Goal: Information Seeking & Learning: Learn about a topic

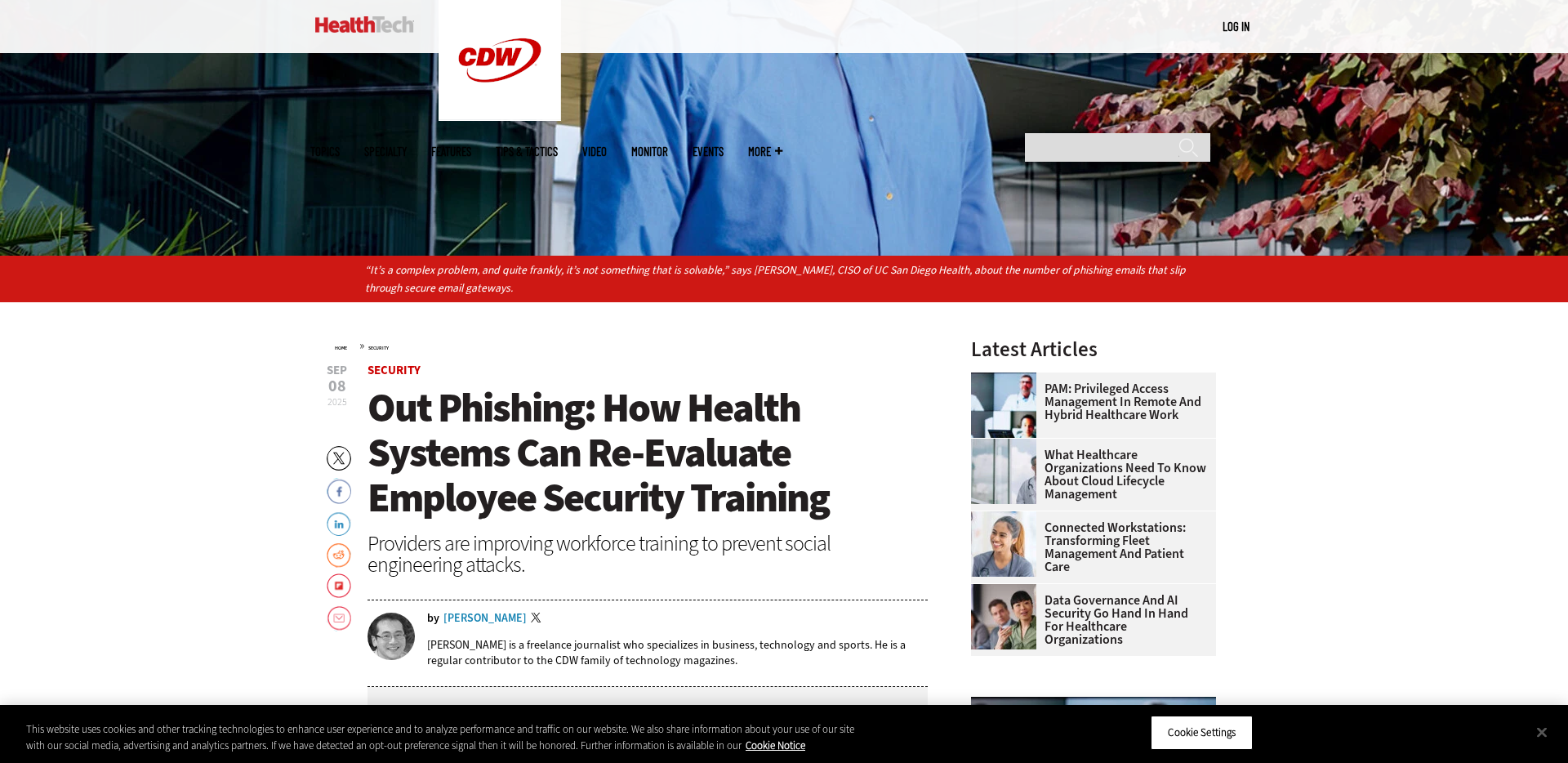
scroll to position [444, 0]
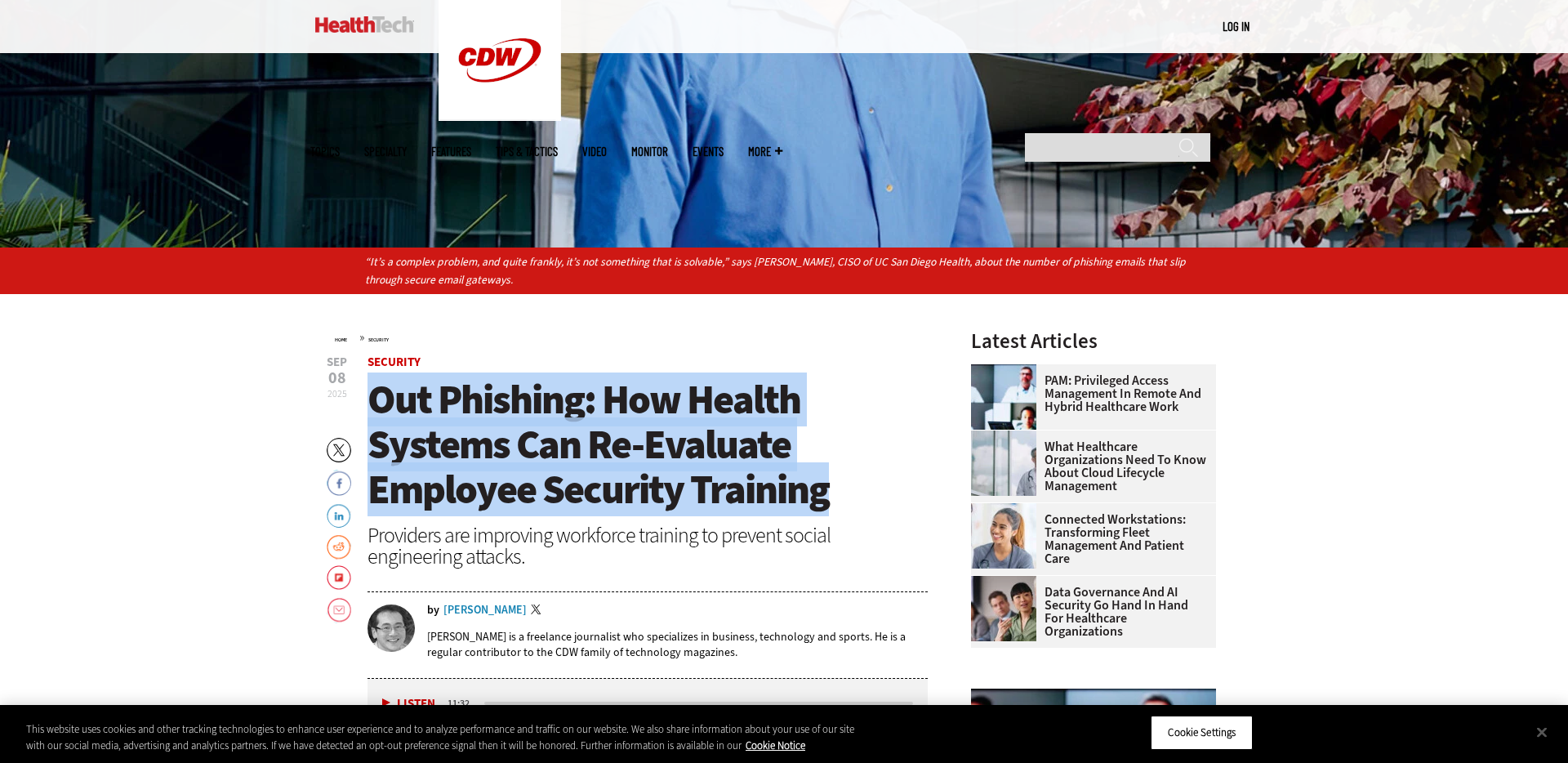
drag, startPoint x: 797, startPoint y: 494, endPoint x: 367, endPoint y: 399, distance: 440.4
click at [367, 399] on h1 "Out Phishing: How Health Systems Can Re-Evaluate Employee Security Training" at bounding box center [647, 445] width 560 height 135
copy span "Out Phishing: How Health Systems Can Re-Evaluate Employee Security Training"
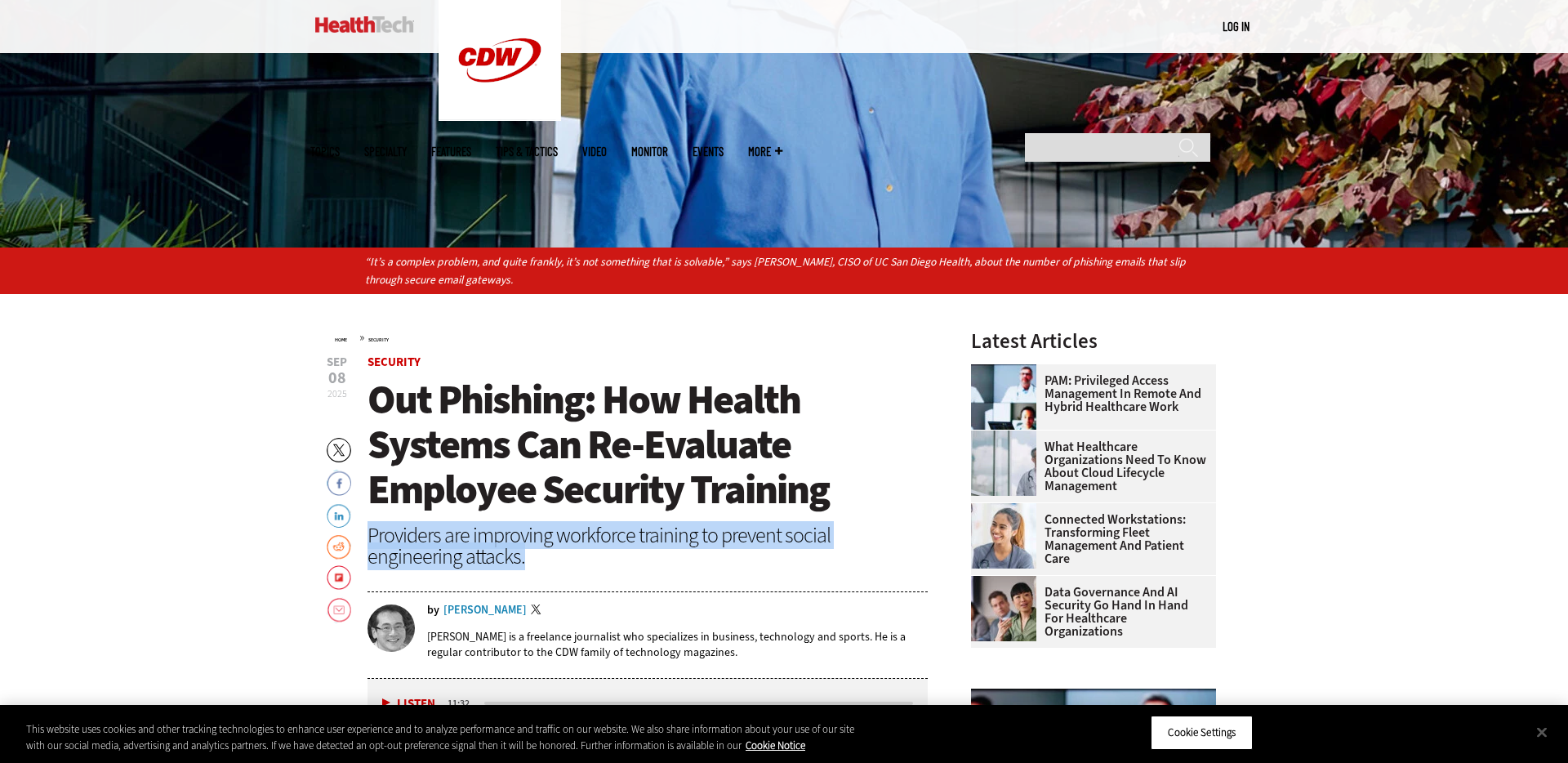
drag, startPoint x: 431, startPoint y: 561, endPoint x: 363, endPoint y: 533, distance: 73.5
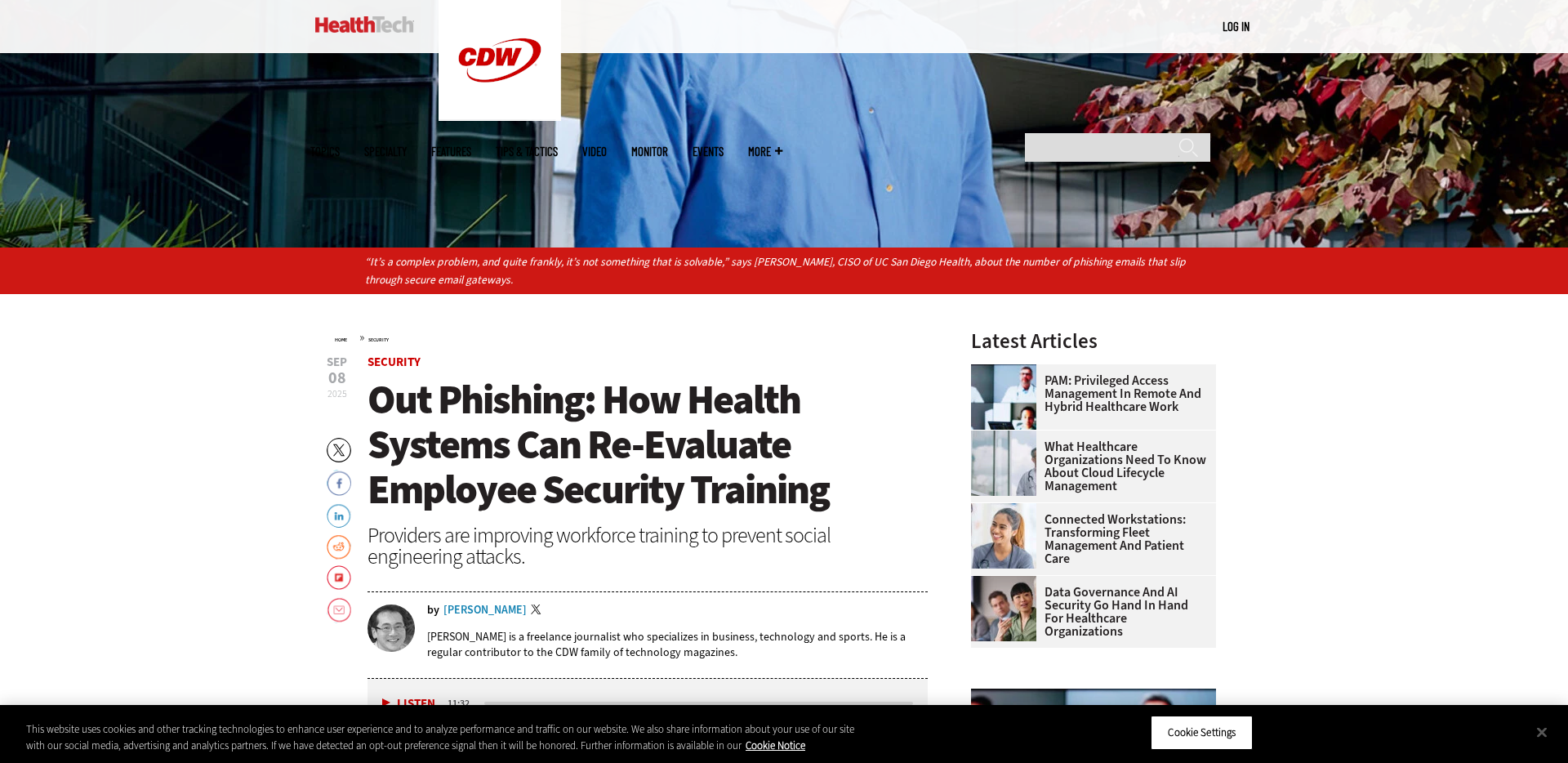
click at [456, 553] on div "Providers are improving workforce training to prevent social engineering attack…" at bounding box center [647, 545] width 560 height 42
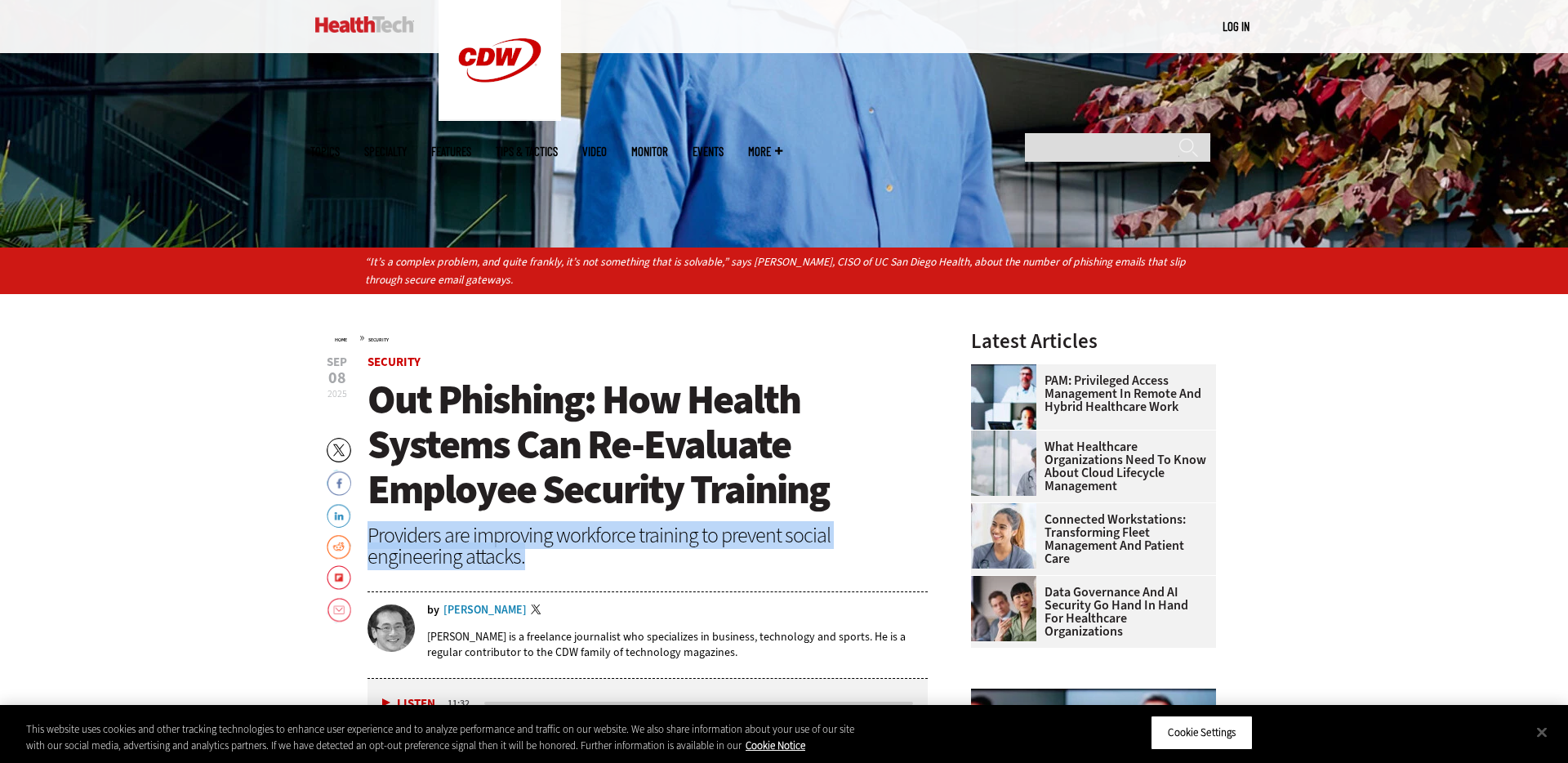
drag, startPoint x: 401, startPoint y: 553, endPoint x: 369, endPoint y: 536, distance: 36.2
click at [368, 536] on div "Providers are improving workforce training to prevent social engineering attack…" at bounding box center [647, 545] width 560 height 42
copy div "Providers are improving workforce training to prevent social engineering attack…"
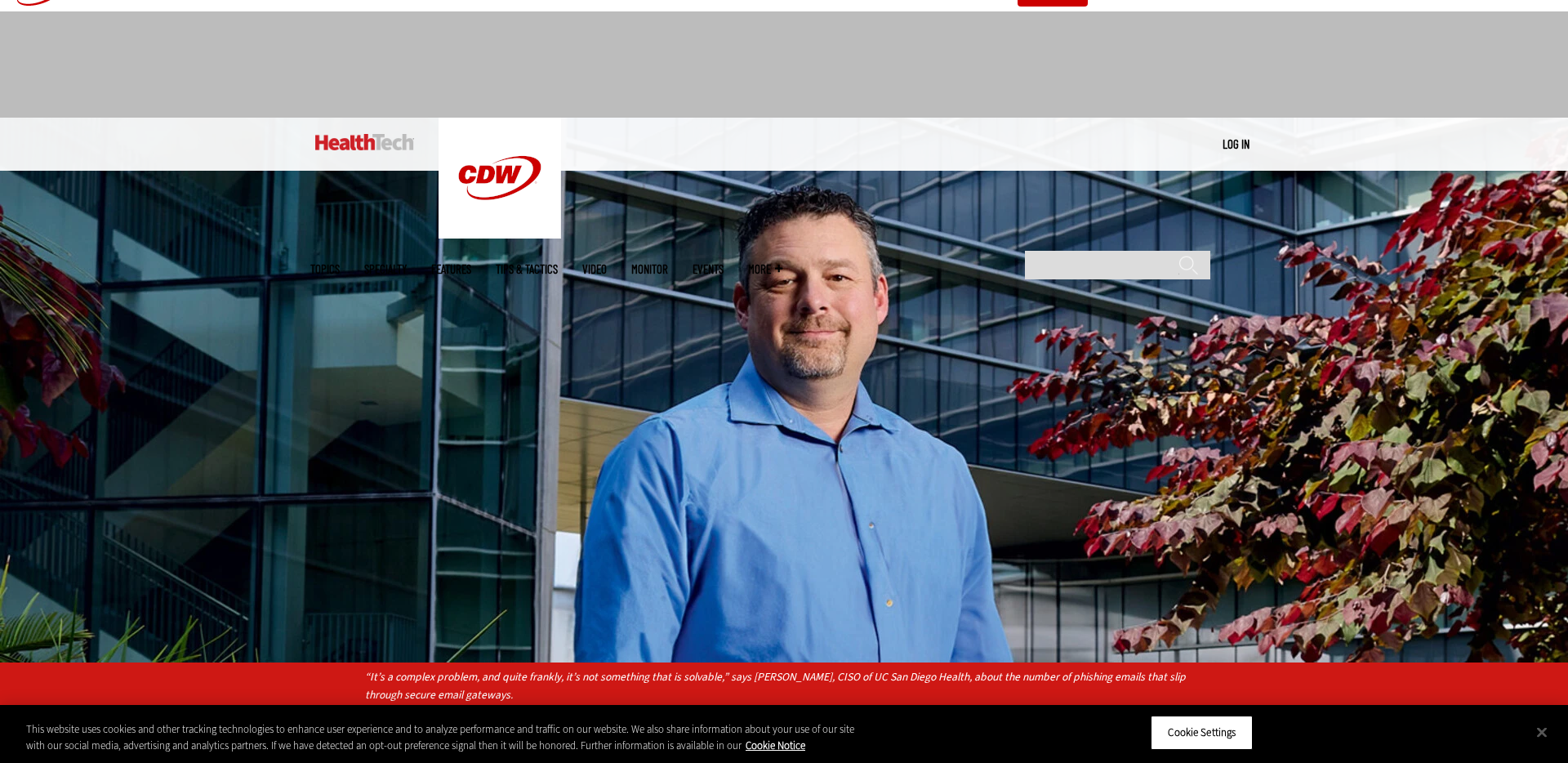
scroll to position [29, 0]
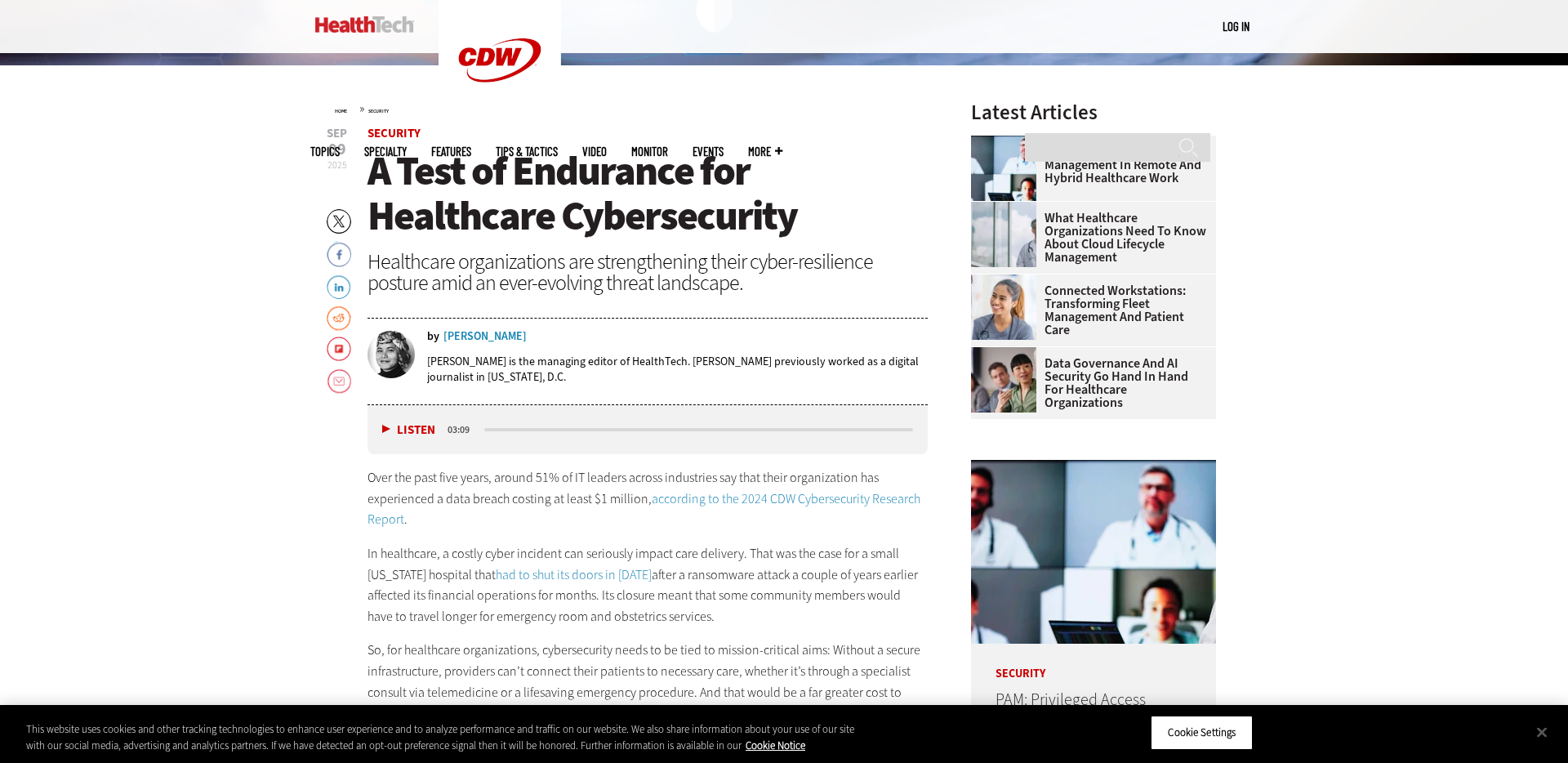
scroll to position [579, 0]
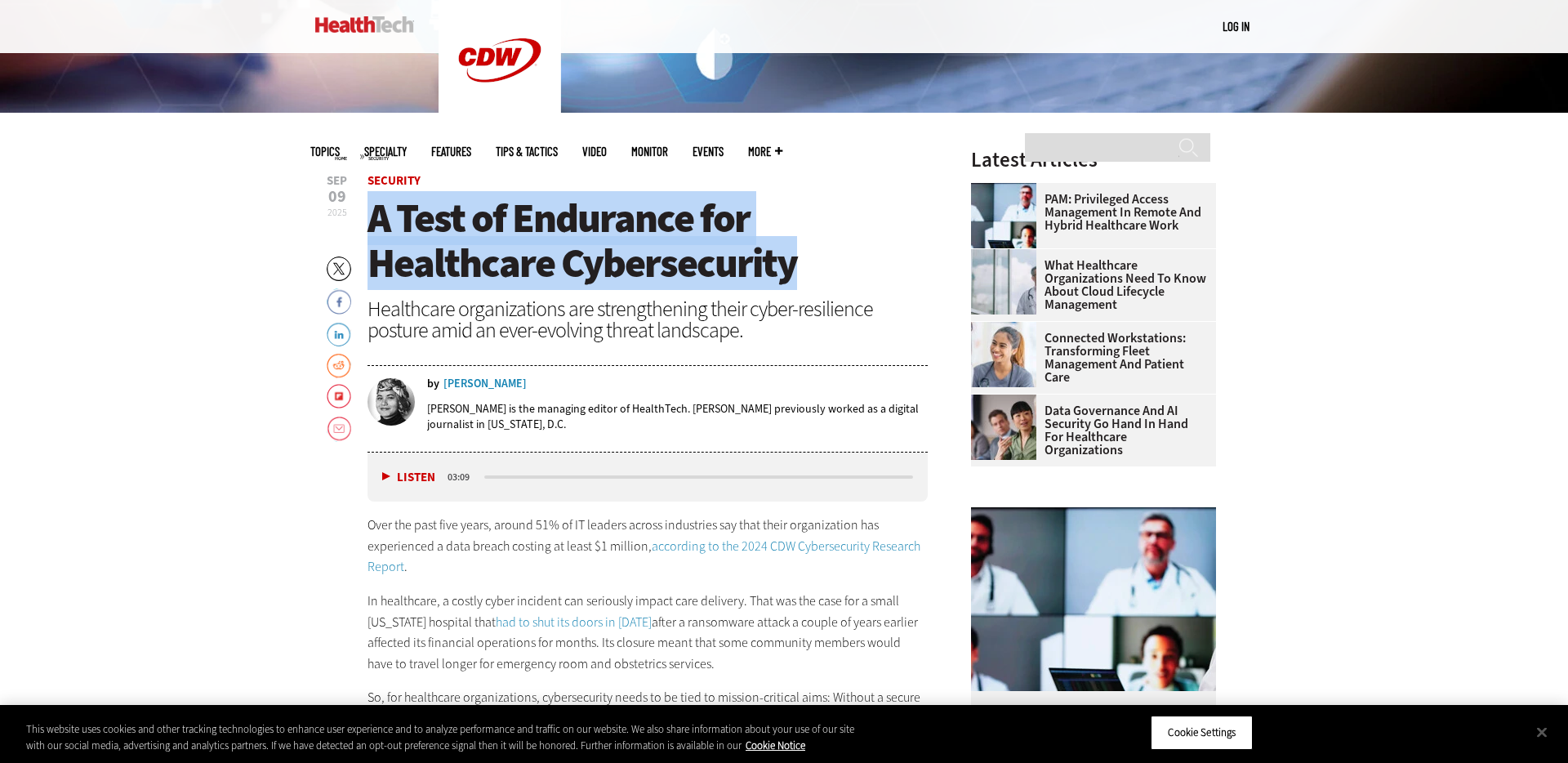
drag, startPoint x: 755, startPoint y: 264, endPoint x: 372, endPoint y: 232, distance: 384.3
click at [372, 232] on h1 "A Test of Endurance for Healthcare Cybersecurity" at bounding box center [647, 241] width 560 height 90
copy span "A Test of Endurance for Healthcare Cybersecurity"
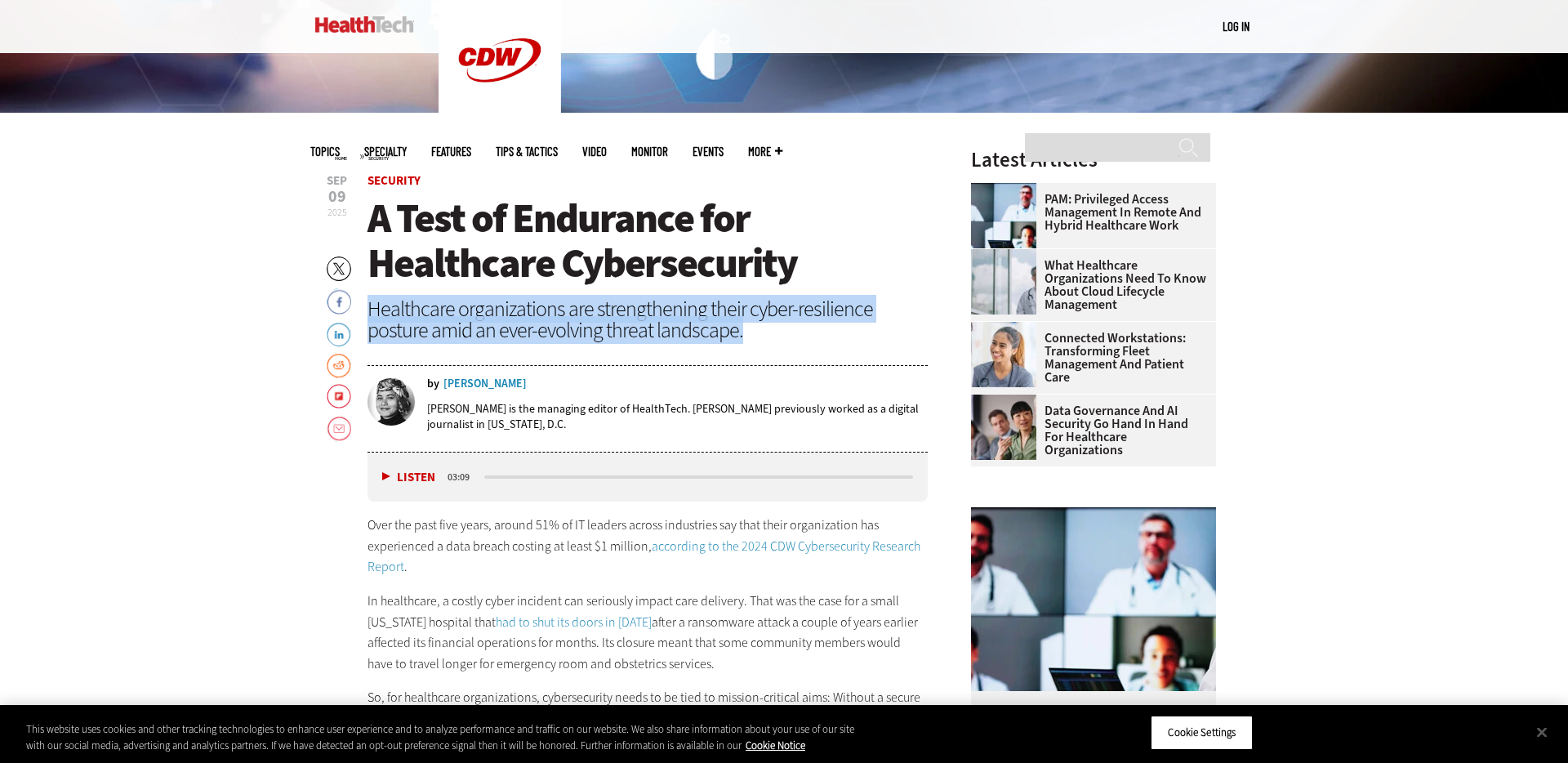
drag, startPoint x: 585, startPoint y: 337, endPoint x: 370, endPoint y: 310, distance: 216.7
click at [370, 310] on div "Healthcare organizations are strengthening their cyber-resilience posture amid …" at bounding box center [647, 319] width 560 height 42
copy div "Healthcare organizations are strengthening their cyber-resilience posture amid …"
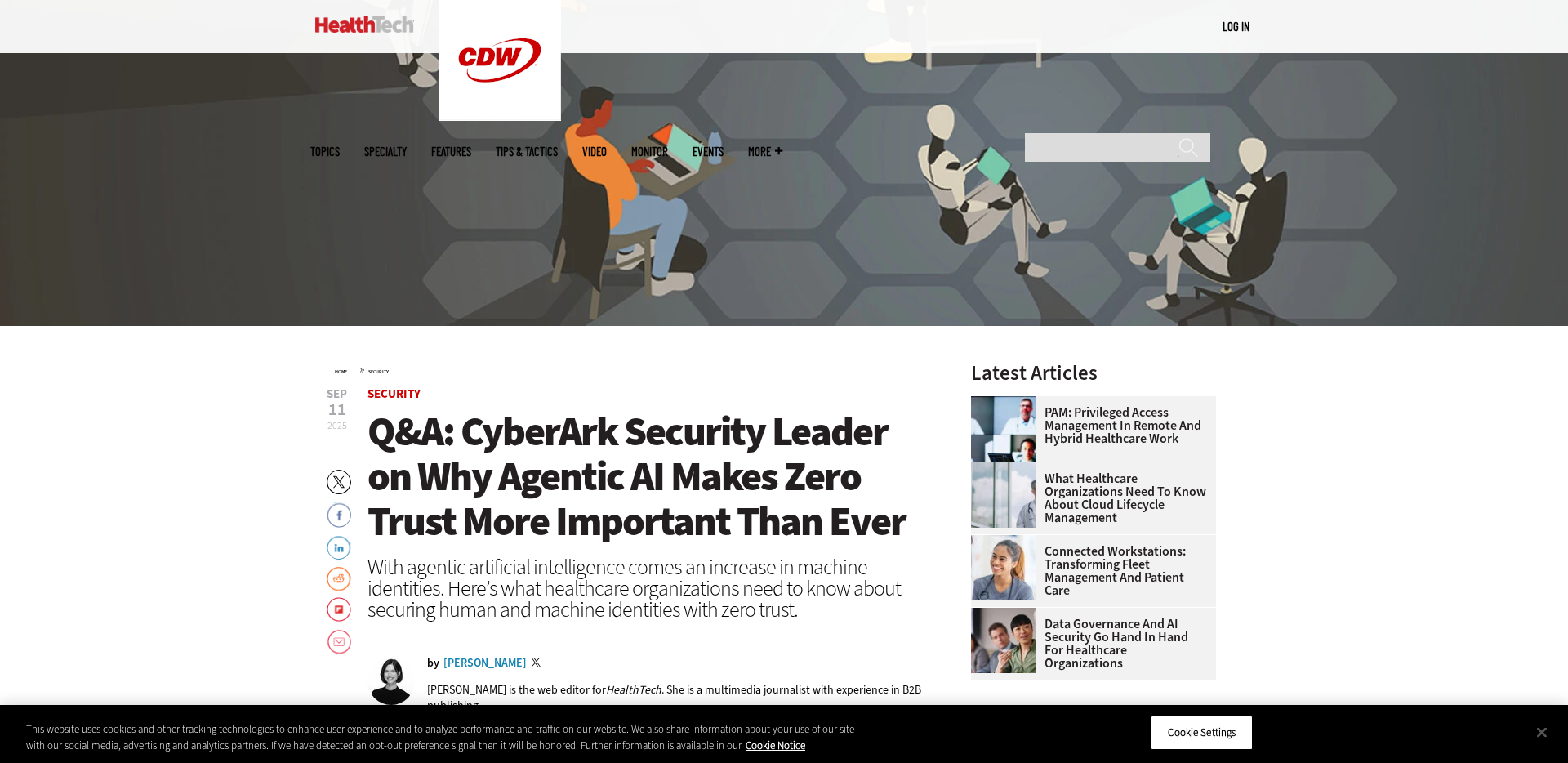
scroll to position [385, 0]
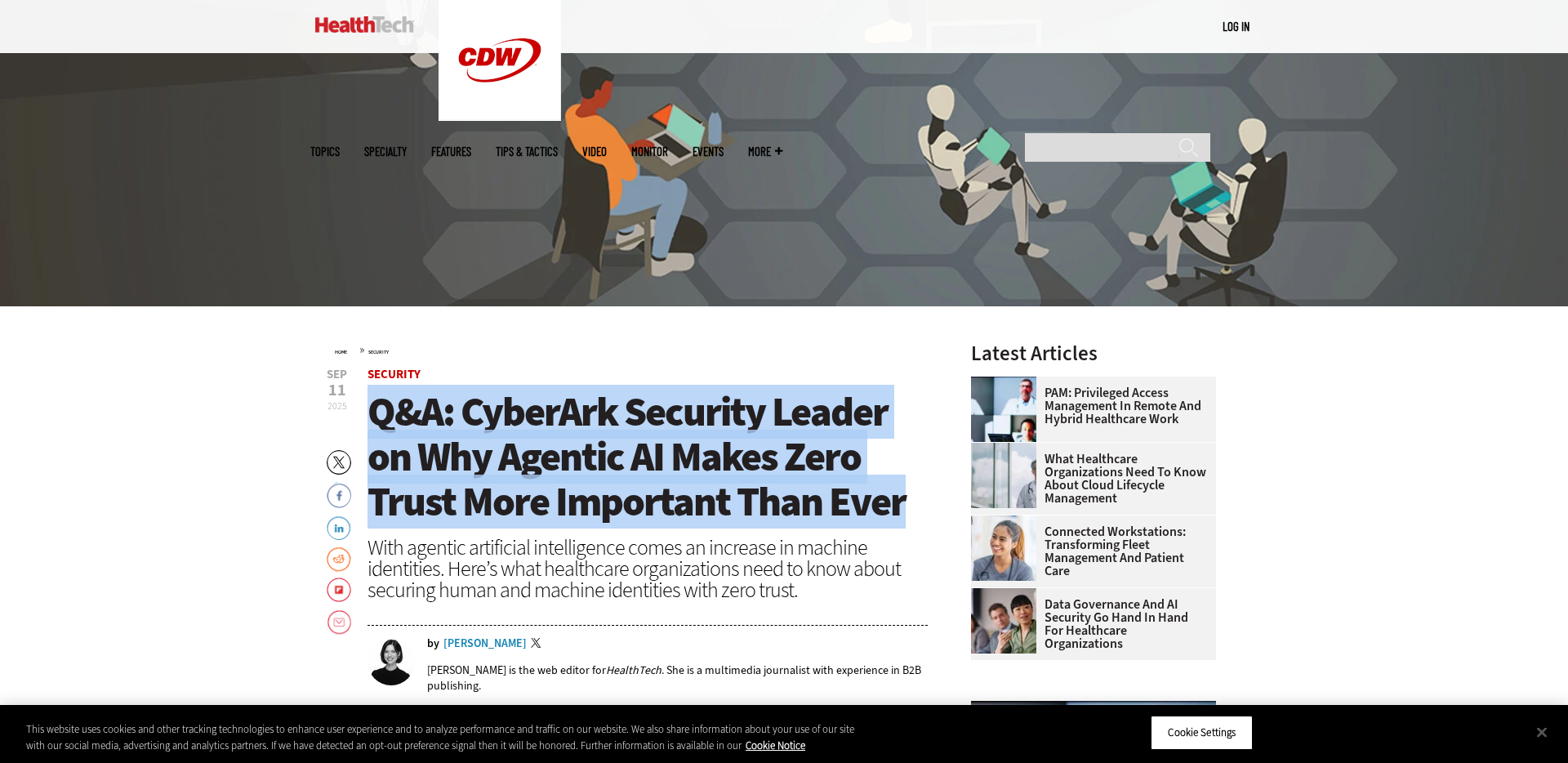
drag, startPoint x: 737, startPoint y: 505, endPoint x: 378, endPoint y: 420, distance: 368.9
click at [378, 420] on h1 "Q&A: CyberArk Security Leader on Why Agentic AI Makes Zero Trust More Important…" at bounding box center [647, 457] width 560 height 135
copy span "Q&A: CyberArk Security Leader on Why Agentic AI Makes Zero Trust More Important…"
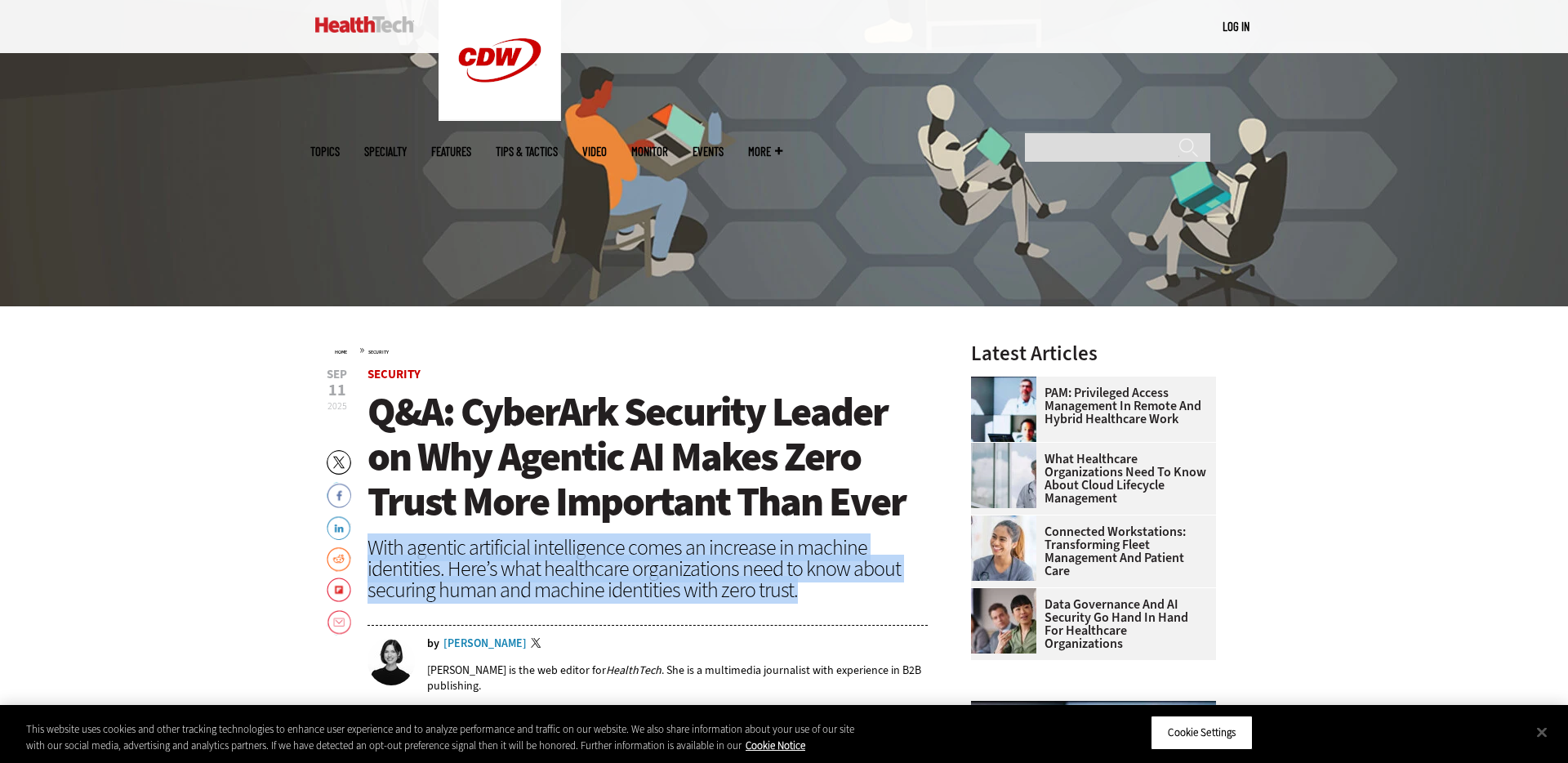
drag, startPoint x: 807, startPoint y: 588, endPoint x: 368, endPoint y: 558, distance: 440.0
click at [368, 558] on div "With agentic artificial intelligence comes an increase in machine identities. H…" at bounding box center [647, 569] width 560 height 64
copy div "With agentic artificial intelligence comes an increase in machine identities. H…"
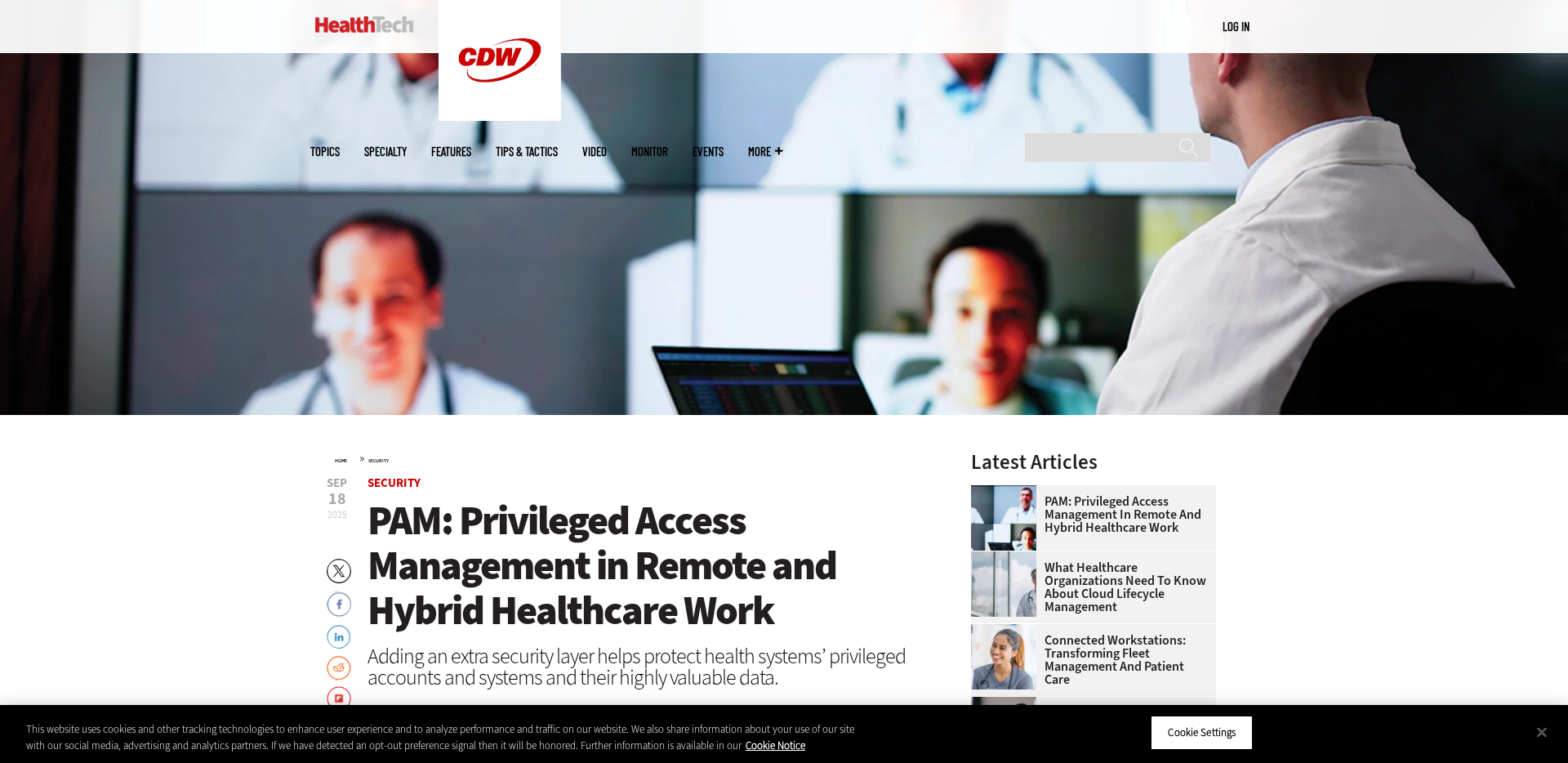
scroll to position [350, 0]
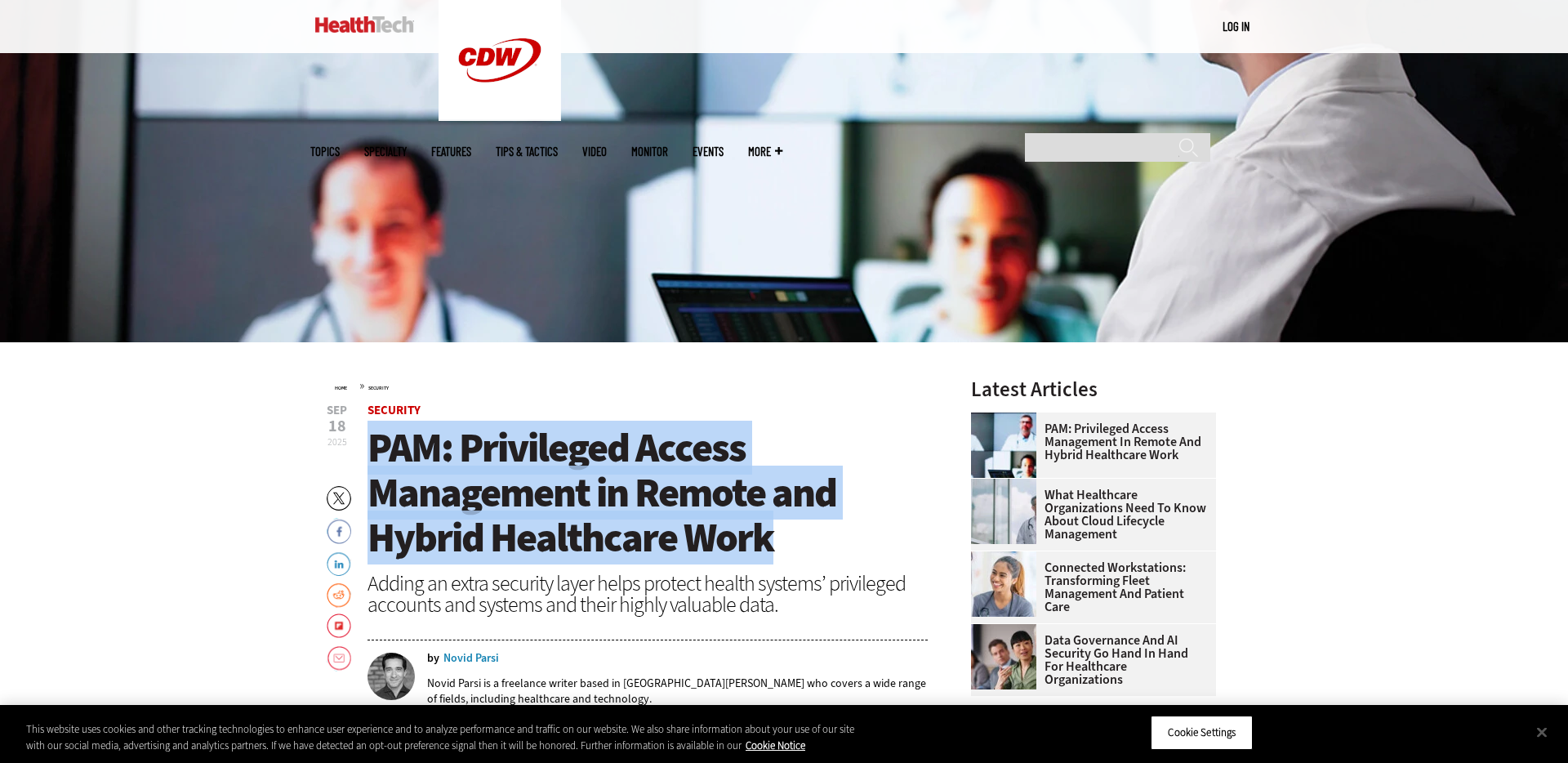
drag, startPoint x: 585, startPoint y: 514, endPoint x: 374, endPoint y: 452, distance: 219.9
click at [374, 452] on h1 "PAM: Privileged Access Management in Remote and Hybrid Healthcare Work" at bounding box center [647, 493] width 560 height 135
copy span "PAM: Privileged Access Management in Remote and Hybrid Healthcare Work"
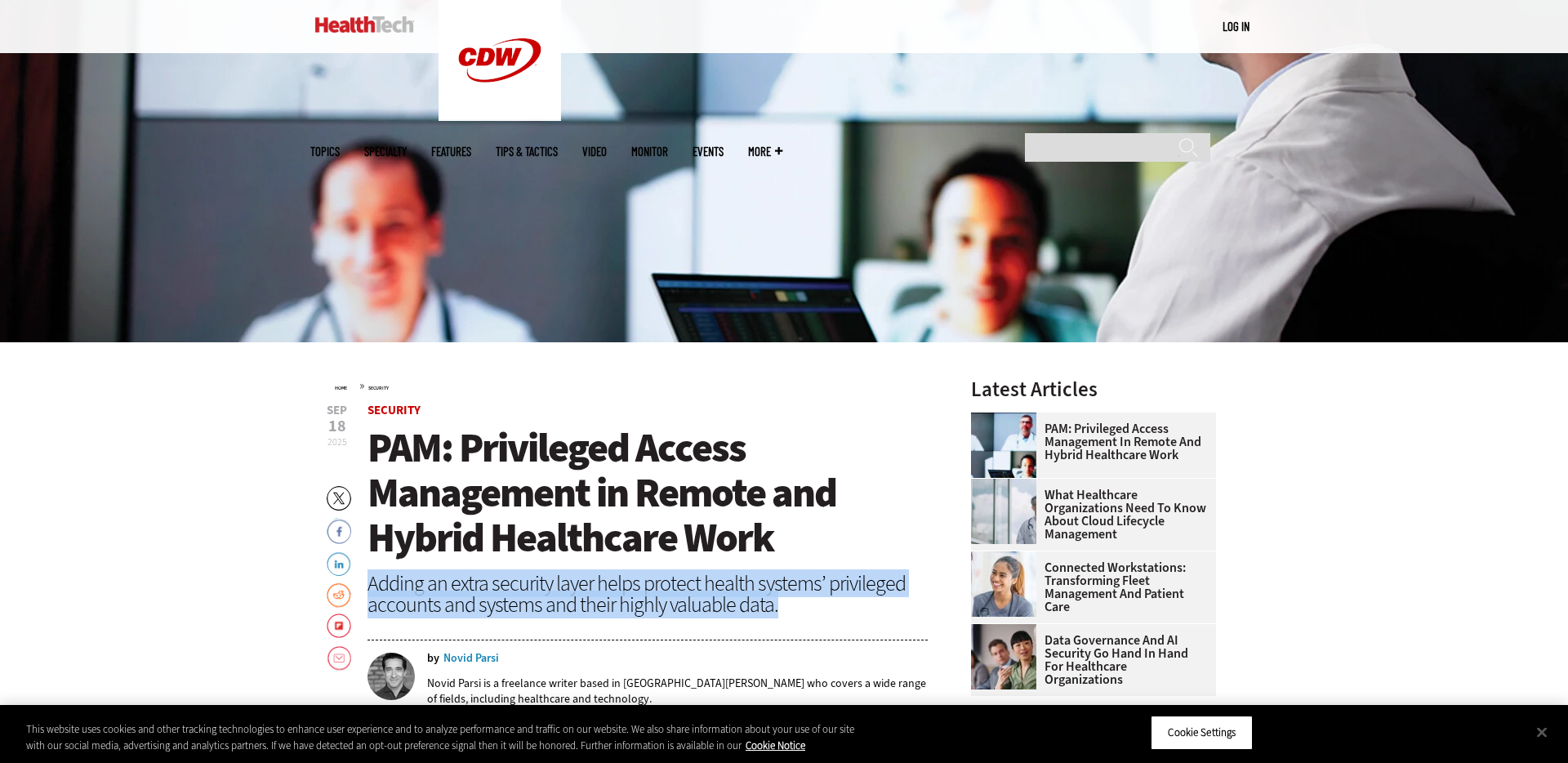
drag, startPoint x: 798, startPoint y: 609, endPoint x: 369, endPoint y: 590, distance: 429.4
click at [369, 590] on div "Adding an extra security layer helps protect health systems’ privileged account…" at bounding box center [647, 593] width 560 height 42
copy div "Adding an extra security layer helps protect health systems’ privileged account…"
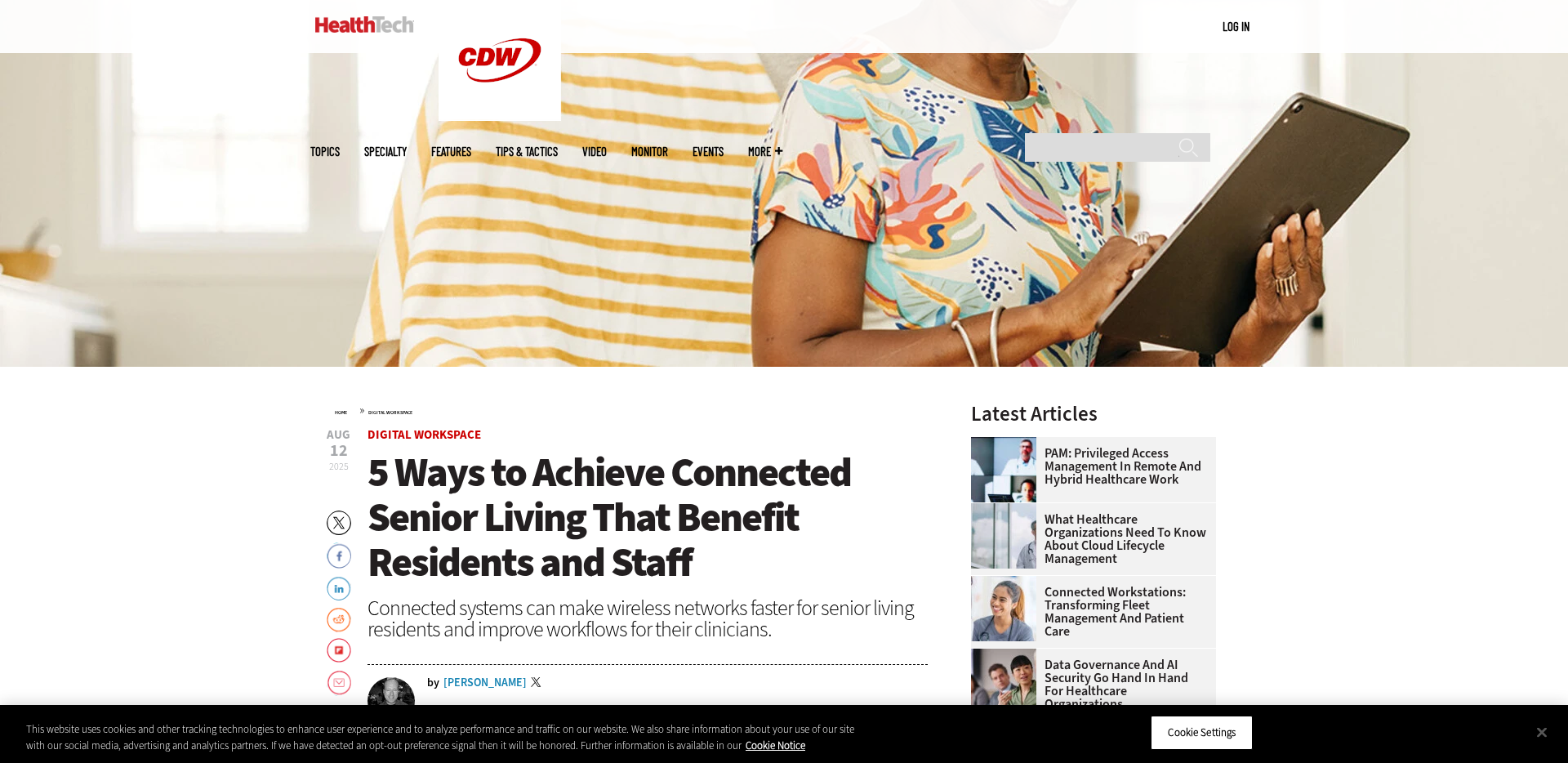
scroll to position [337, 0]
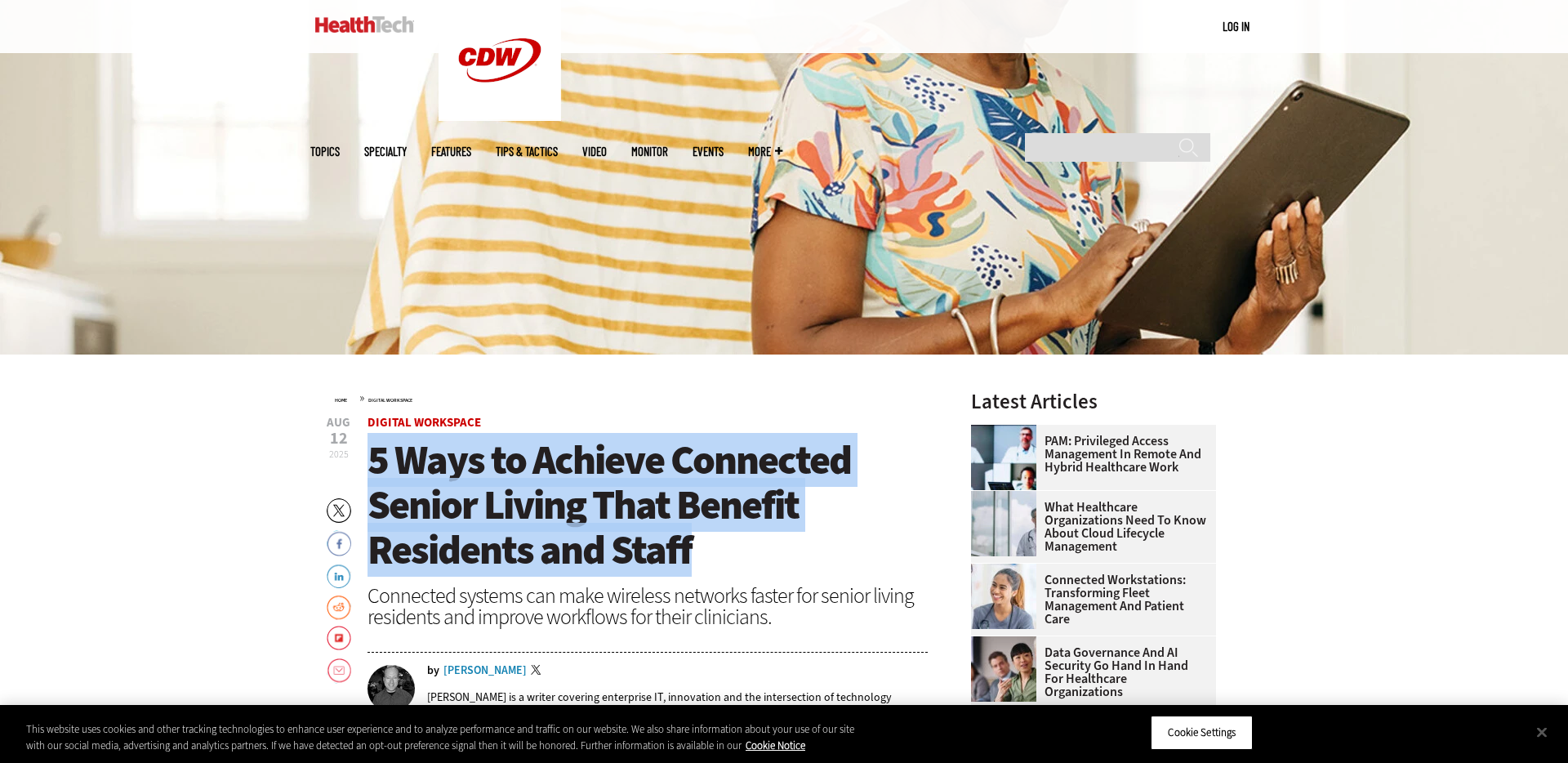
drag, startPoint x: 691, startPoint y: 549, endPoint x: 377, endPoint y: 443, distance: 331.4
click at [377, 443] on h1 "5 Ways to Achieve Connected Senior Living That Benefit Residents and Staff" at bounding box center [647, 505] width 560 height 135
copy span "5 Ways to Achieve Connected Senior Living That Benefit Residents and Staff"
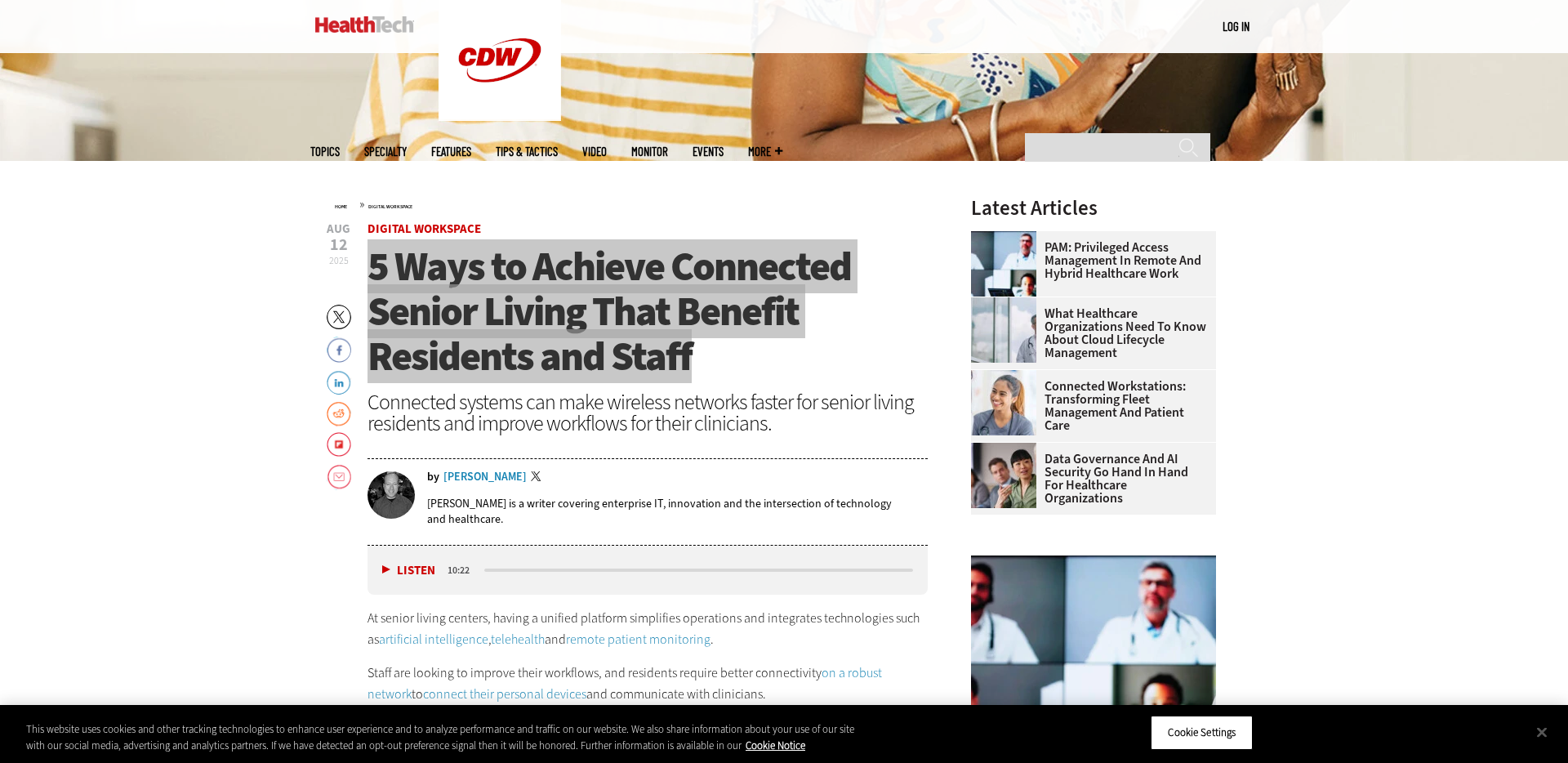
scroll to position [533, 0]
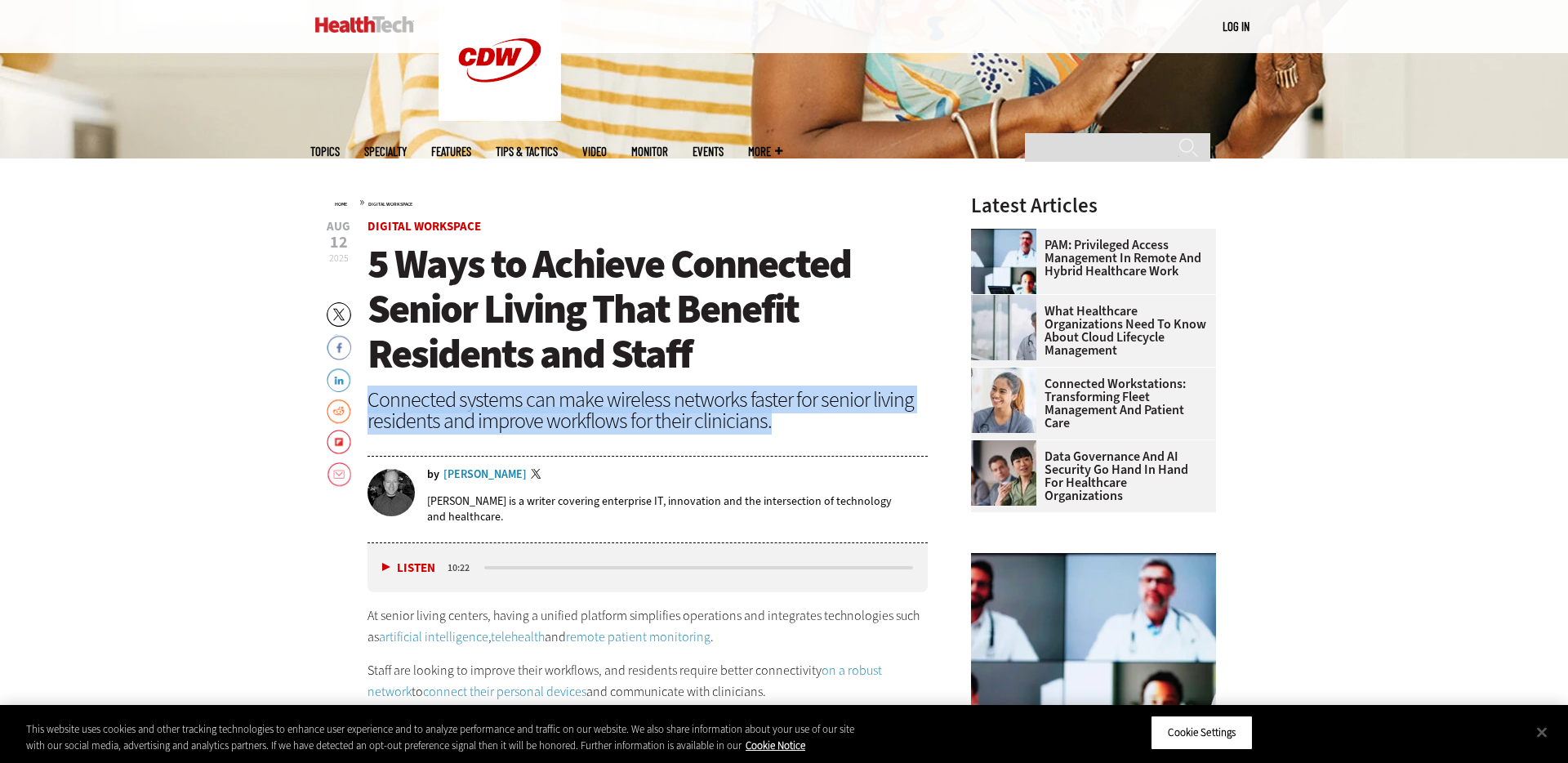
drag, startPoint x: 787, startPoint y: 417, endPoint x: 366, endPoint y: 398, distance: 421.4
copy div "Connected systems can make wireless networks faster for senior living residents…"
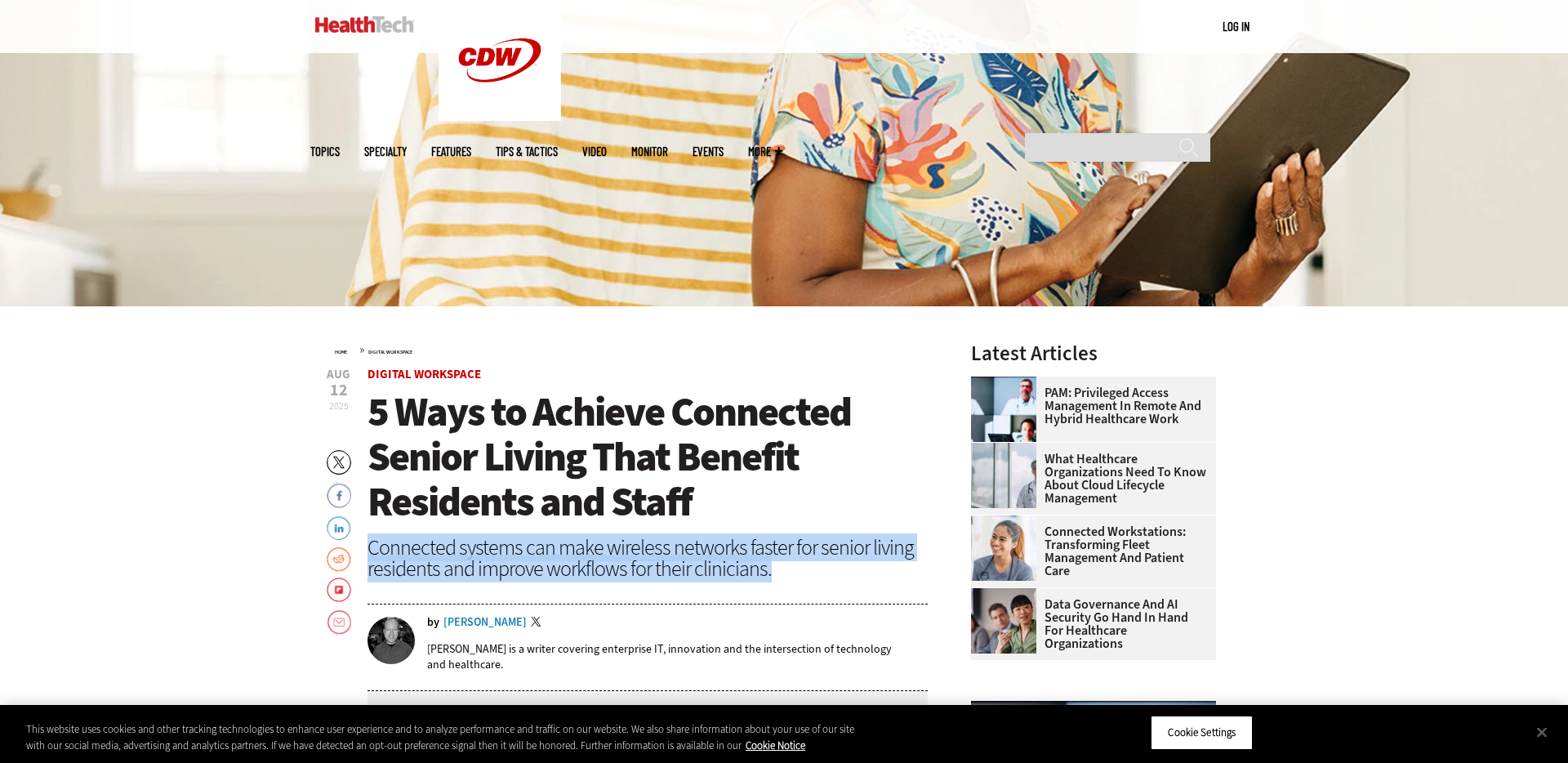
scroll to position [0, 0]
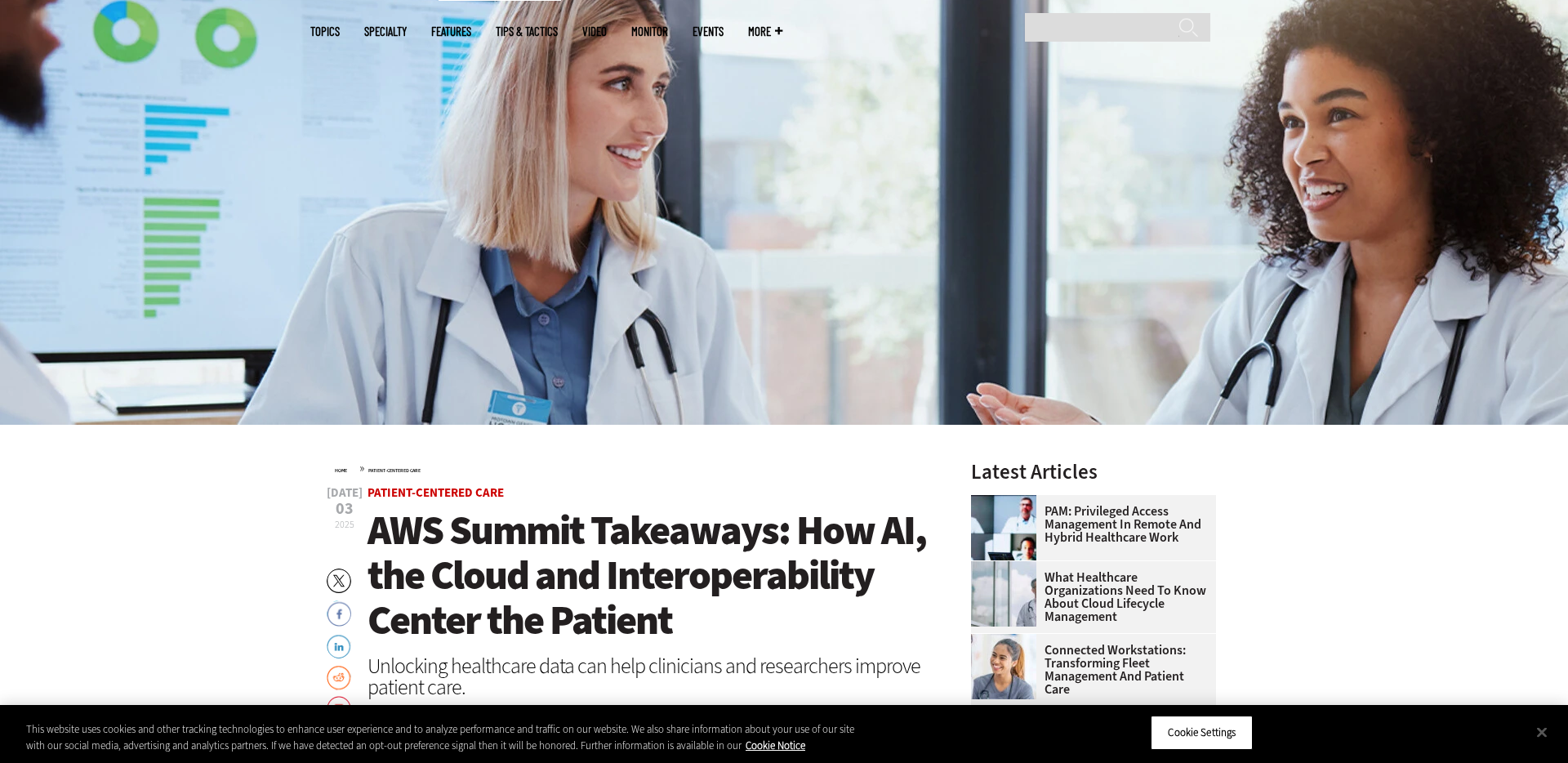
scroll to position [269, 0]
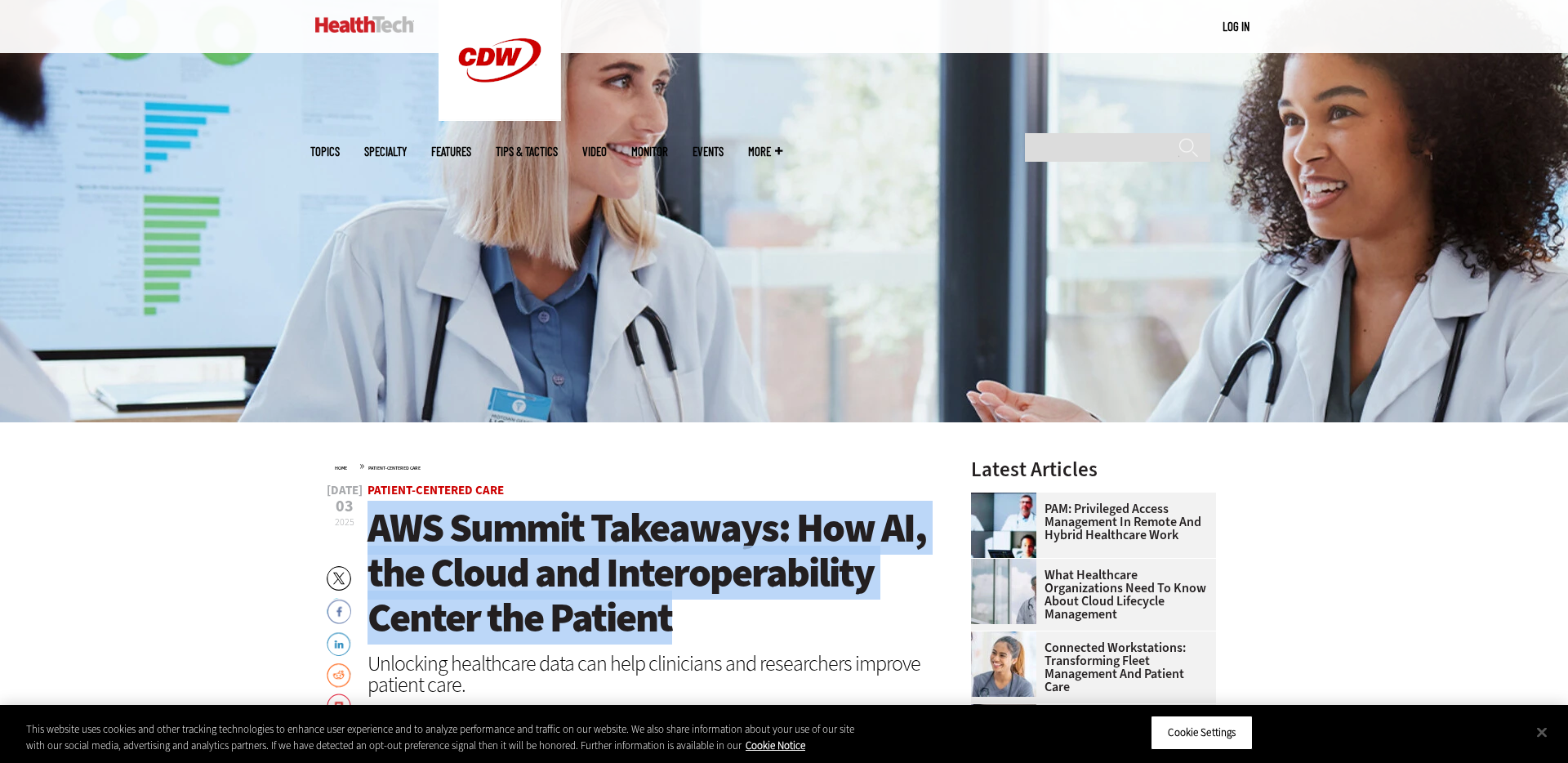
drag, startPoint x: 703, startPoint y: 628, endPoint x: 373, endPoint y: 533, distance: 343.4
click at [373, 533] on h1 "AWS Summit Takeaways: How AI, the Cloud and Interoperability Center the Patient" at bounding box center [647, 573] width 560 height 135
copy span "AWS Summit Takeaways: How AI, the Cloud and Interoperability Center the Patient"
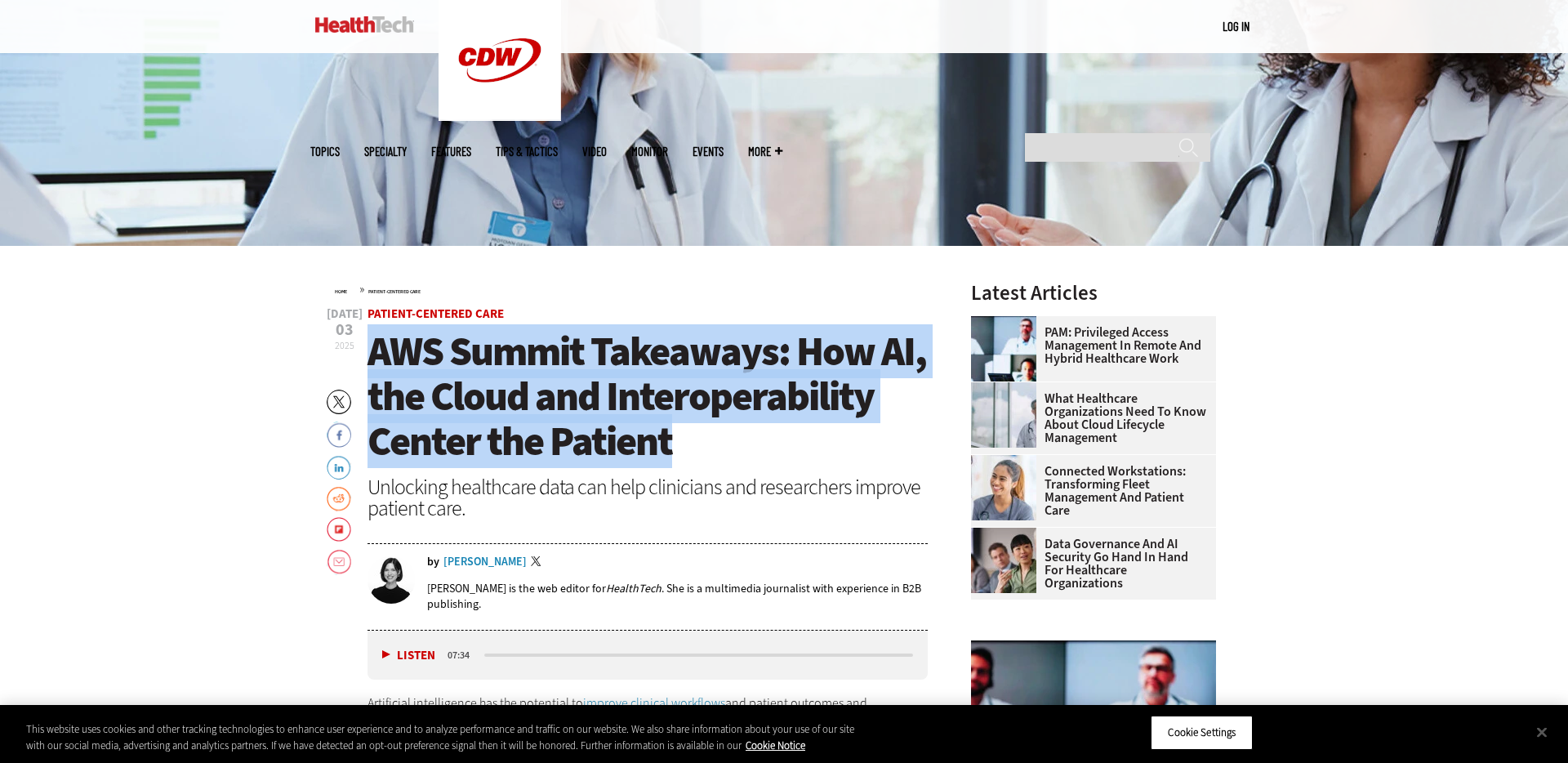
scroll to position [461, 0]
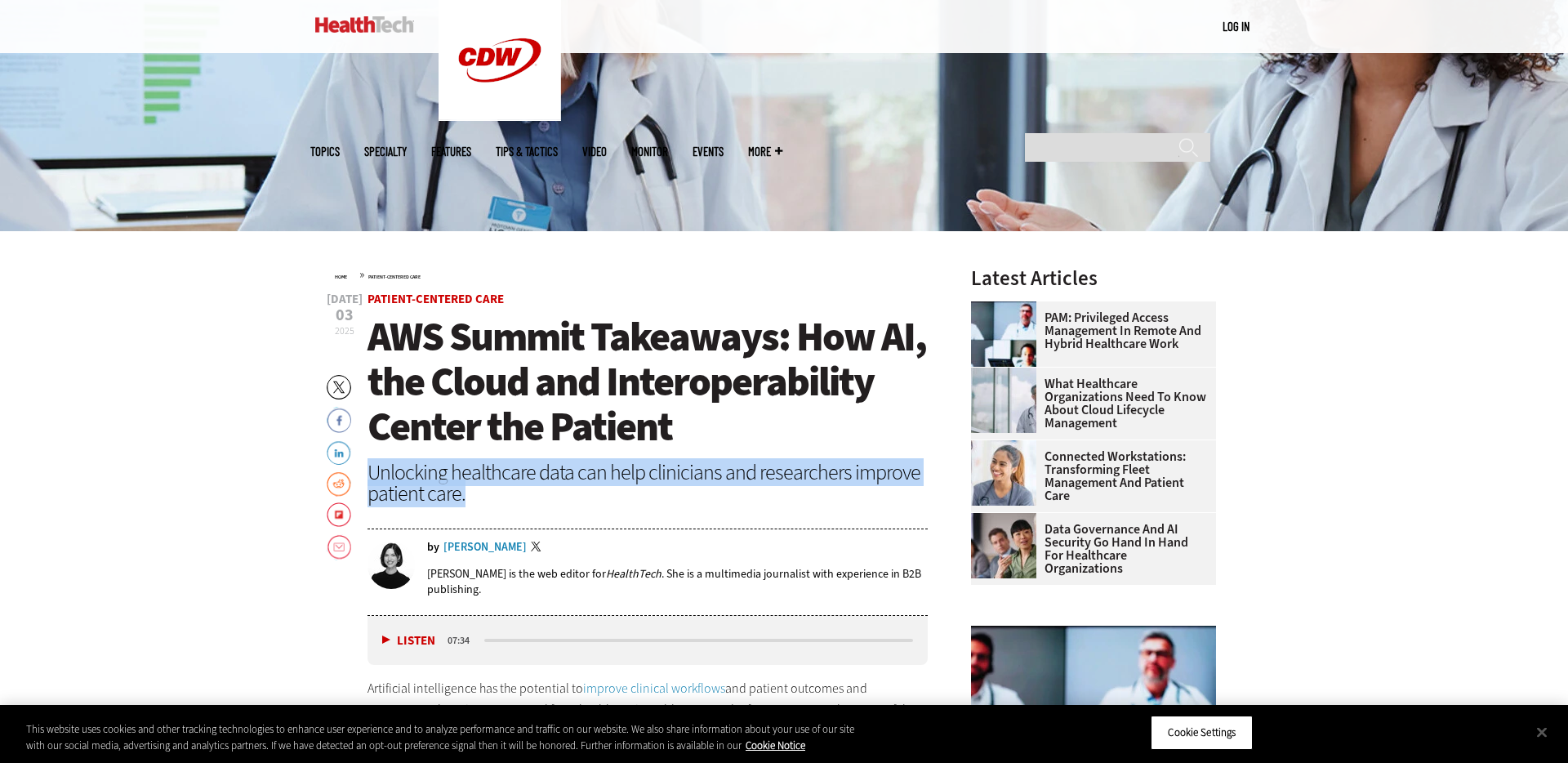
drag, startPoint x: 479, startPoint y: 494, endPoint x: 373, endPoint y: 472, distance: 108.3
click at [373, 472] on div "Unlocking healthcare data can help clinicians and researchers improve patient c…" at bounding box center [647, 482] width 560 height 42
copy div "Unlocking healthcare data can help clinicians and researchers improve patient c…"
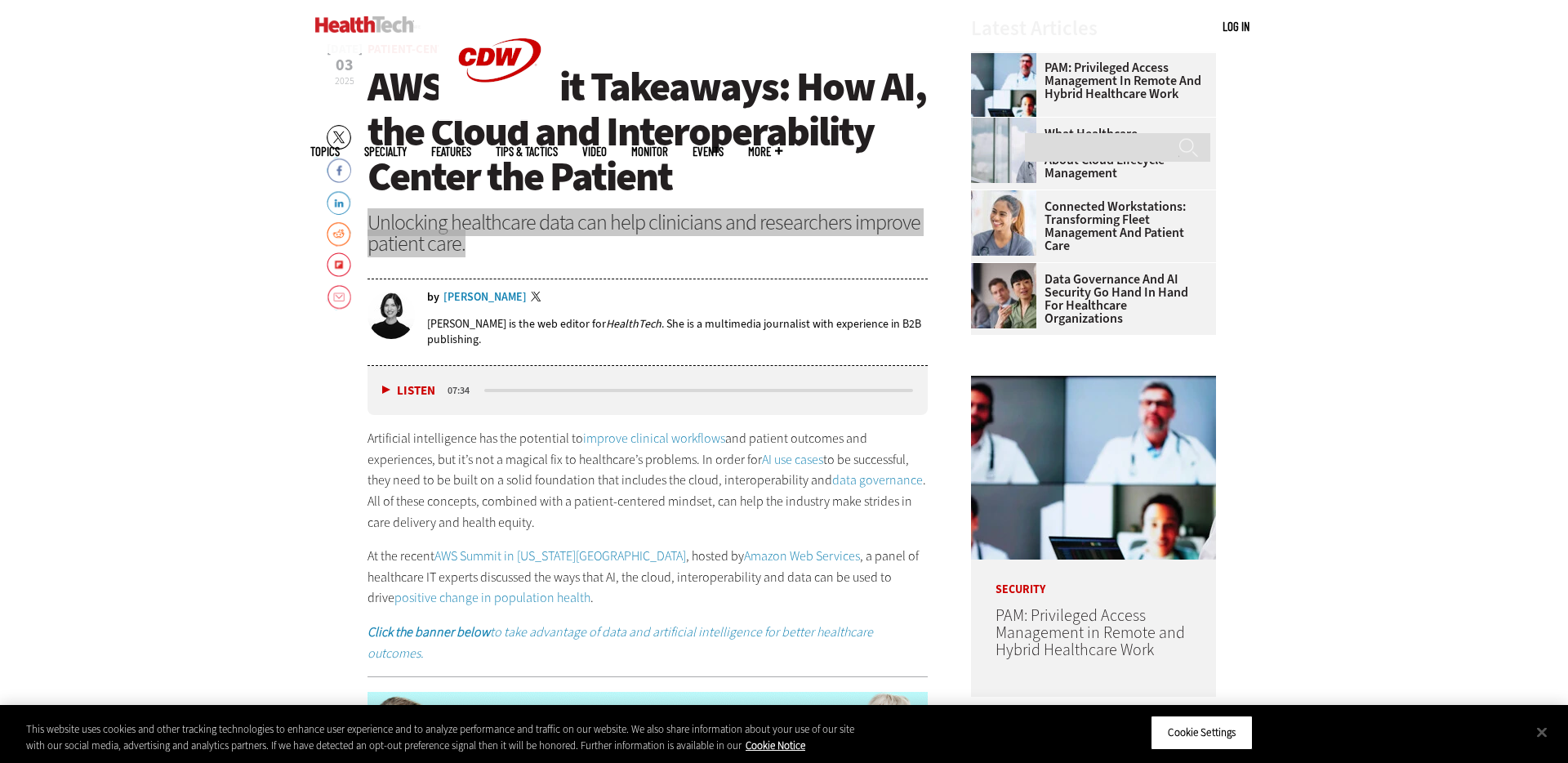
scroll to position [719, 0]
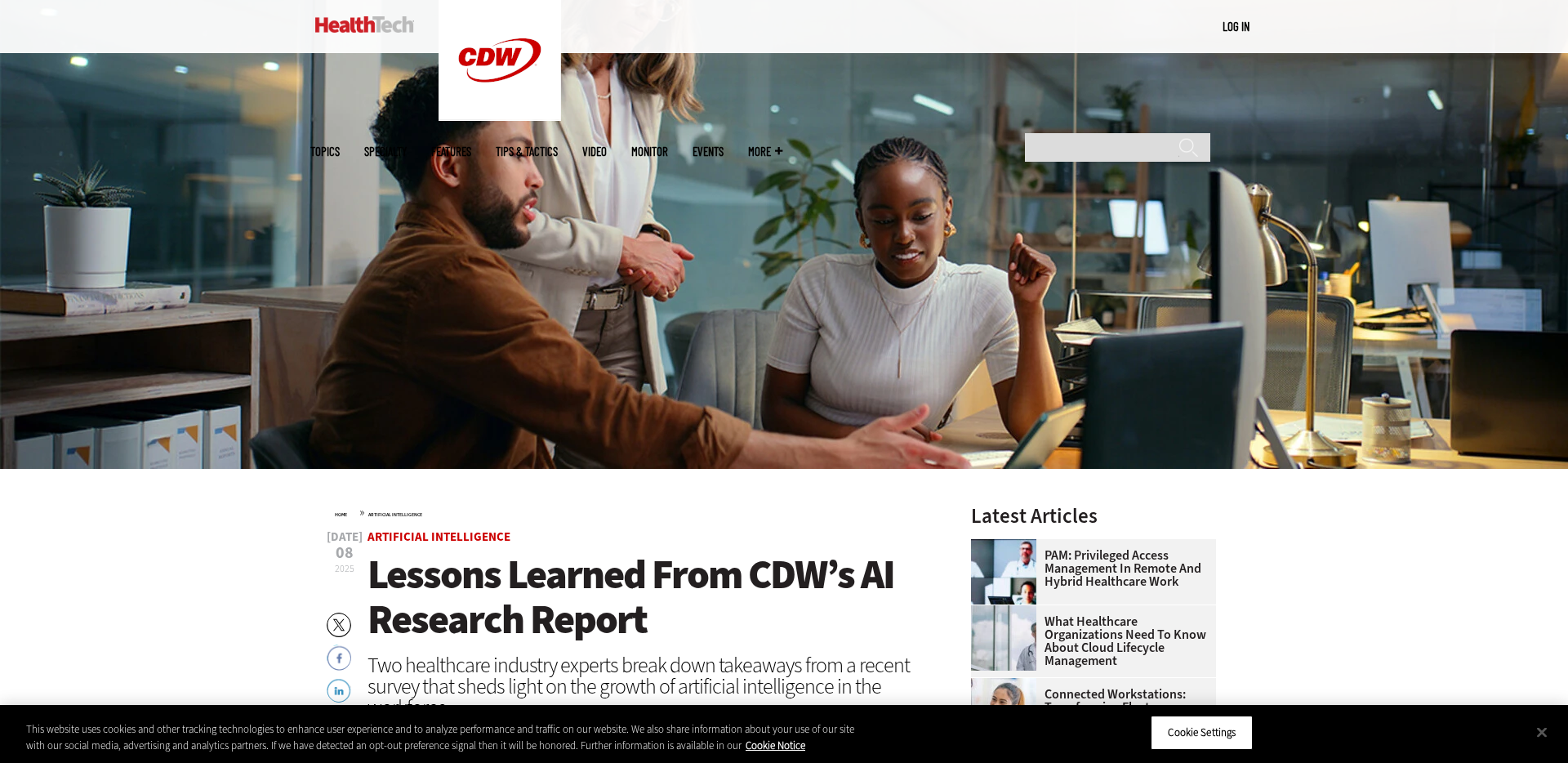
scroll to position [237, 0]
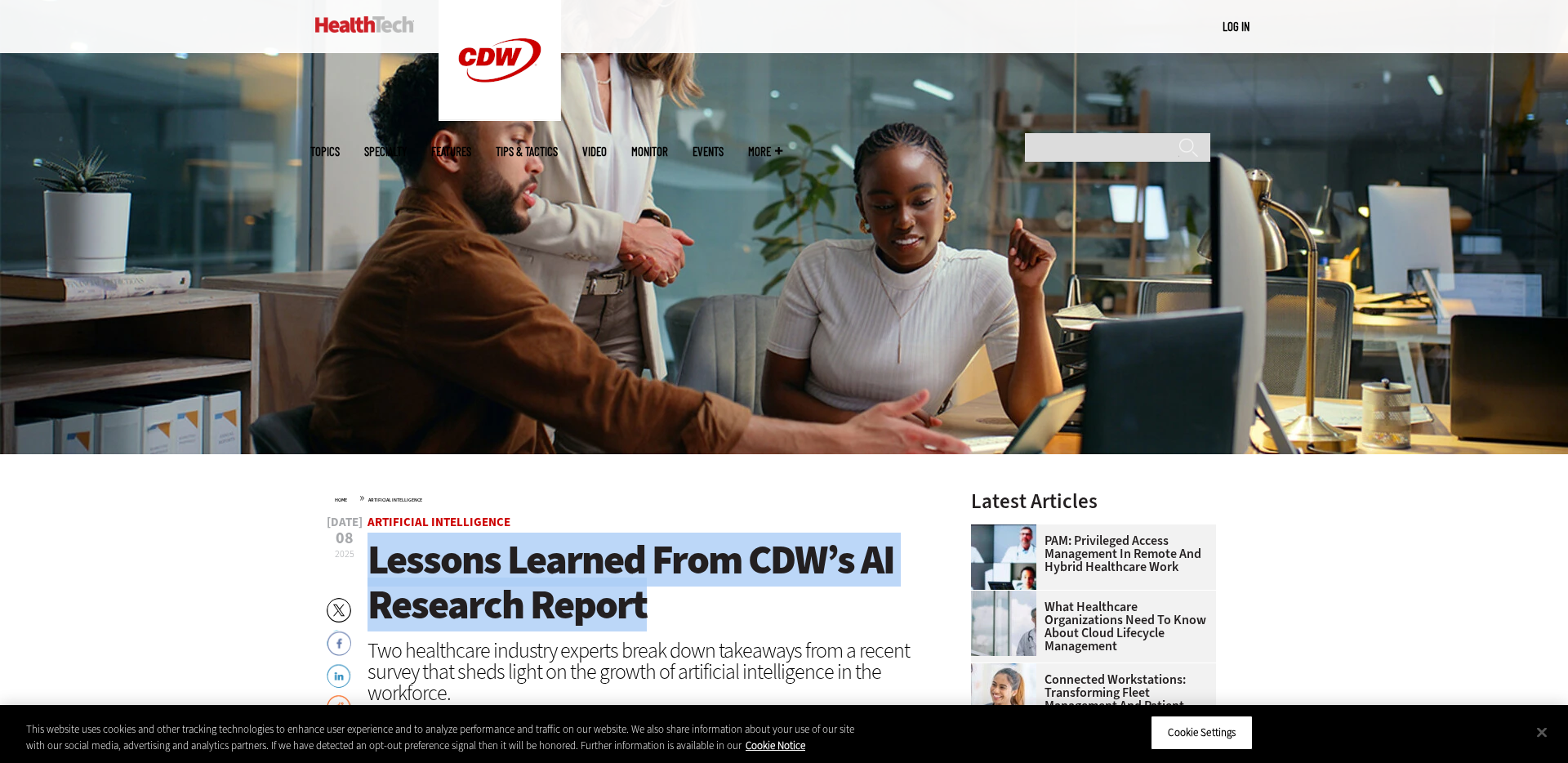
drag, startPoint x: 626, startPoint y: 603, endPoint x: 367, endPoint y: 557, distance: 263.1
click at [367, 557] on h1 "Lessons Learned From CDW’s AI Research Report" at bounding box center [647, 582] width 560 height 90
copy span "Lessons Learned From CDW’s AI Research Report"
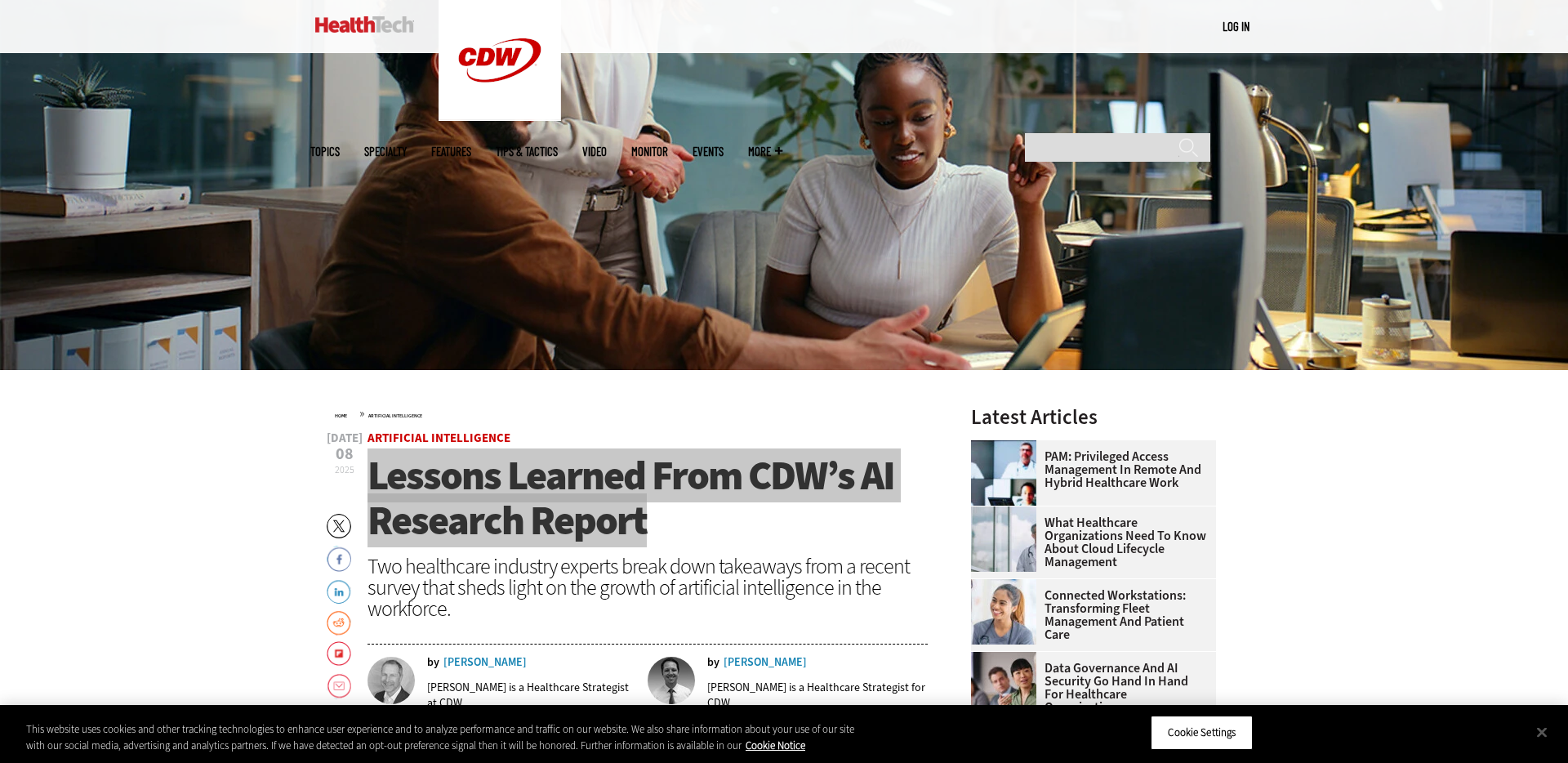
scroll to position [345, 0]
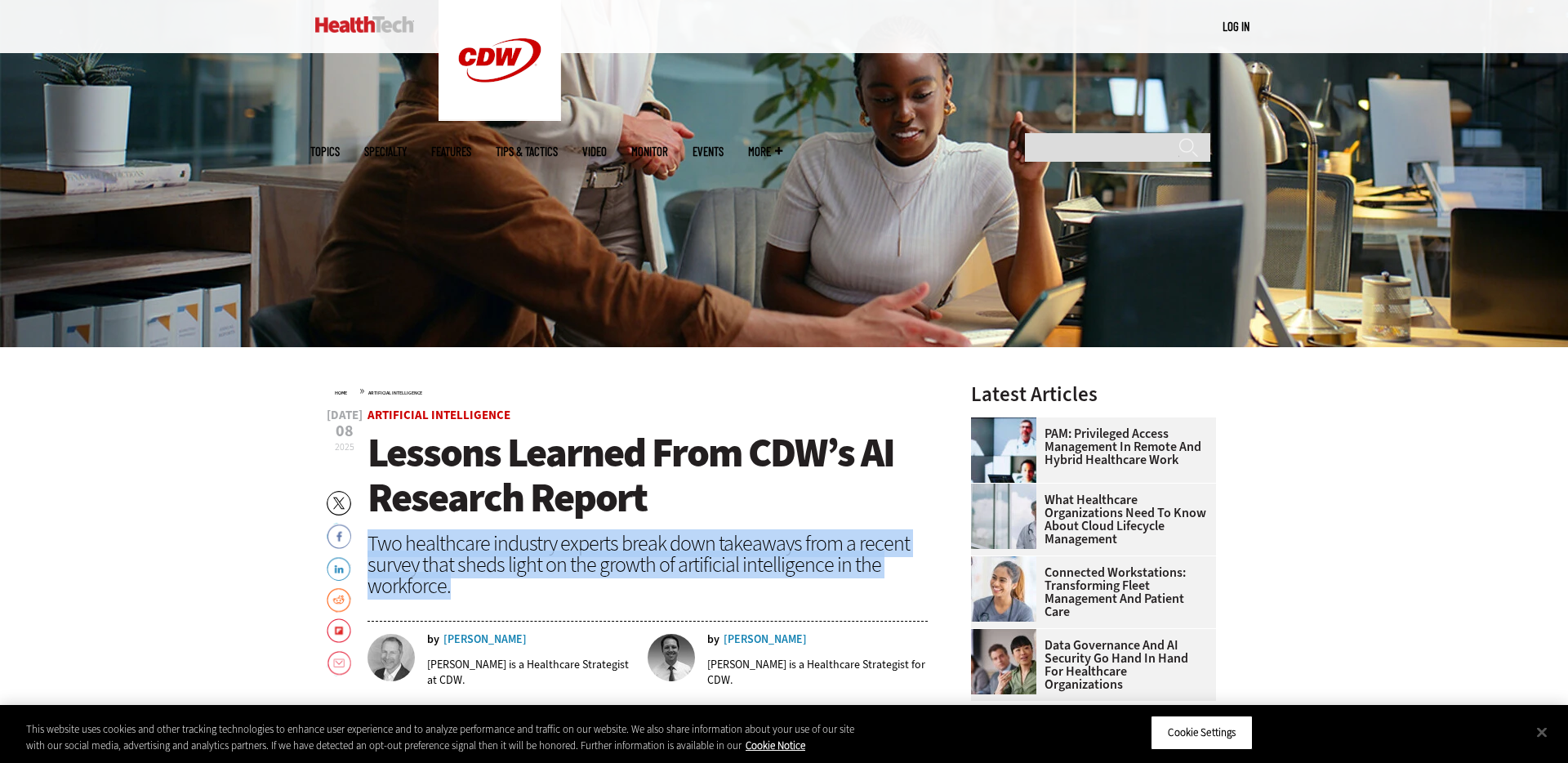
drag, startPoint x: 395, startPoint y: 559, endPoint x: 377, endPoint y: 539, distance: 26.9
copy div "Two healthcare industry experts break down takeaways from a recent survey that …"
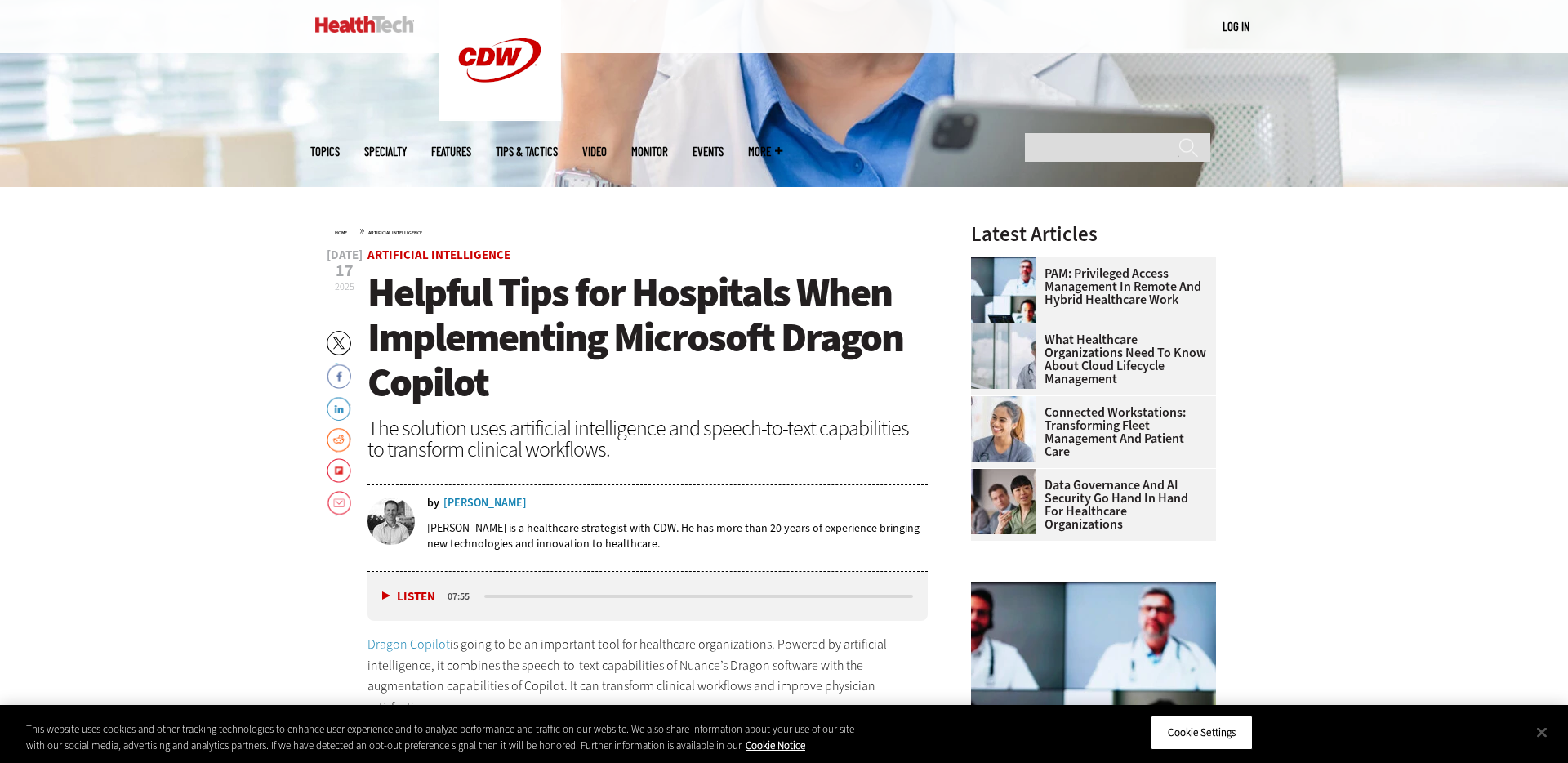
scroll to position [502, 0]
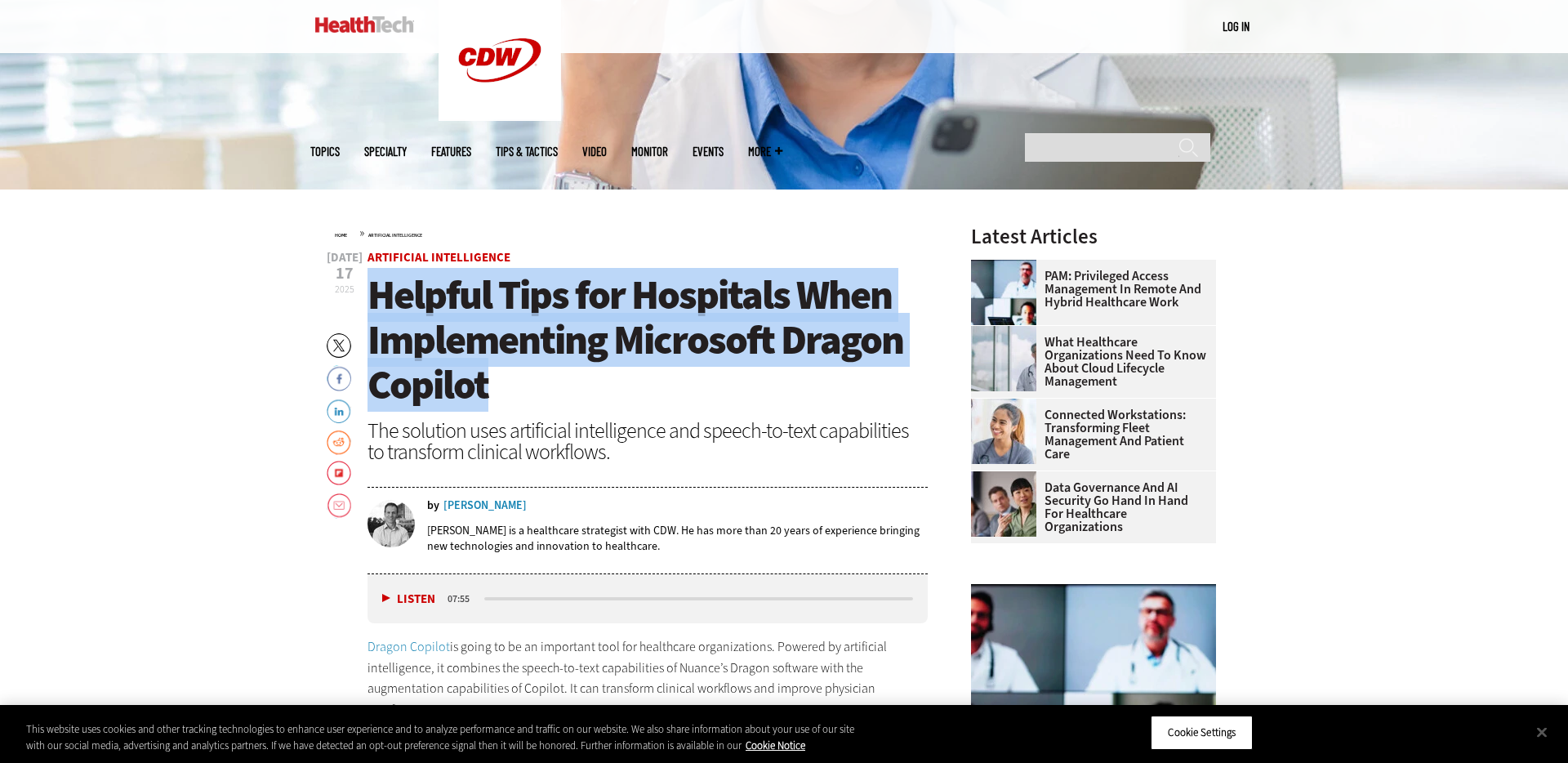
drag, startPoint x: 477, startPoint y: 365, endPoint x: 370, endPoint y: 299, distance: 125.7
click at [370, 299] on h1 "Helpful Tips for Hospitals When Implementing Microsoft Dragon Copilot" at bounding box center [647, 340] width 560 height 135
copy span "Helpful Tips for Hospitals When Implementing Microsoft Dragon Copilot"
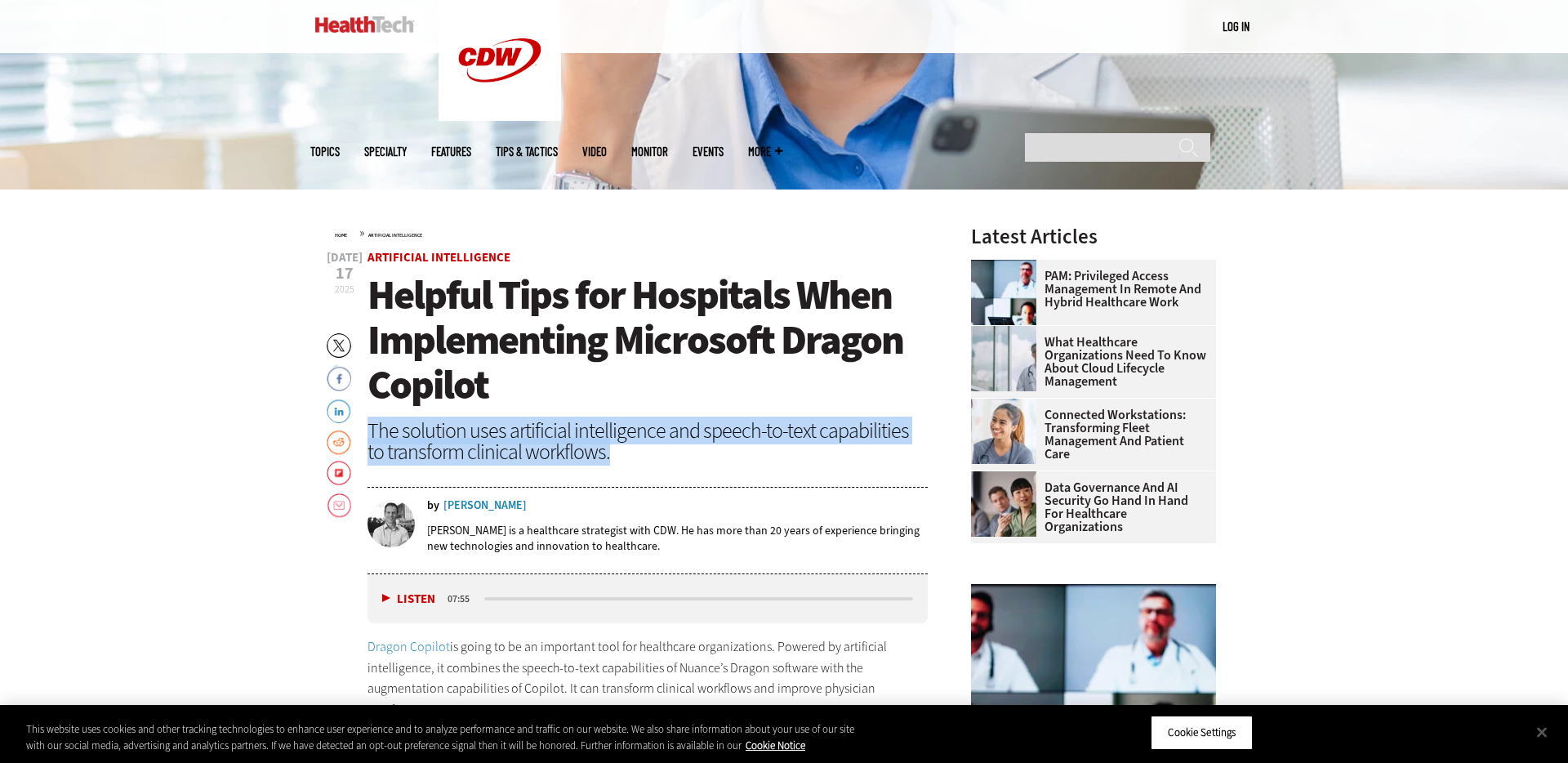
drag, startPoint x: 557, startPoint y: 452, endPoint x: 365, endPoint y: 424, distance: 194.0
copy div "The solution uses artificial intelligence and speech-to-text capabilities to tr…"
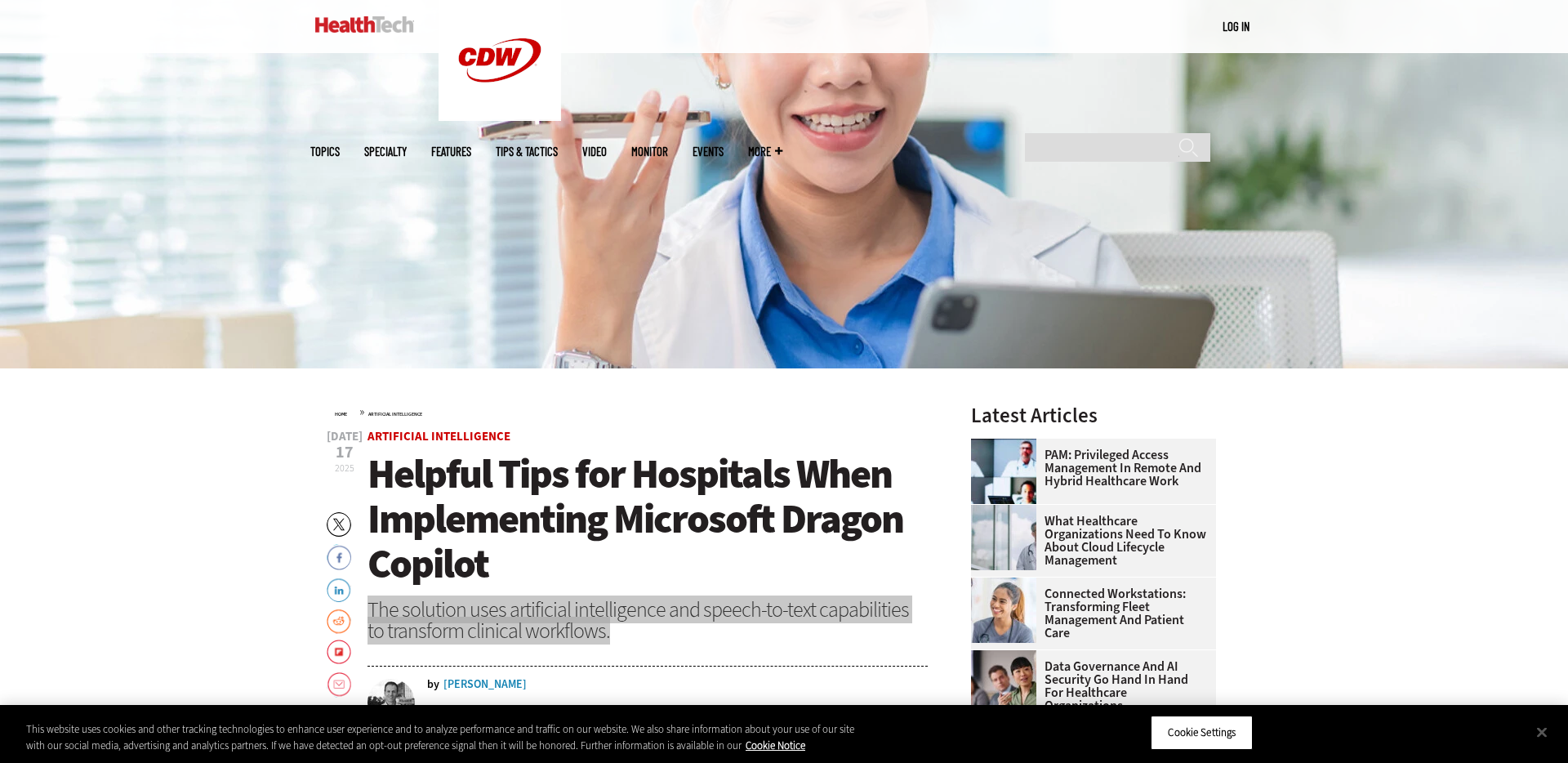
scroll to position [313, 0]
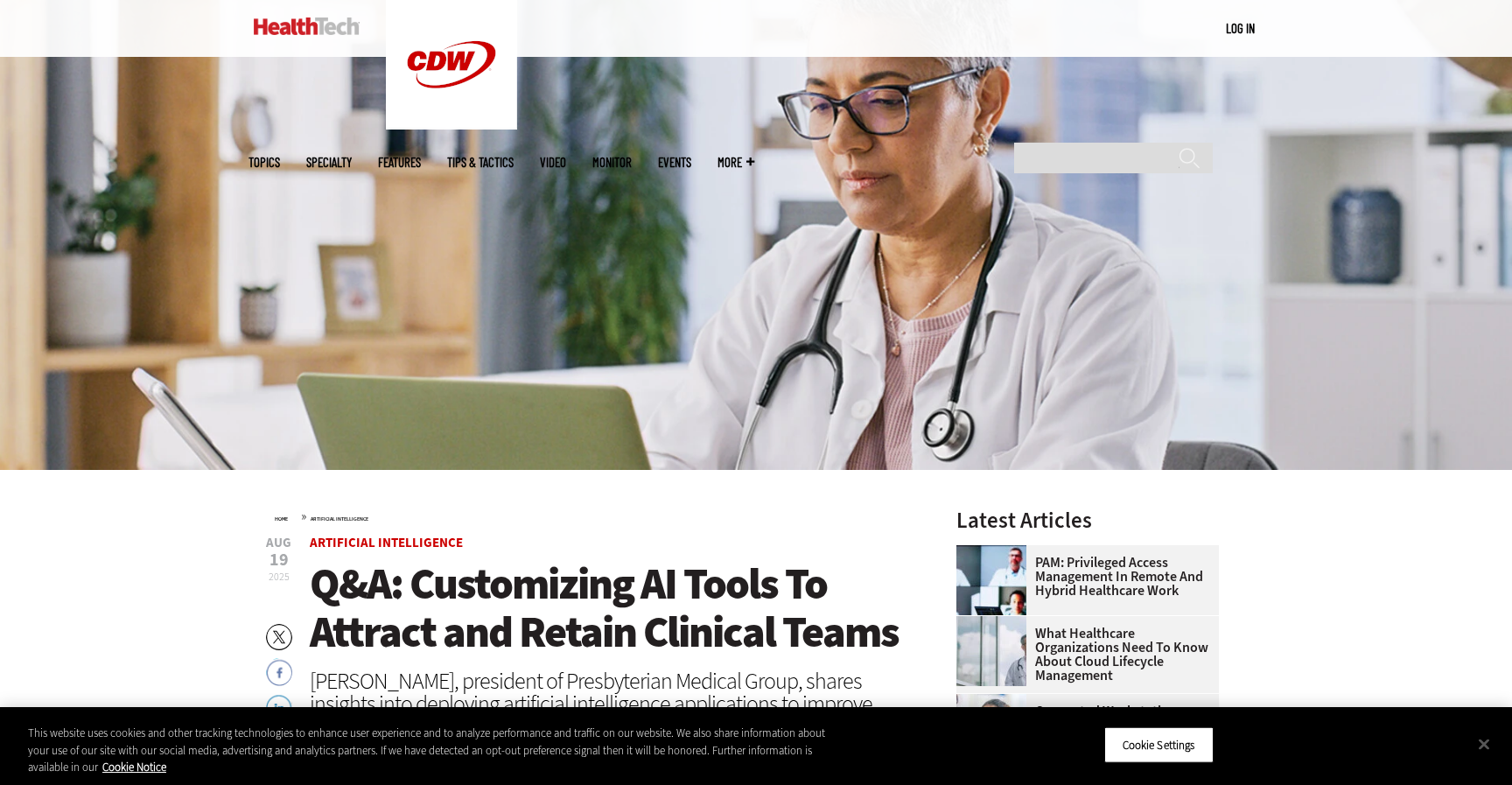
scroll to position [244, 0]
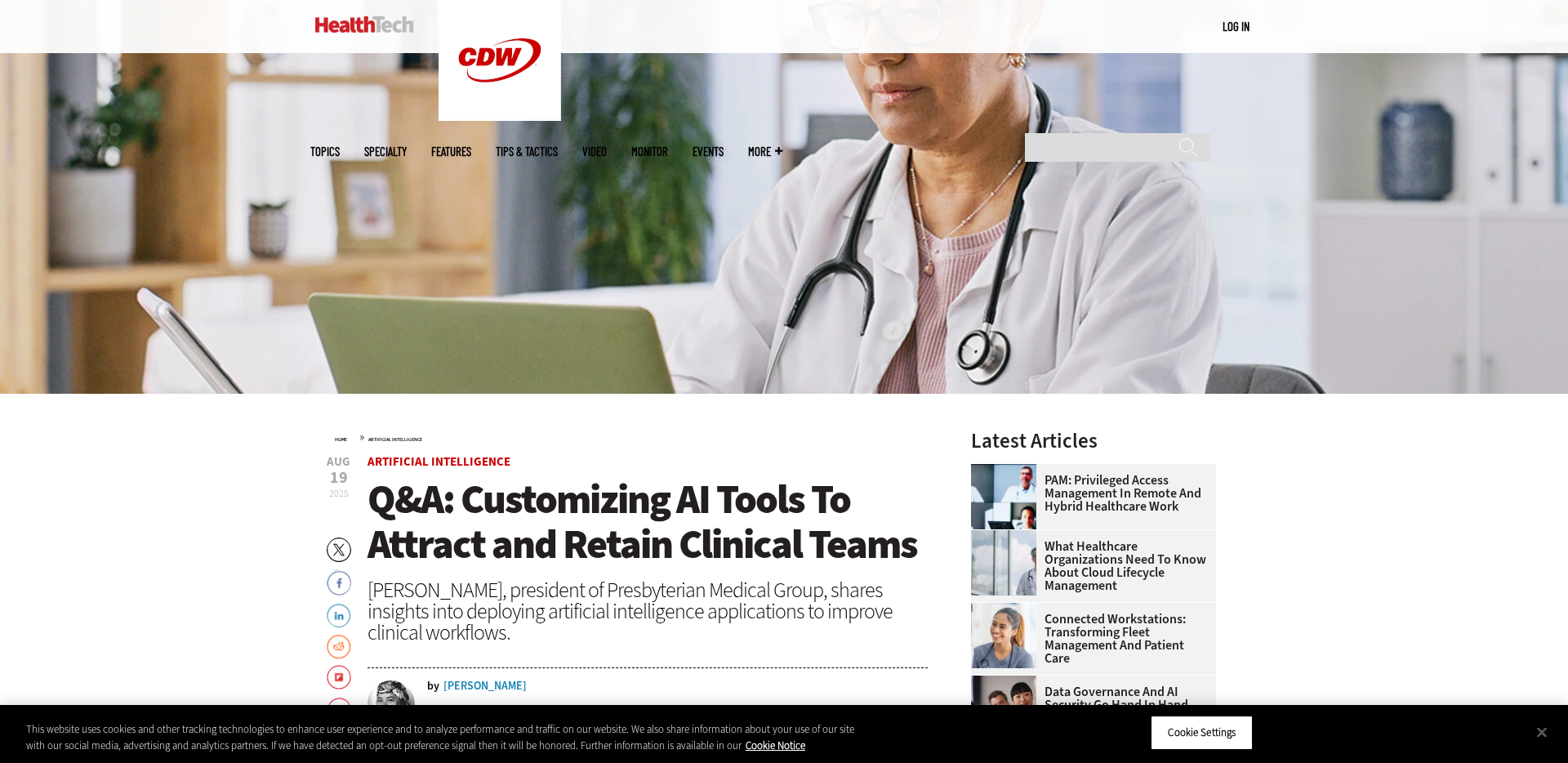
scroll to position [299, 0]
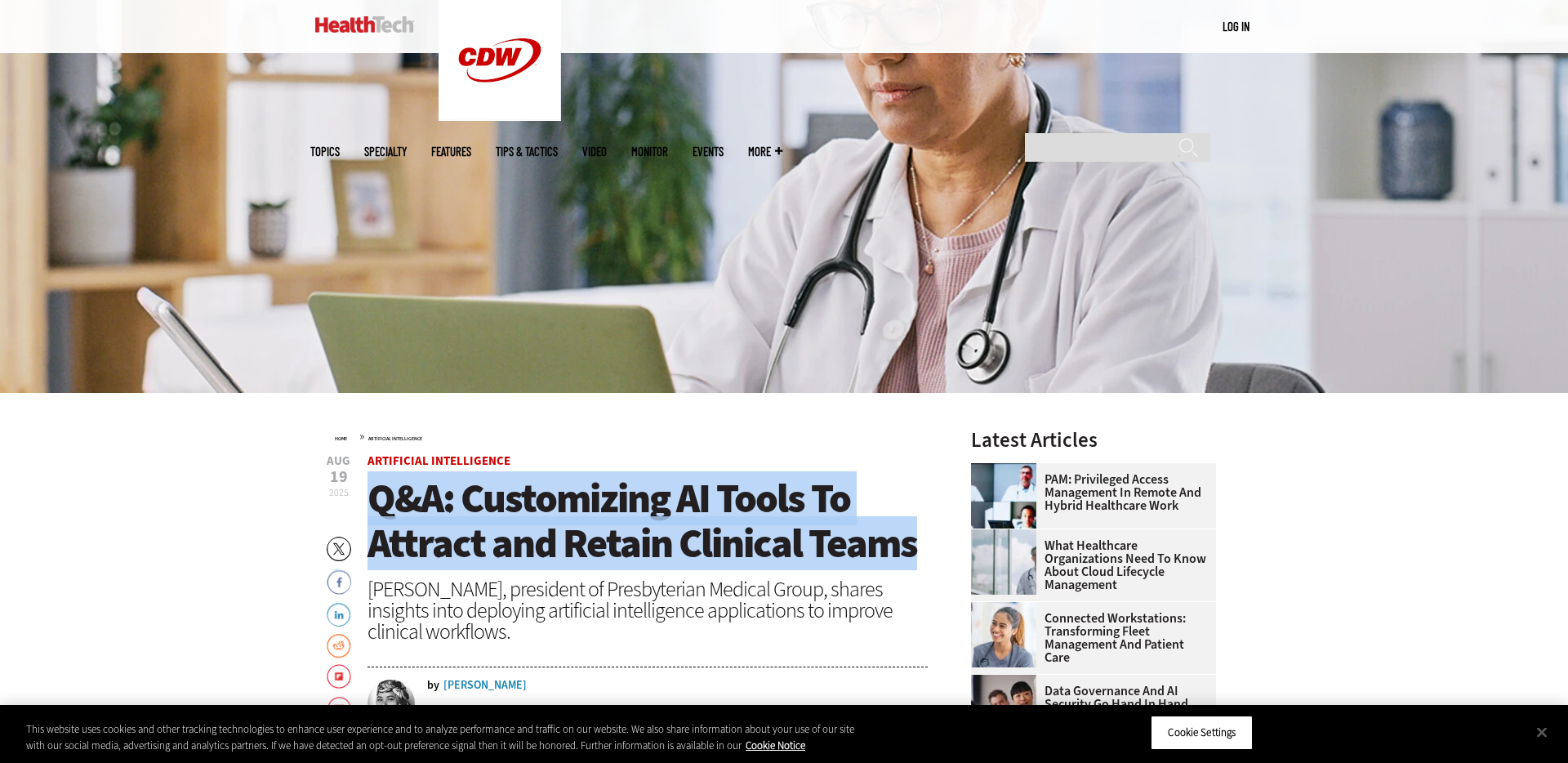
drag, startPoint x: 917, startPoint y: 546, endPoint x: 378, endPoint y: 496, distance: 541.3
click at [378, 496] on h1 "Q&A: Customizing AI Tools To Attract and Retain Clinical Teams" at bounding box center [647, 521] width 560 height 90
copy span "Q&A: Customizing AI Tools To Attract and Retain Clinical Teams"
drag, startPoint x: 554, startPoint y: 626, endPoint x: 370, endPoint y: 598, distance: 186.1
click at [370, 598] on div "Dr. Darren Shafer, president of Presbyterian Medical Group, shares insights int…" at bounding box center [647, 611] width 560 height 64
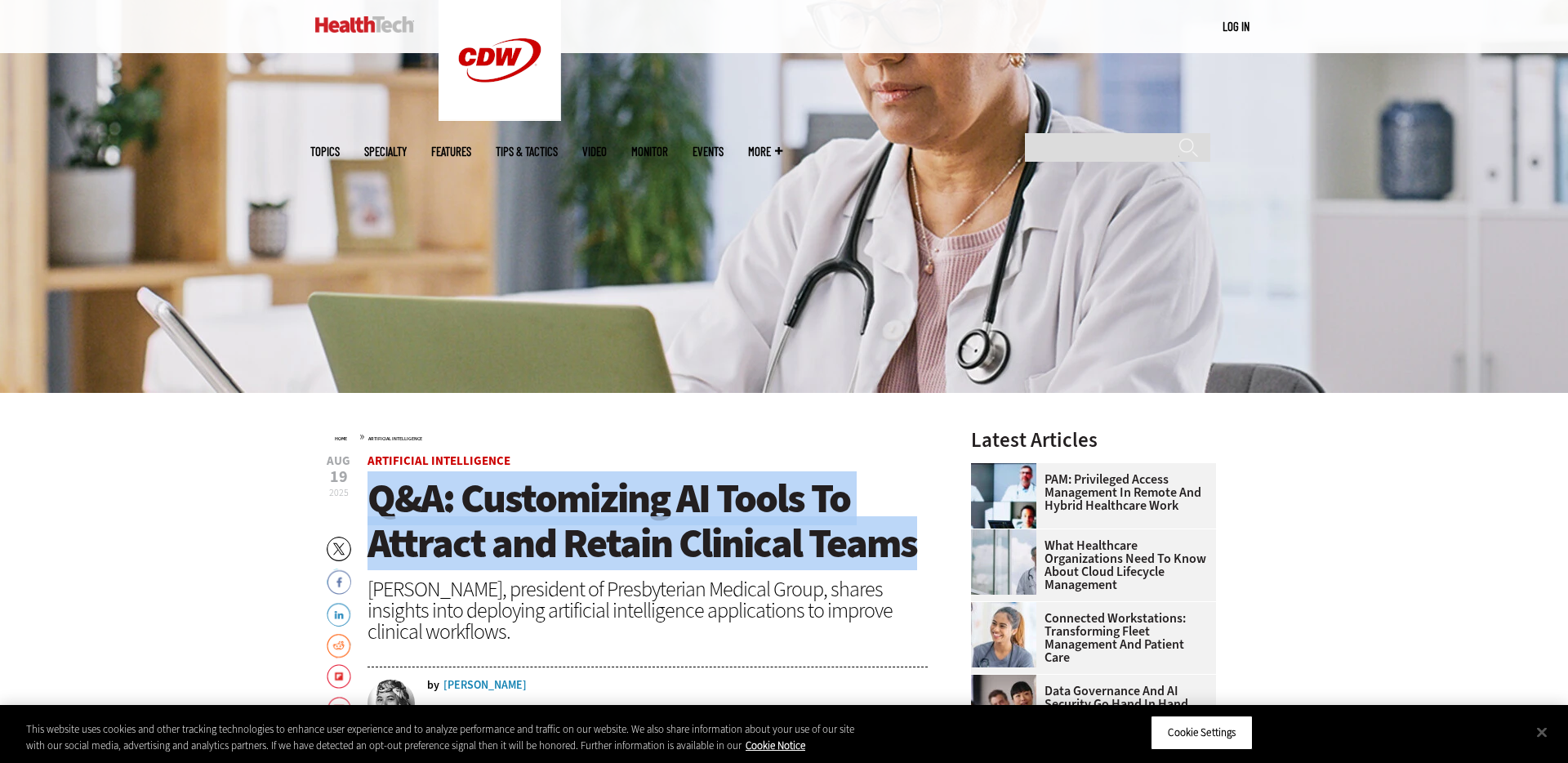
copy div "Dr. Darren Shafer, president of Presbyterian Medical Group, shares insights int…"
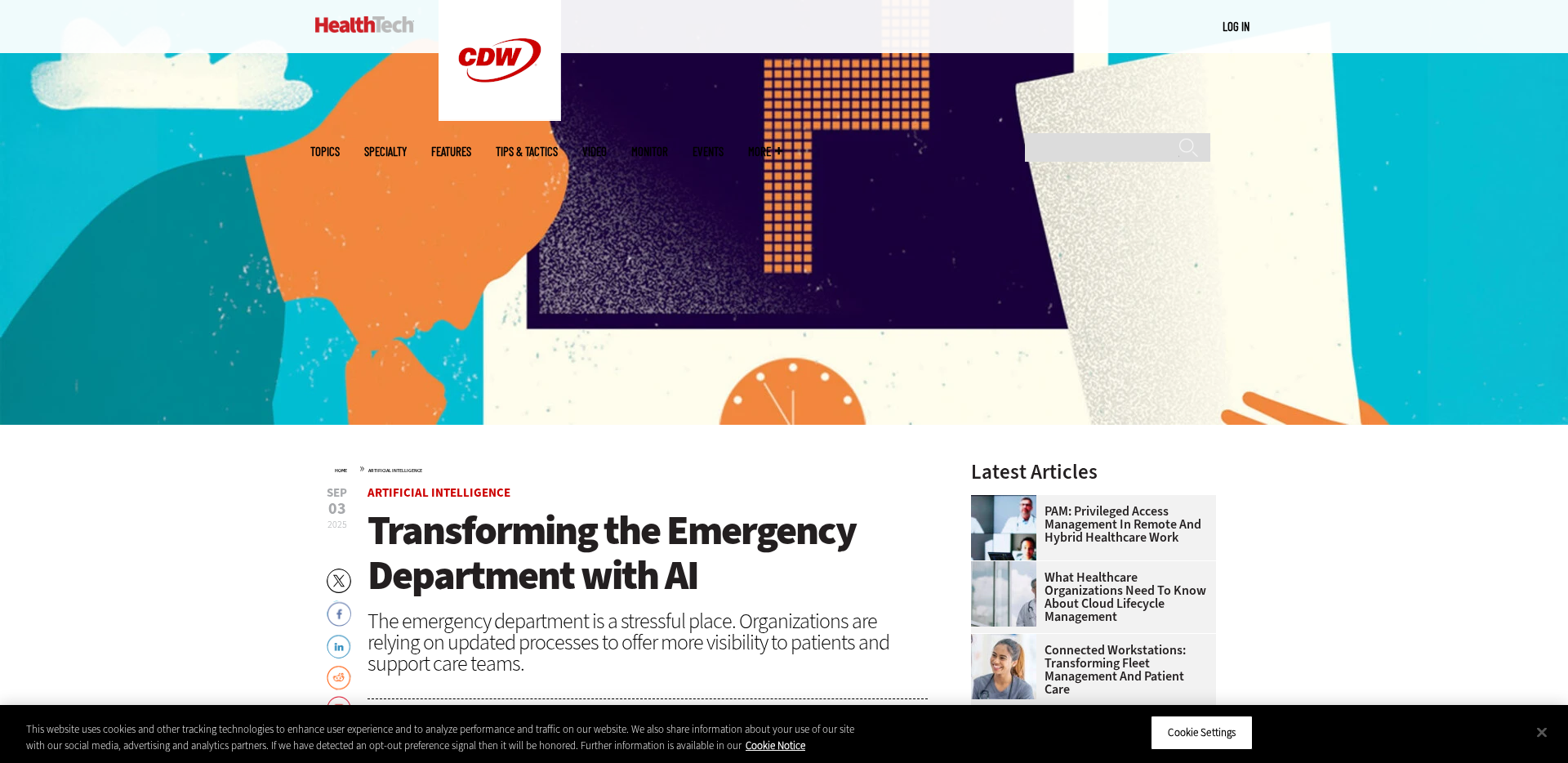
scroll to position [268, 0]
click at [729, 508] on span "Transforming the Emergency Department with AI" at bounding box center [612, 552] width 489 height 99
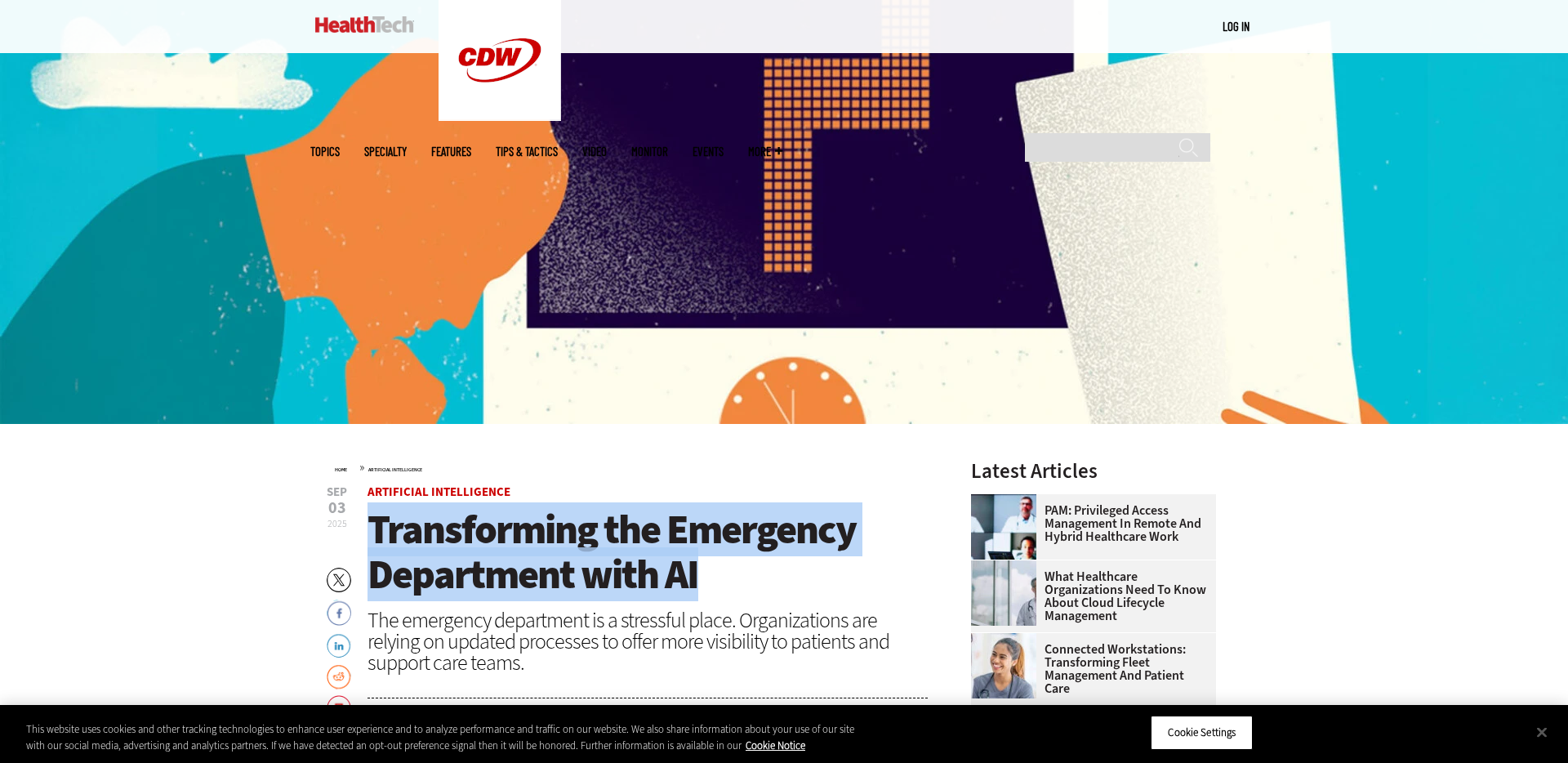
drag, startPoint x: 448, startPoint y: 527, endPoint x: 375, endPoint y: 524, distance: 73.1
click at [375, 524] on h1 "Transforming the Emergency Department with AI" at bounding box center [647, 553] width 560 height 90
copy span "Transforming the Emergency Department with AI"
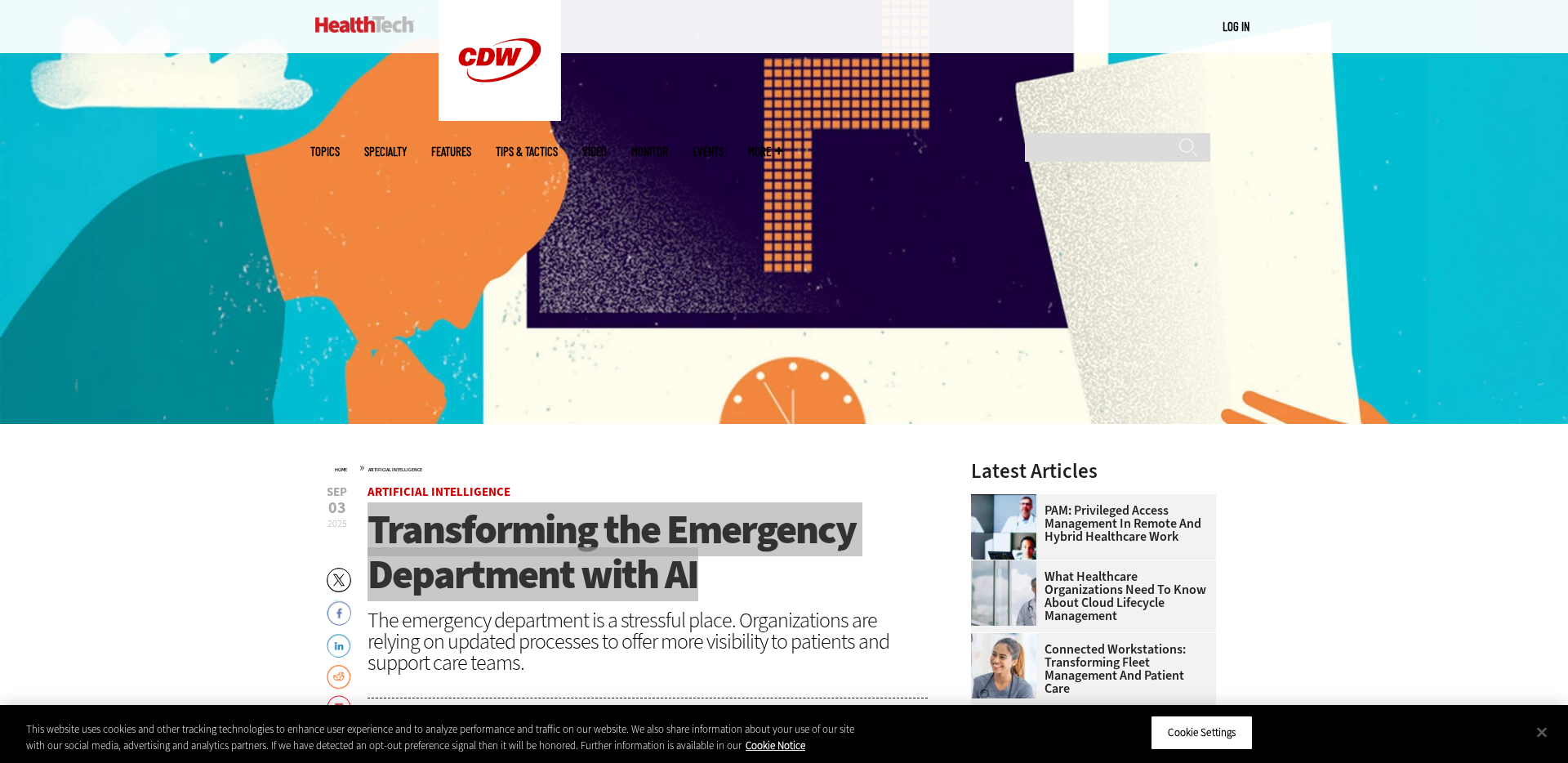
scroll to position [372, 0]
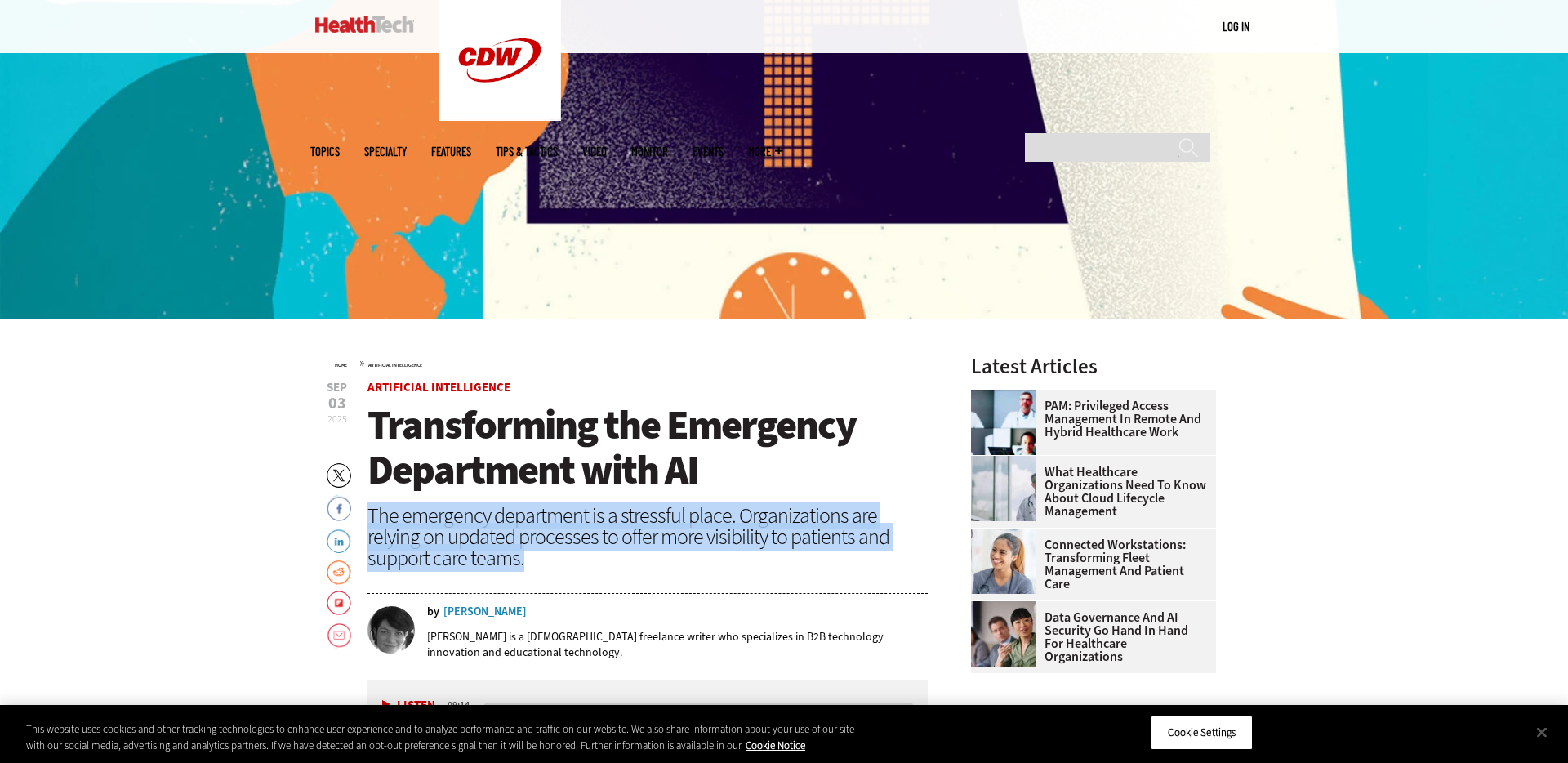
drag, startPoint x: 398, startPoint y: 523, endPoint x: 369, endPoint y: 510, distance: 31.8
click at [369, 511] on div "The emergency department is a stressful place. Organizations are relying on upd…" at bounding box center [647, 537] width 560 height 64
copy div "The emergency department is a stressful place. Organizations are relying on upd…"
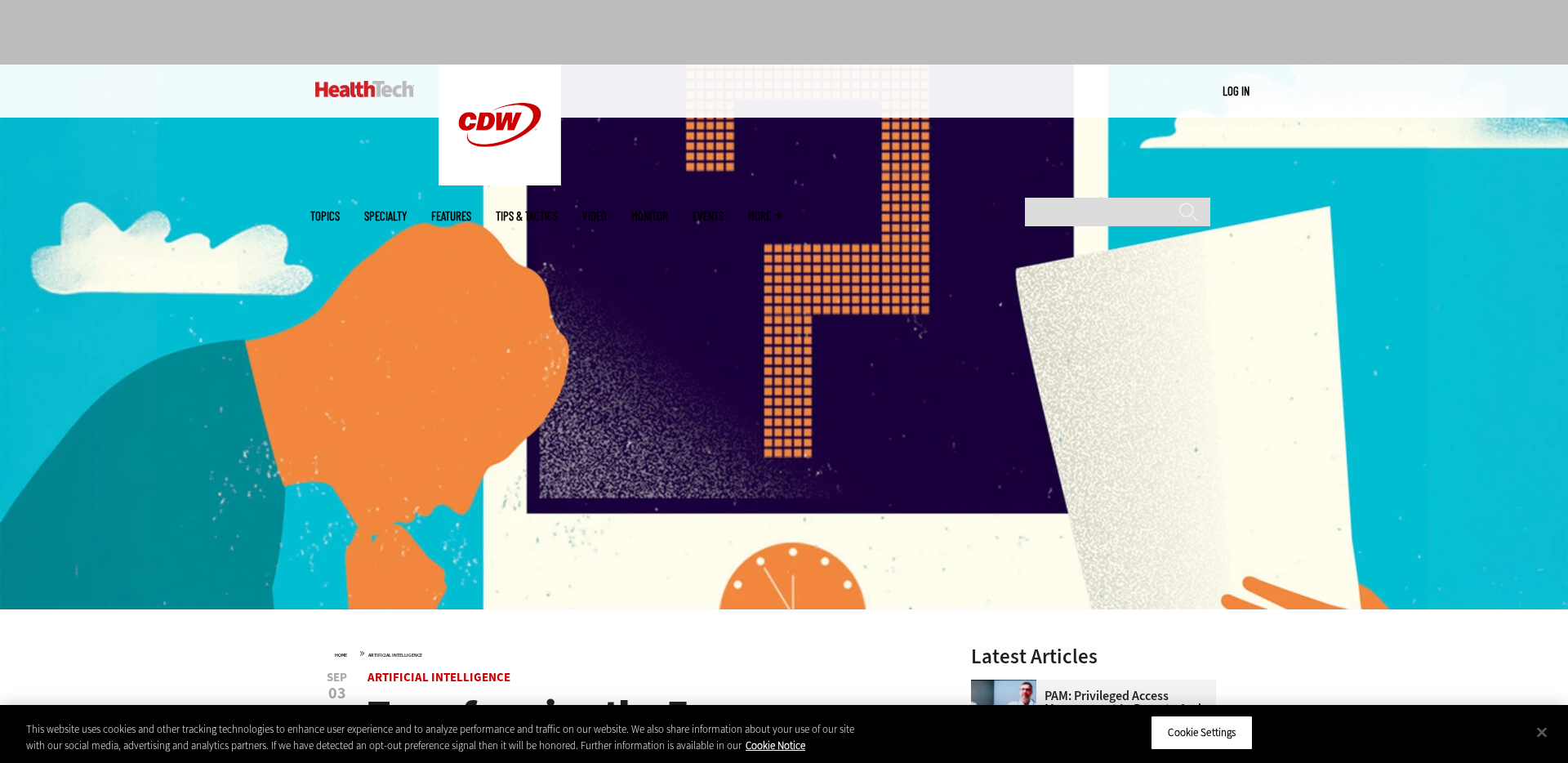
scroll to position [78, 0]
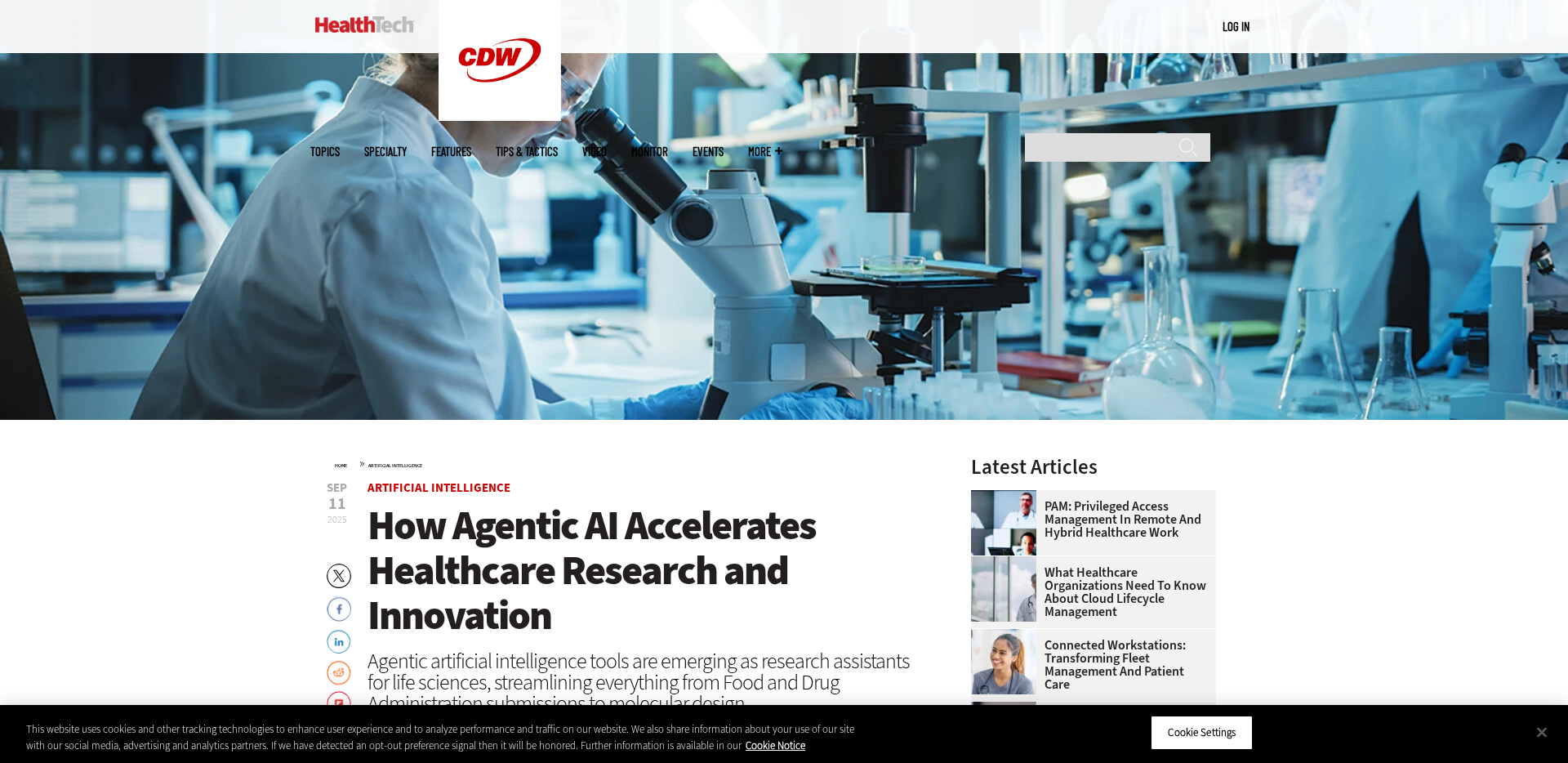
scroll to position [273, 0]
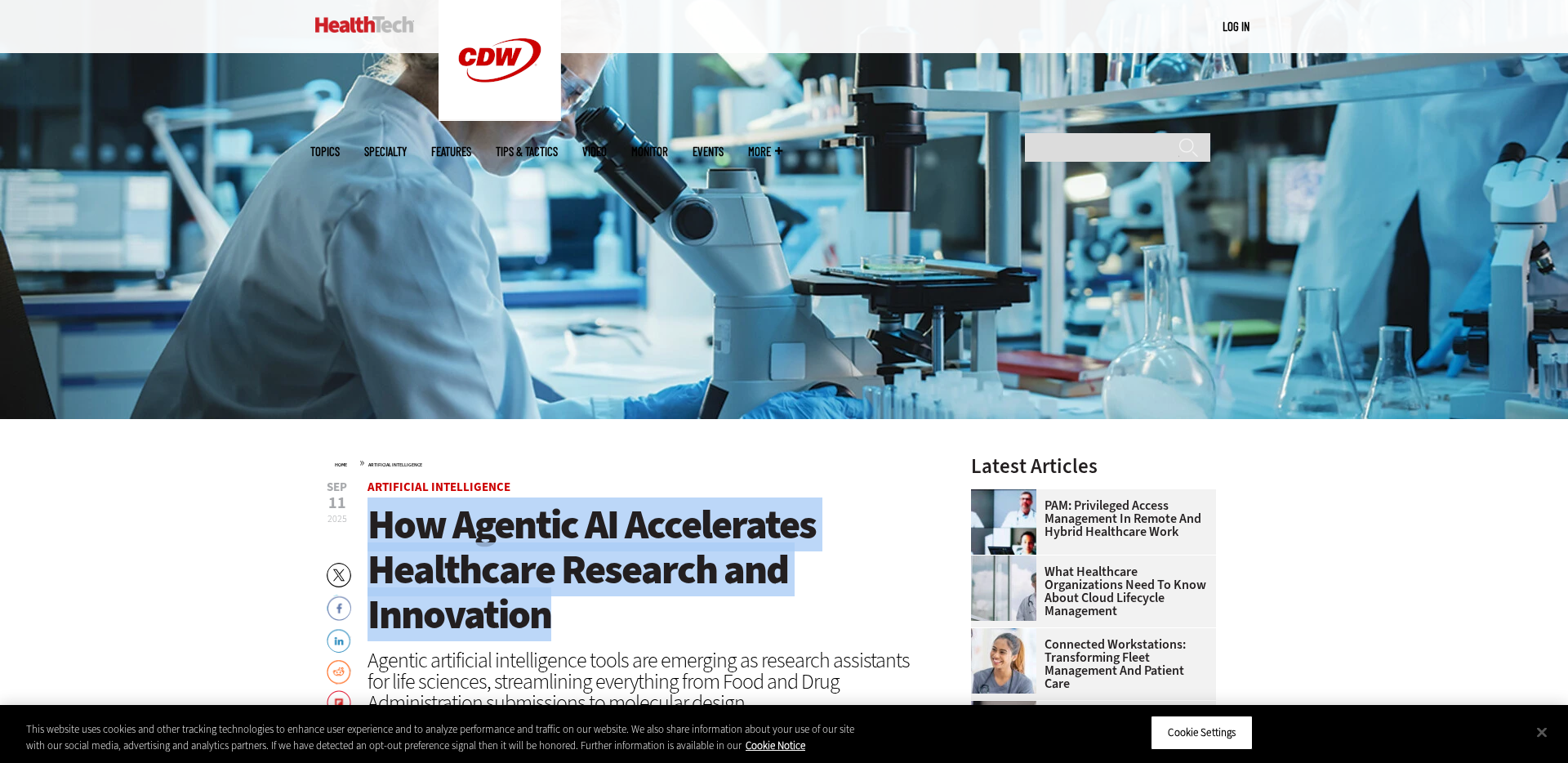
drag, startPoint x: 556, startPoint y: 618, endPoint x: 376, endPoint y: 528, distance: 201.2
click at [376, 528] on h1 "How Agentic AI Accelerates Healthcare Research and Innovation" at bounding box center [647, 570] width 560 height 135
copy span "How Agentic AI Accelerates Healthcare Research and Innovation"
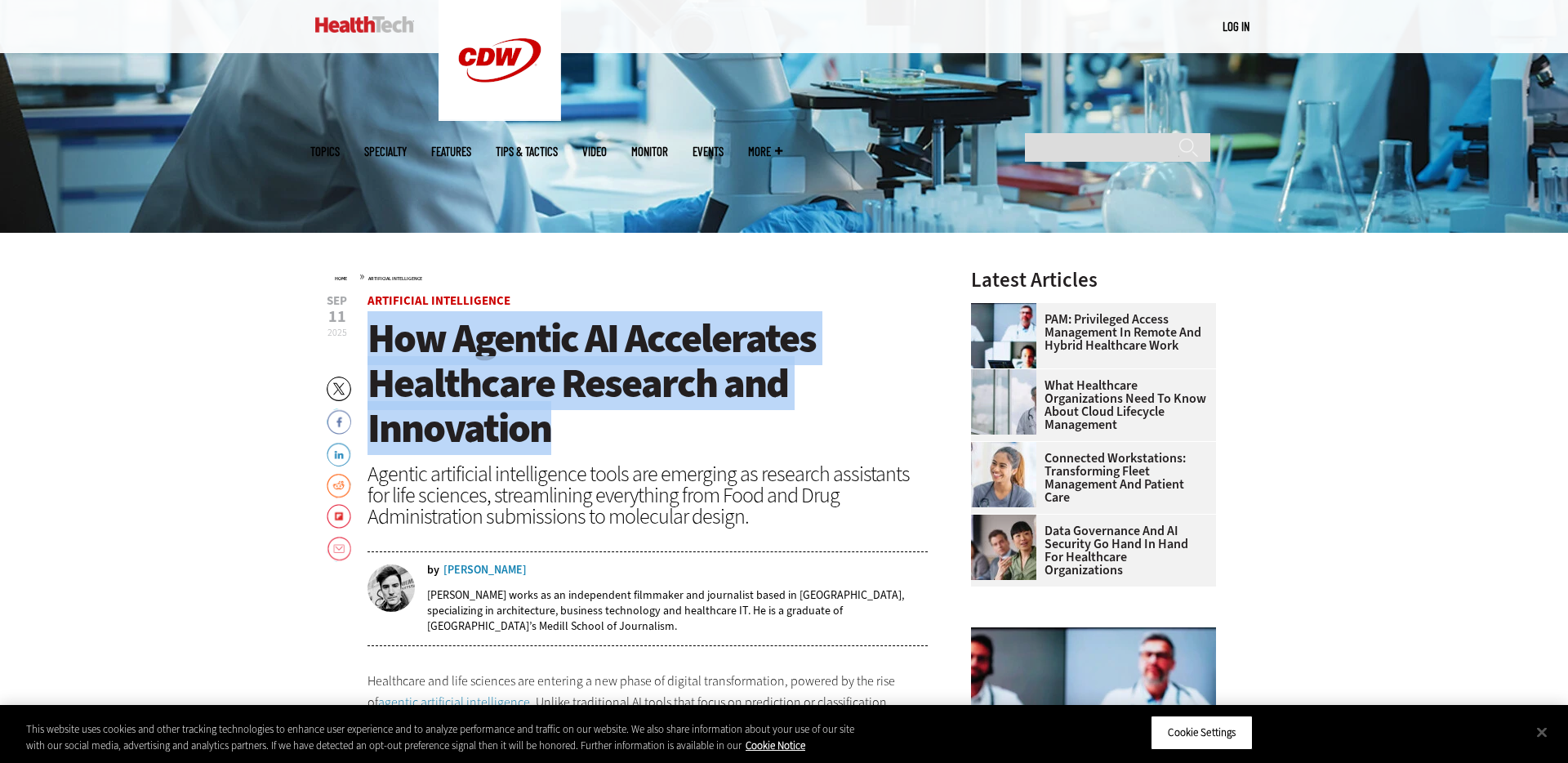
scroll to position [458, 0]
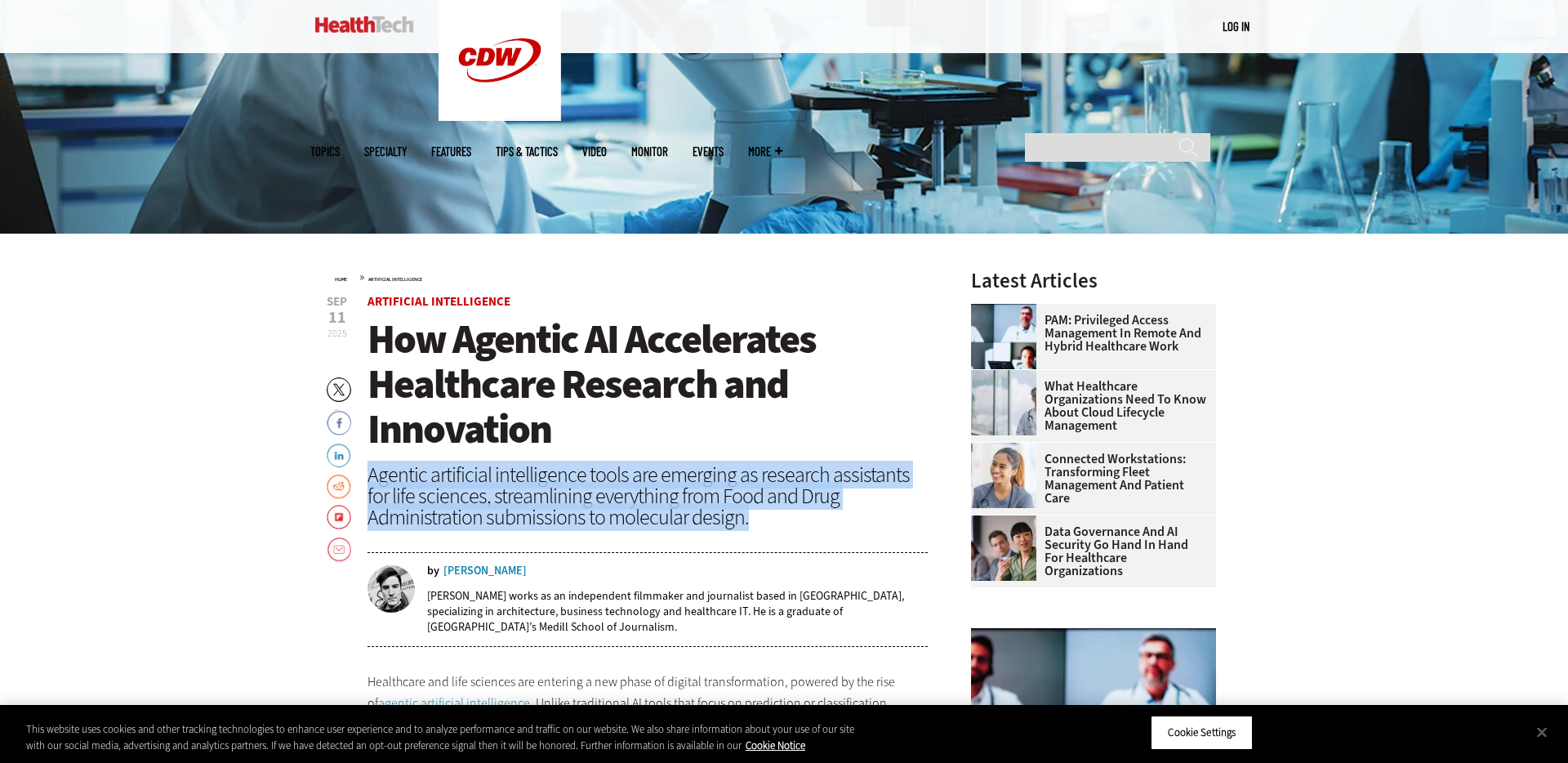
drag, startPoint x: 748, startPoint y: 519, endPoint x: 367, endPoint y: 479, distance: 383.1
click at [367, 479] on div "Agentic artificial intelligence tools are emerging as research assistants for l…" at bounding box center [647, 496] width 560 height 64
copy div "Agentic artificial intelligence tools are emerging as research assistants for l…"
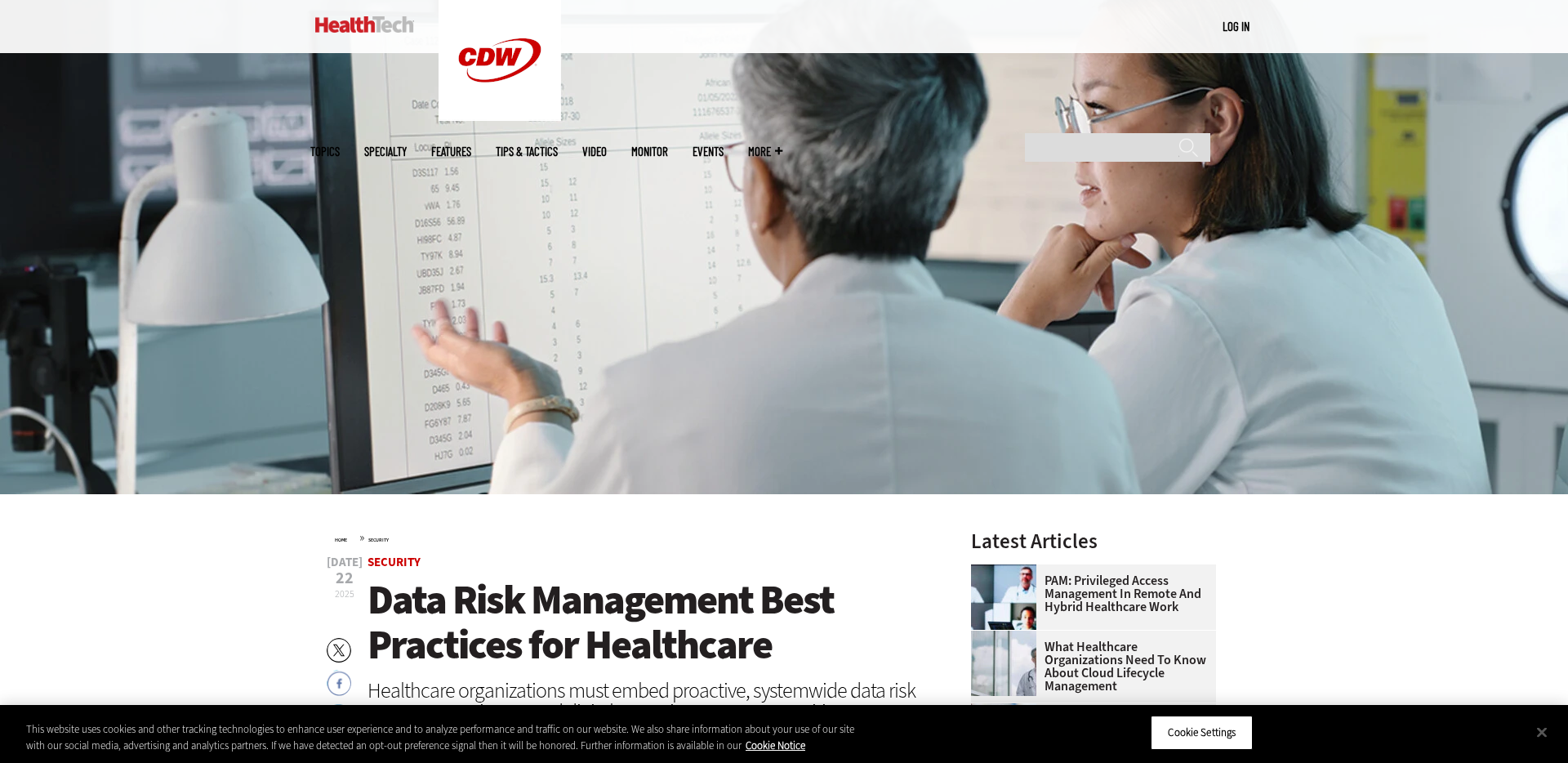
scroll to position [267, 0]
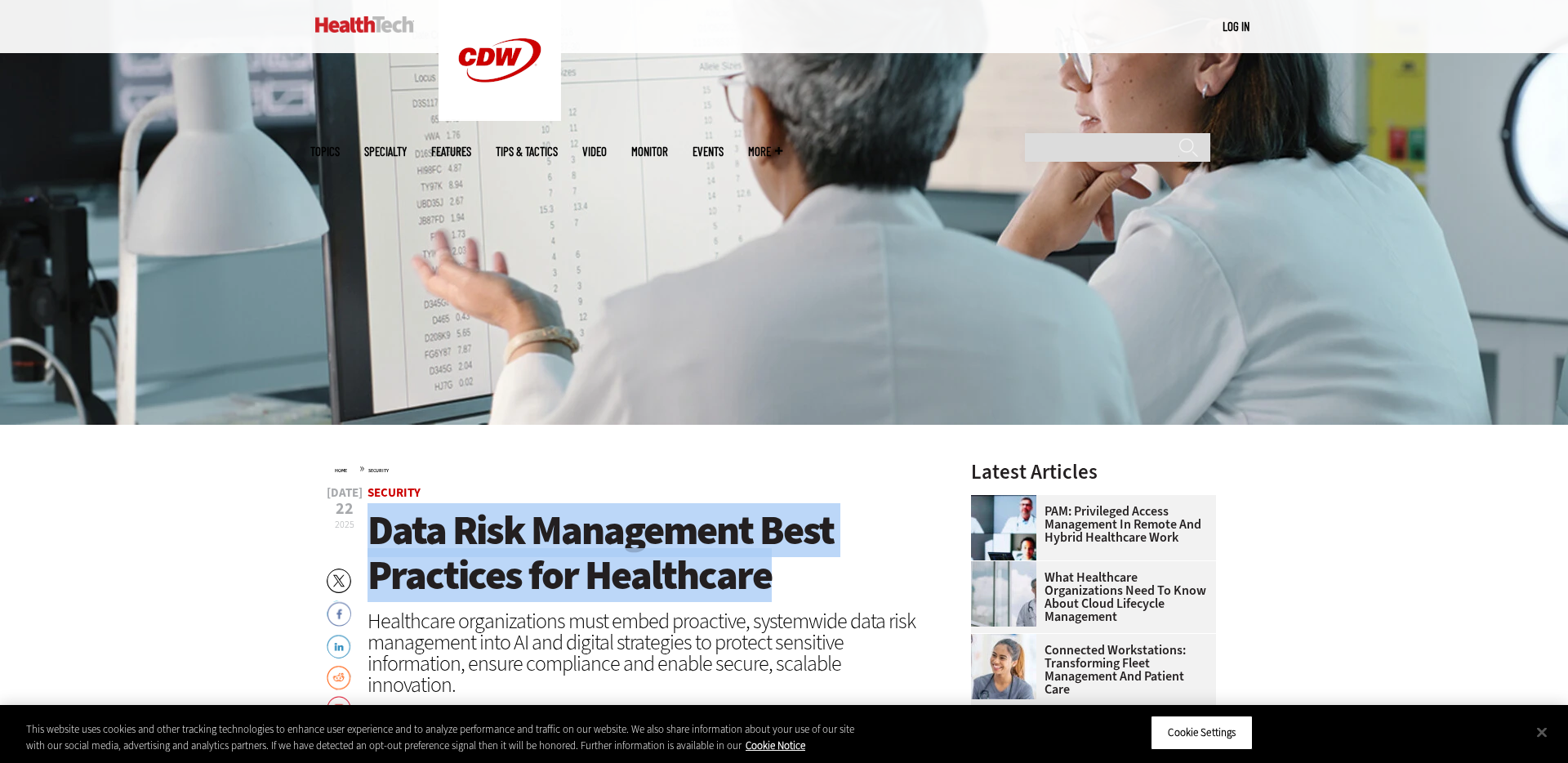
drag, startPoint x: 777, startPoint y: 582, endPoint x: 379, endPoint y: 526, distance: 401.9
click at [379, 526] on h1 "Data Risk Management Best Practices for Healthcare" at bounding box center [647, 553] width 560 height 90
copy span "Data Risk Management Best Practices for Healthcare"
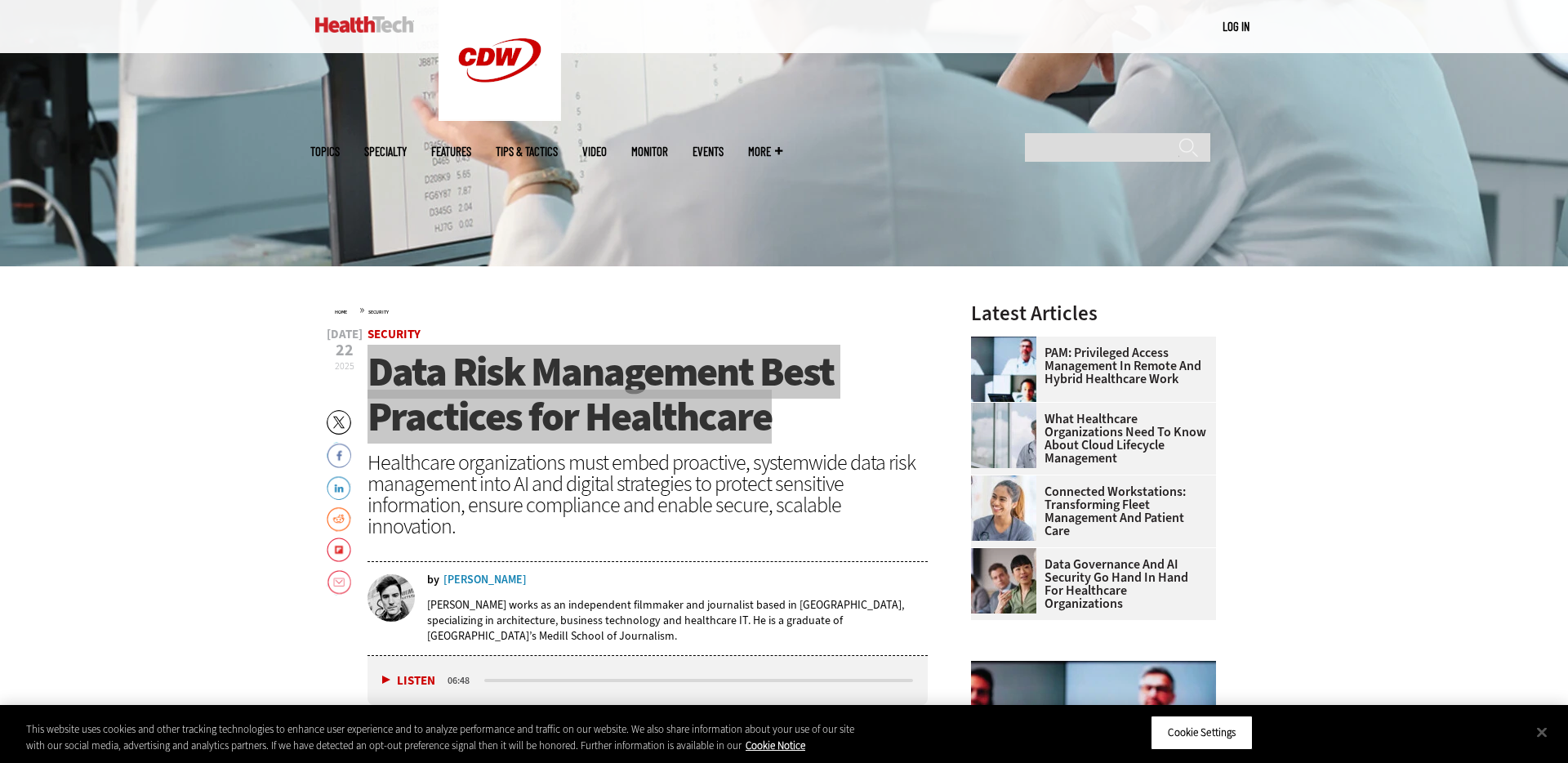
scroll to position [427, 0]
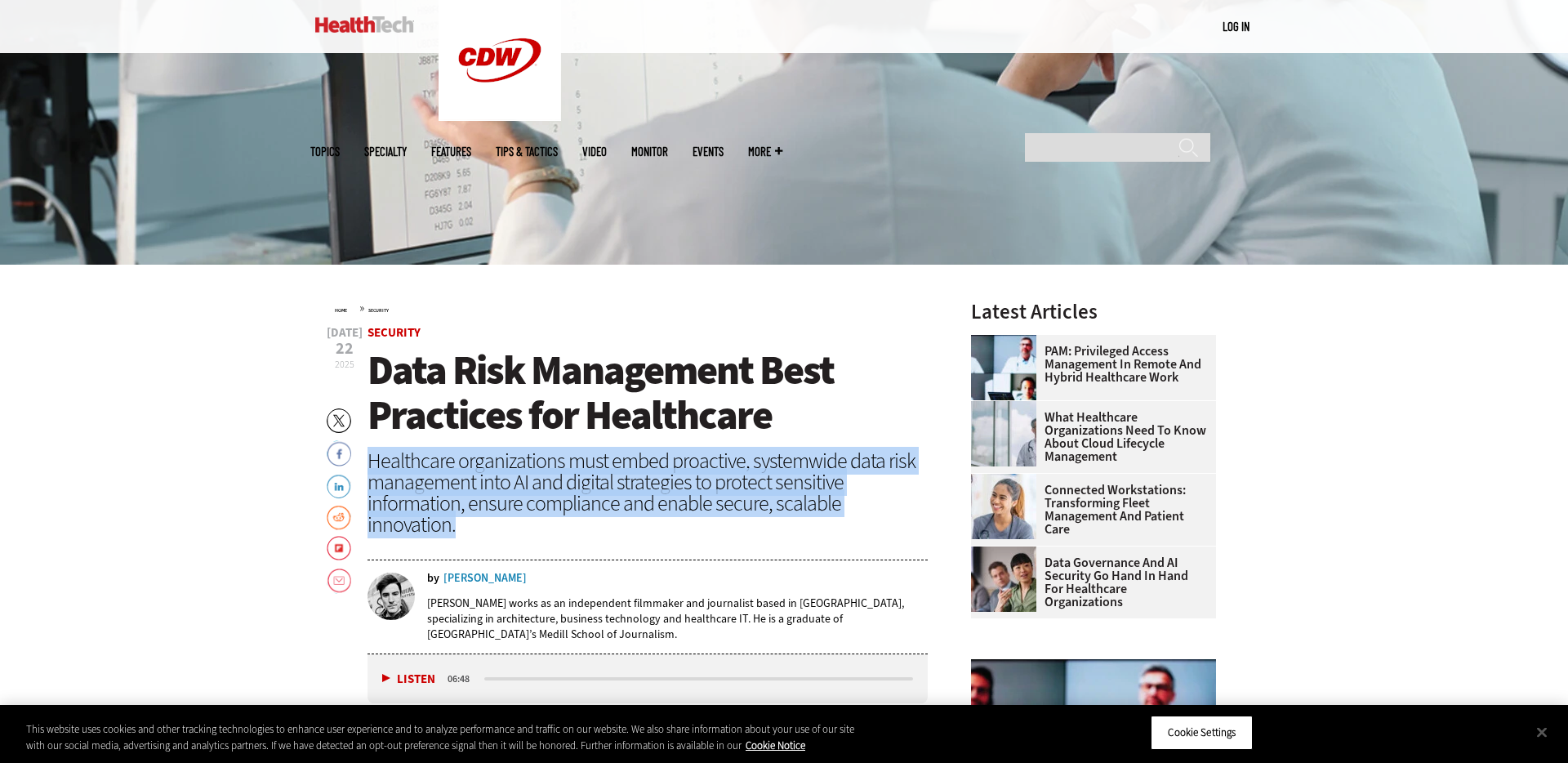
drag, startPoint x: 923, startPoint y: 508, endPoint x: 371, endPoint y: 463, distance: 553.8
copy div "Healthcare organizations must embed proactive, systemwide data risk management …"
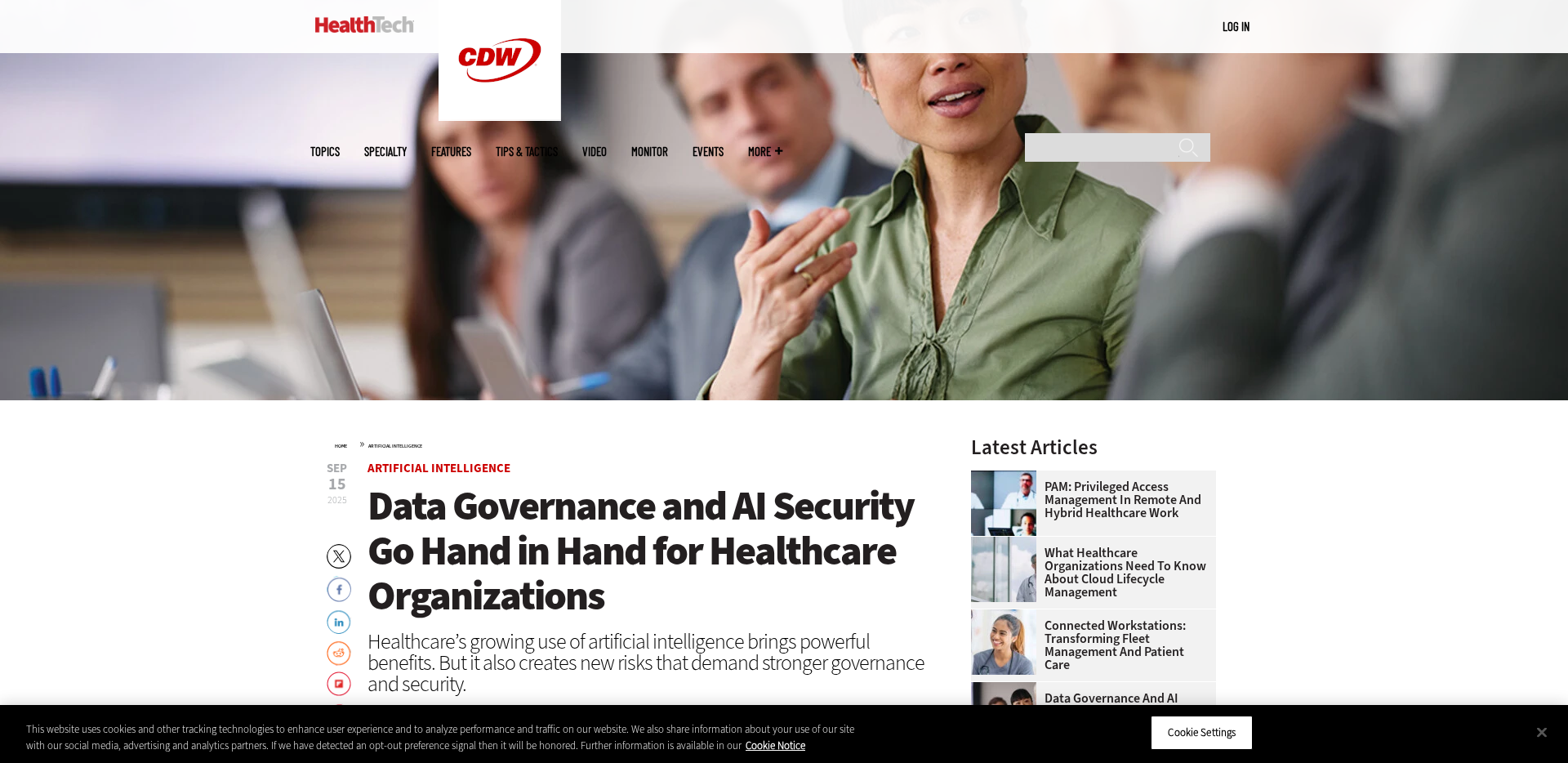
scroll to position [289, 0]
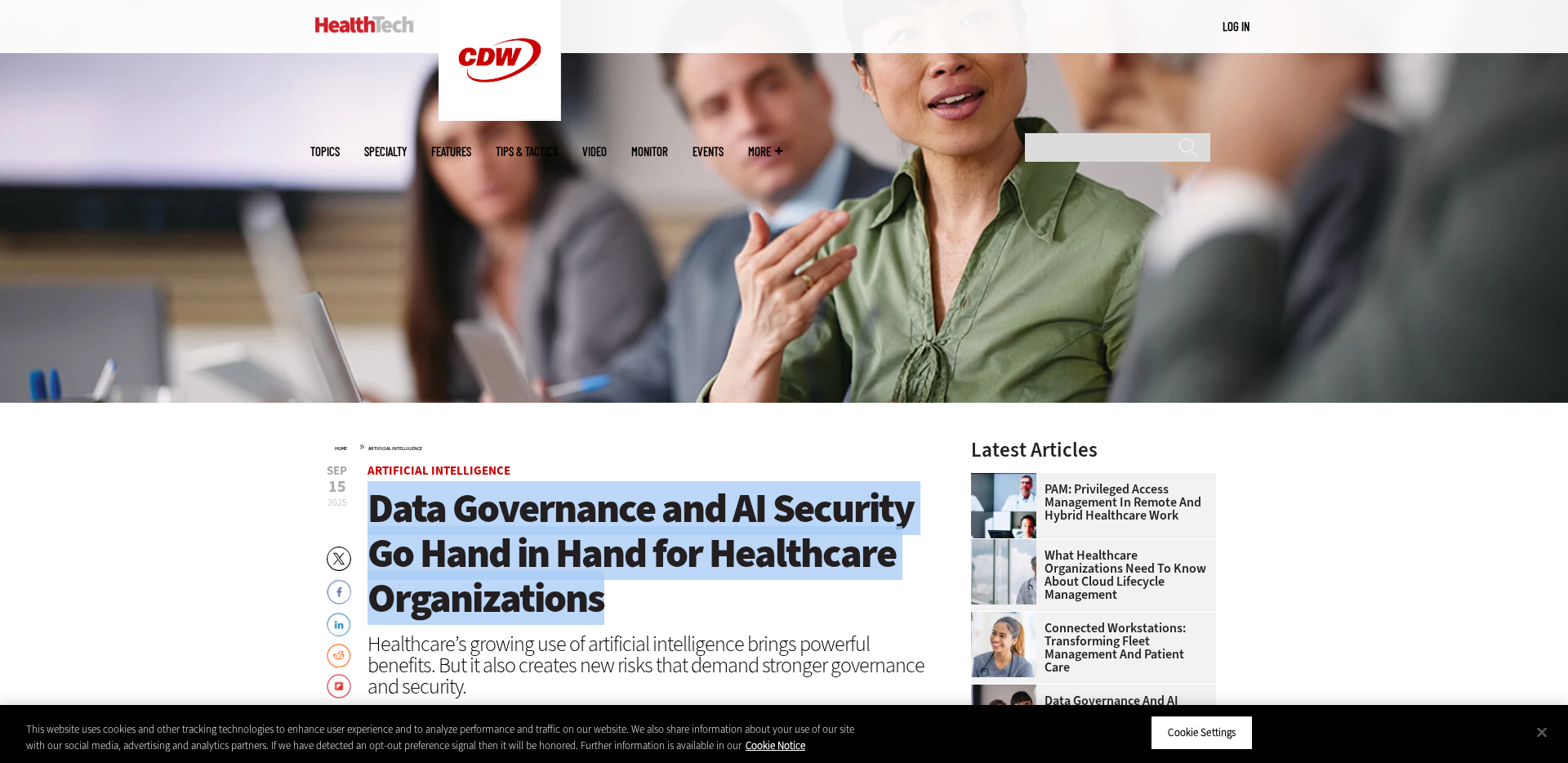
drag, startPoint x: 646, startPoint y: 601, endPoint x: 366, endPoint y: 514, distance: 293.2
copy span "Data Governance and AI Security Go Hand in Hand for Healthcare Organizations"
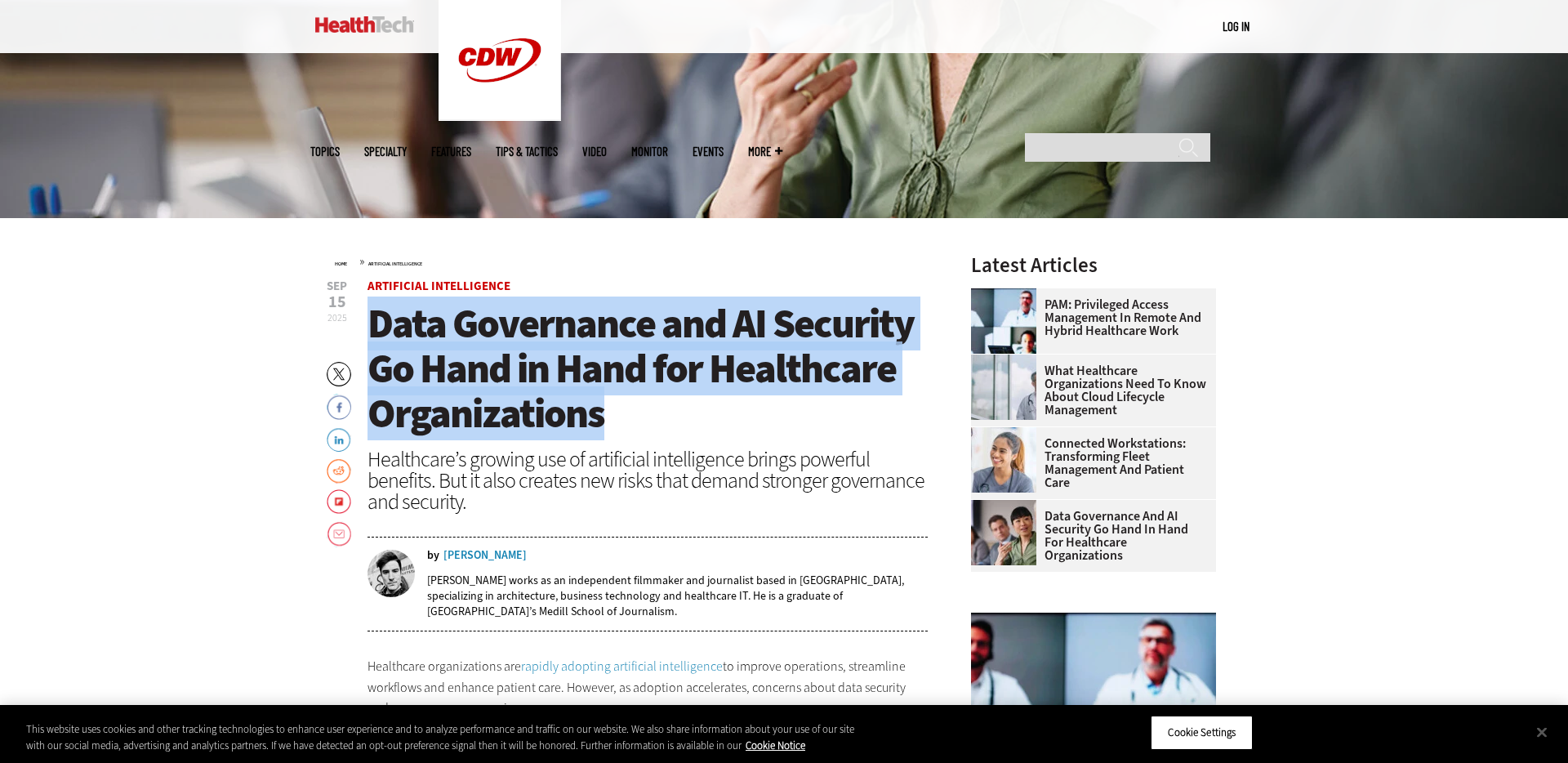
scroll to position [491, 0]
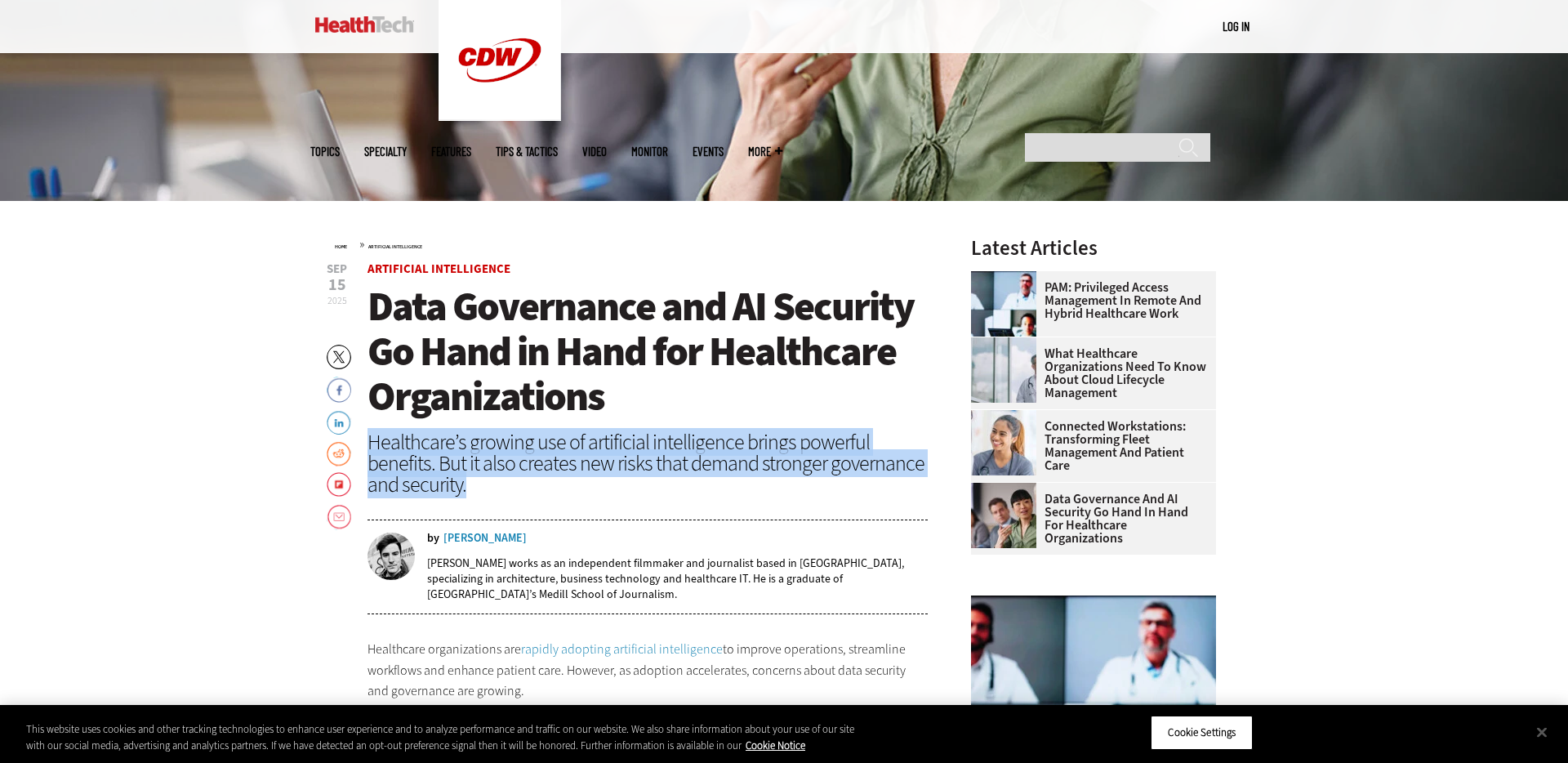
drag, startPoint x: 389, startPoint y: 452, endPoint x: 370, endPoint y: 443, distance: 21.0
click at [370, 443] on div "Healthcare’s growing use of artificial intelligence brings powerful benefits. B…" at bounding box center [647, 463] width 560 height 64
copy div "Healthcare’s growing use of artificial intelligence brings powerful benefits. B…"
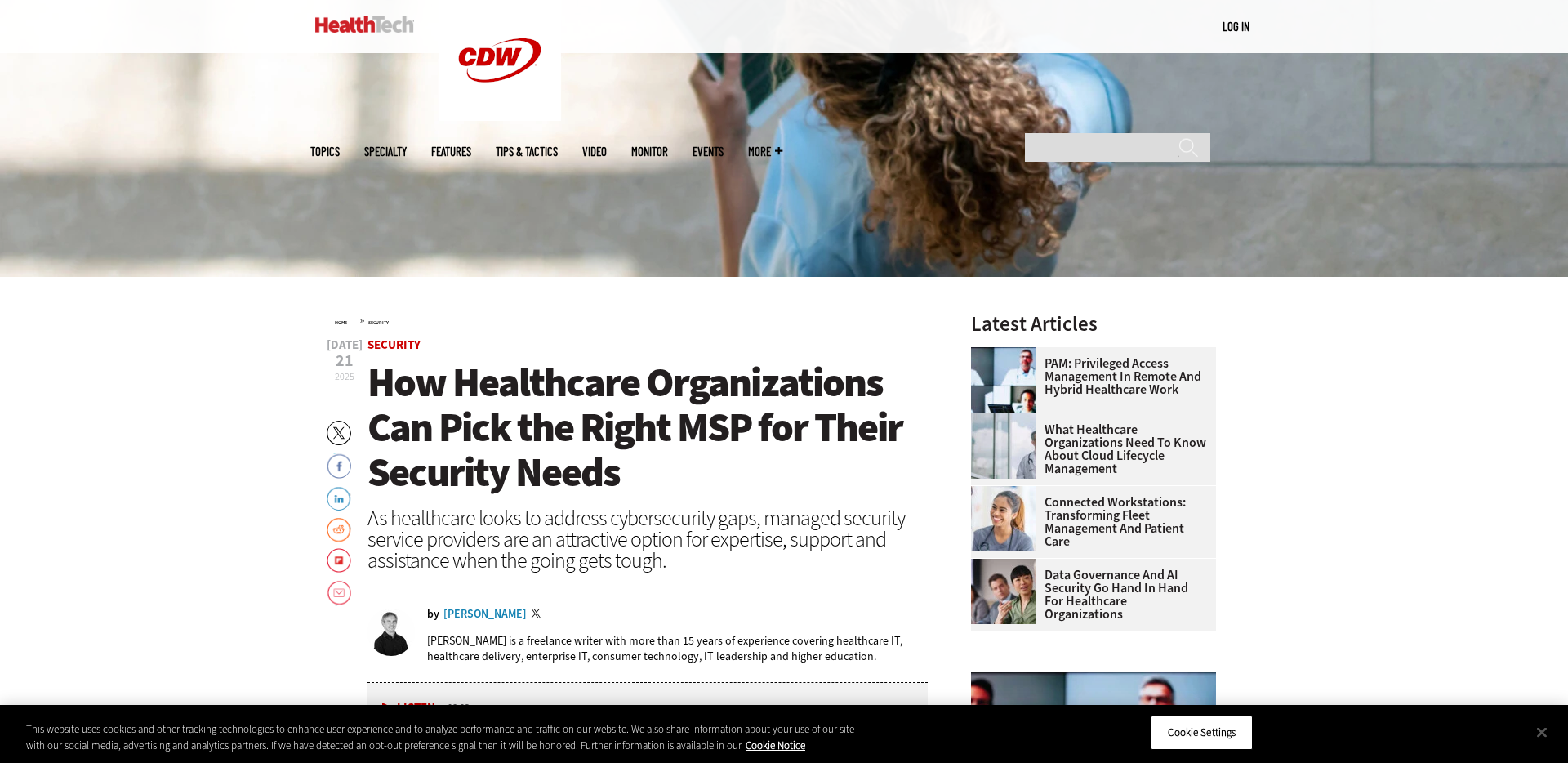
scroll to position [425, 0]
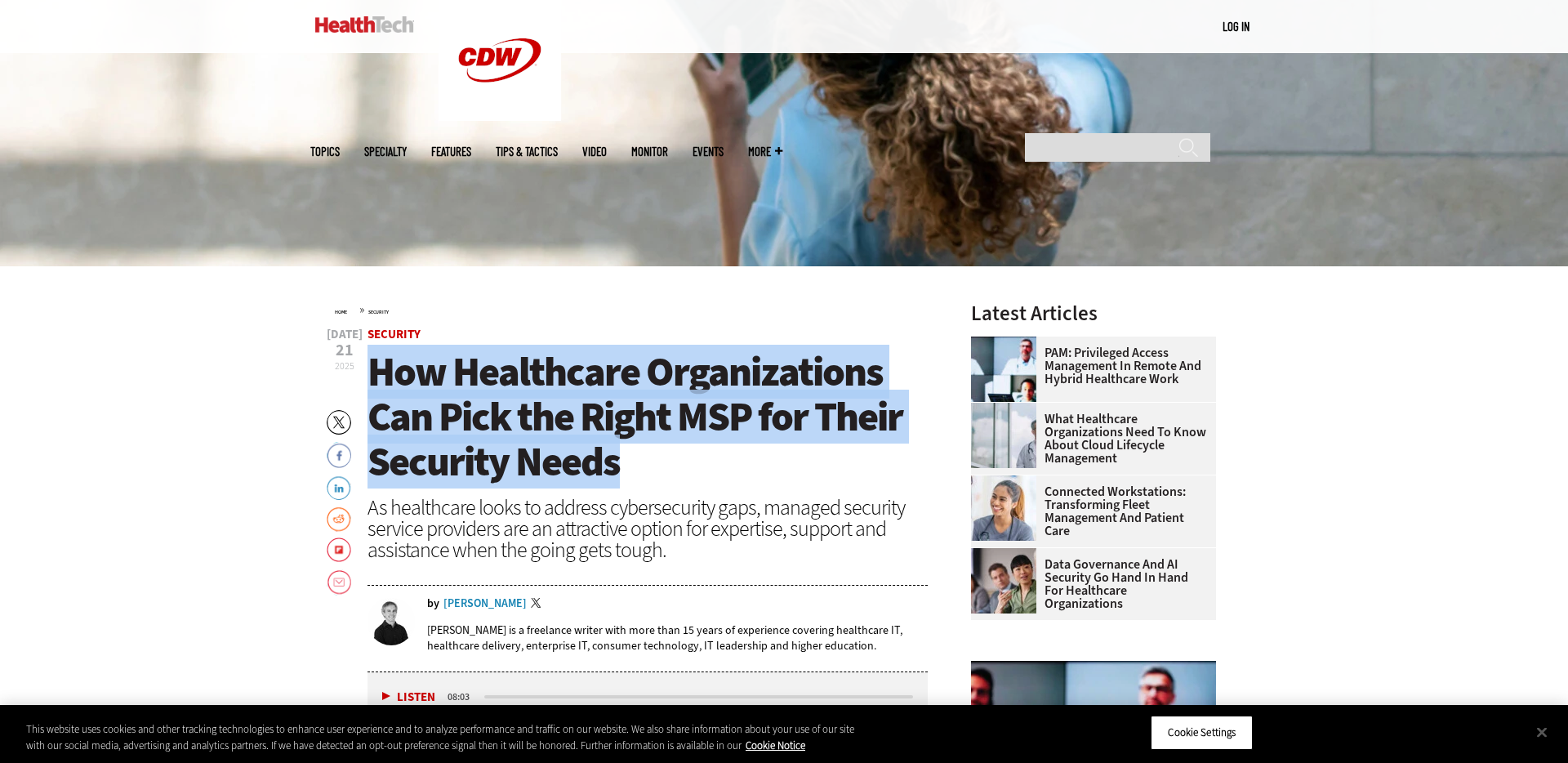
drag, startPoint x: 639, startPoint y: 464, endPoint x: 371, endPoint y: 377, distance: 281.8
click at [371, 377] on h1 "How Healthcare Organizations Can Pick the Right MSP for Their Security Needs" at bounding box center [647, 417] width 560 height 135
copy span "How Healthcare Organizations Can Pick the Right MSP for Their Security Needs"
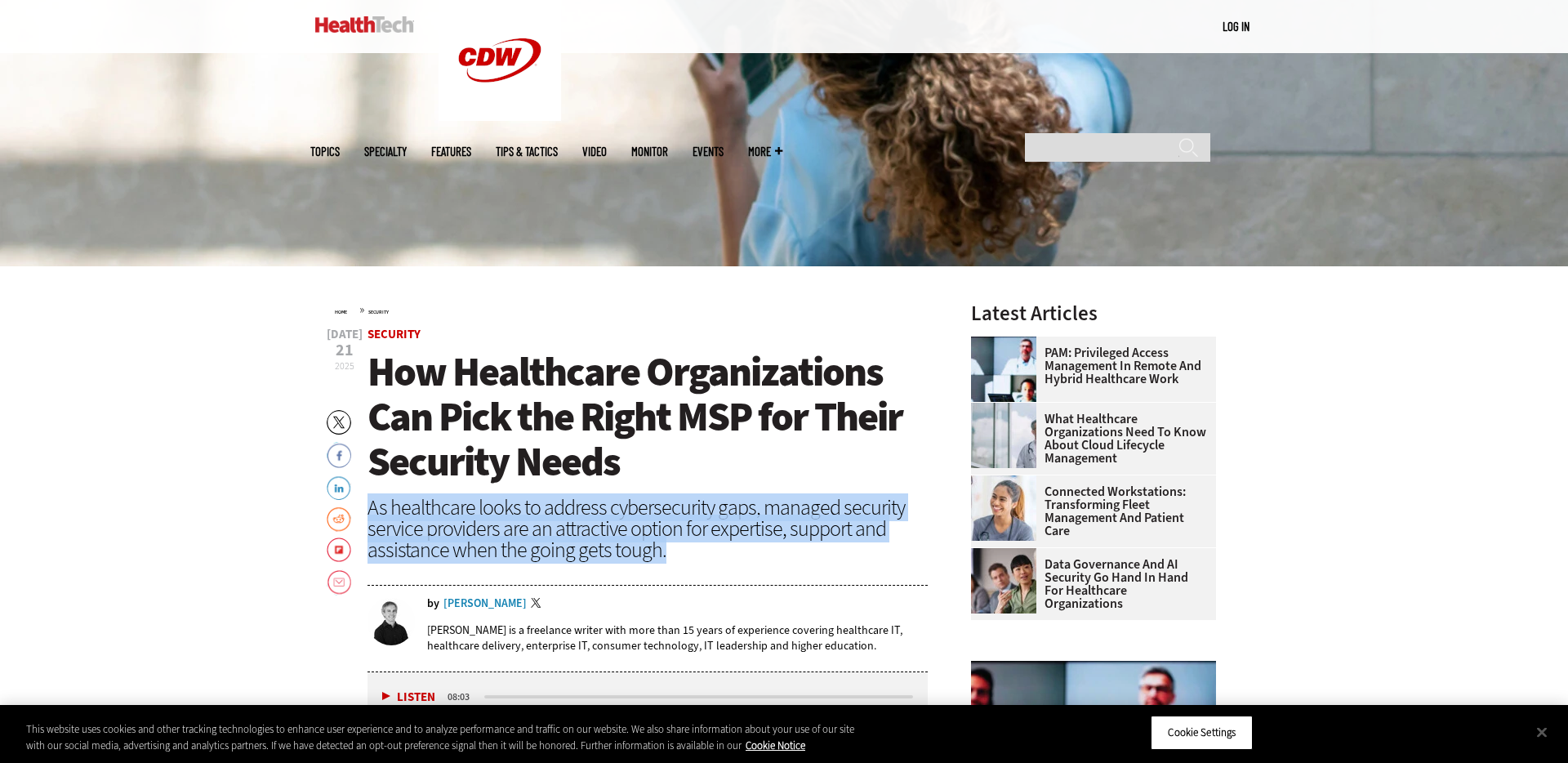
drag, startPoint x: 477, startPoint y: 532, endPoint x: 386, endPoint y: 505, distance: 94.9
click at [369, 507] on div "As healthcare looks to address cybersecurity gaps, managed security service pro…" at bounding box center [647, 528] width 560 height 64
copy div "As healthcare looks to address cybersecurity gaps, managed security service pro…"
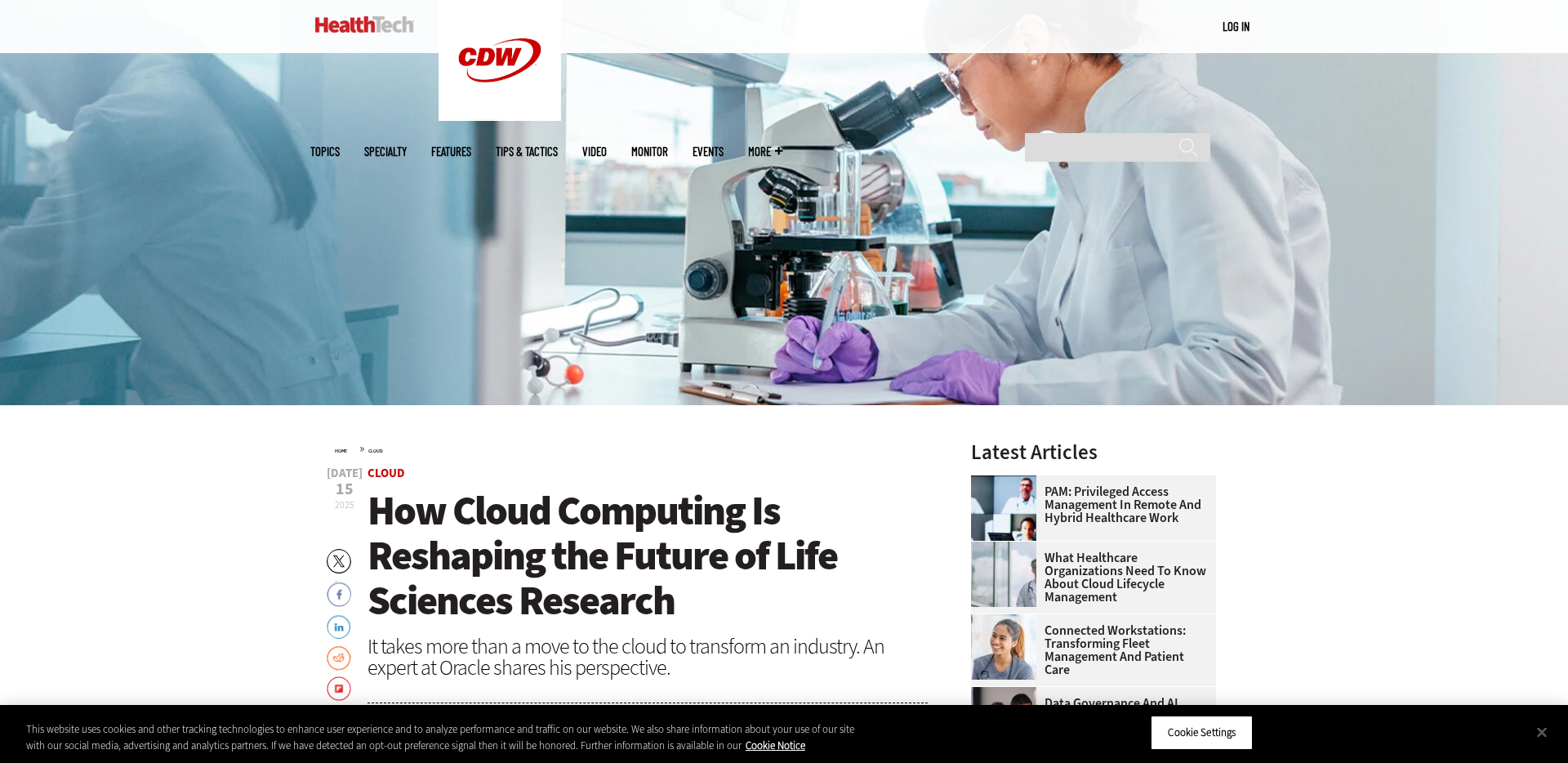
scroll to position [293, 0]
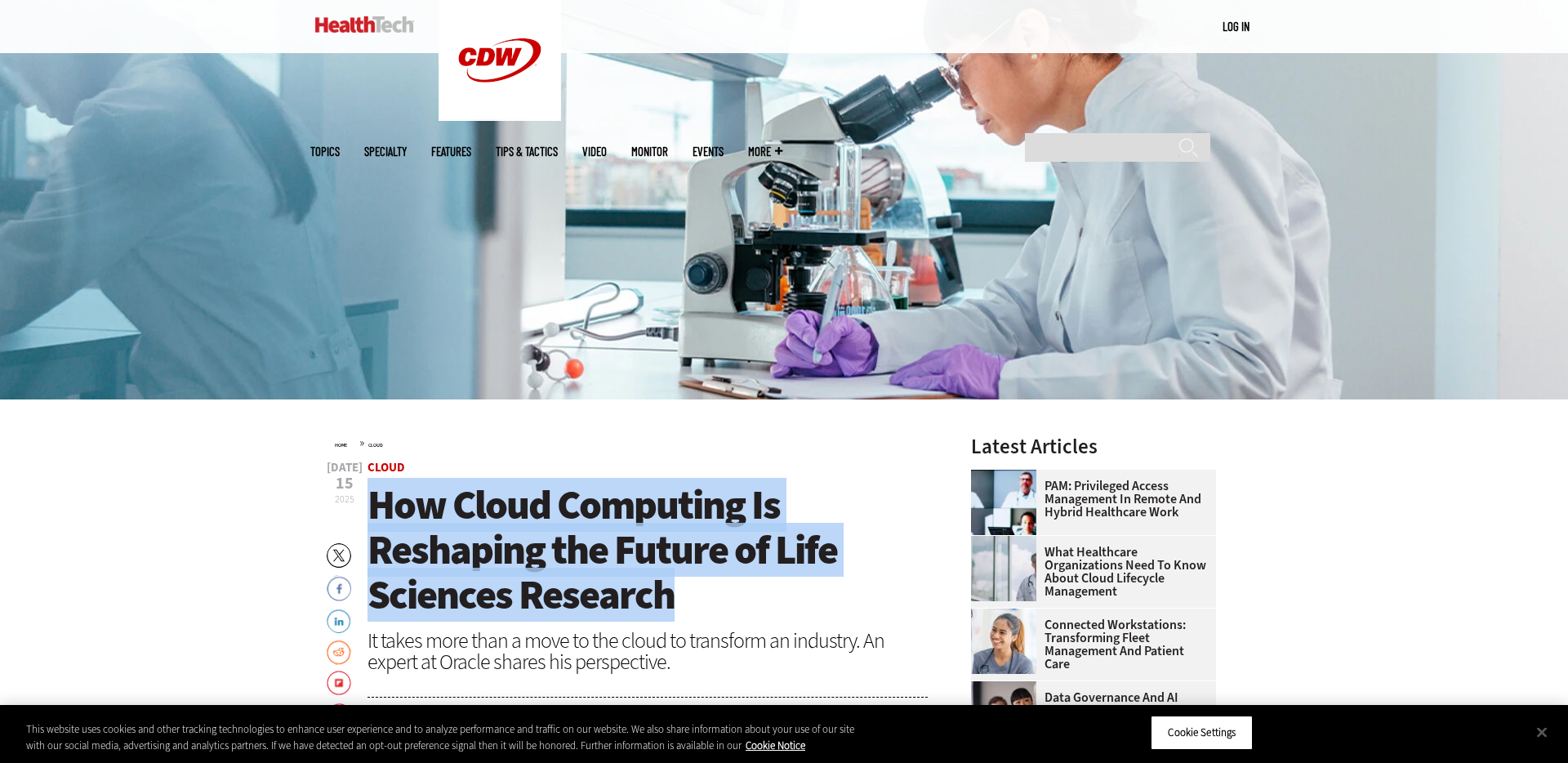
drag, startPoint x: 656, startPoint y: 585, endPoint x: 360, endPoint y: 498, distance: 308.5
copy span "How Cloud Computing Is Reshaping the Future of Life Sciences Research"
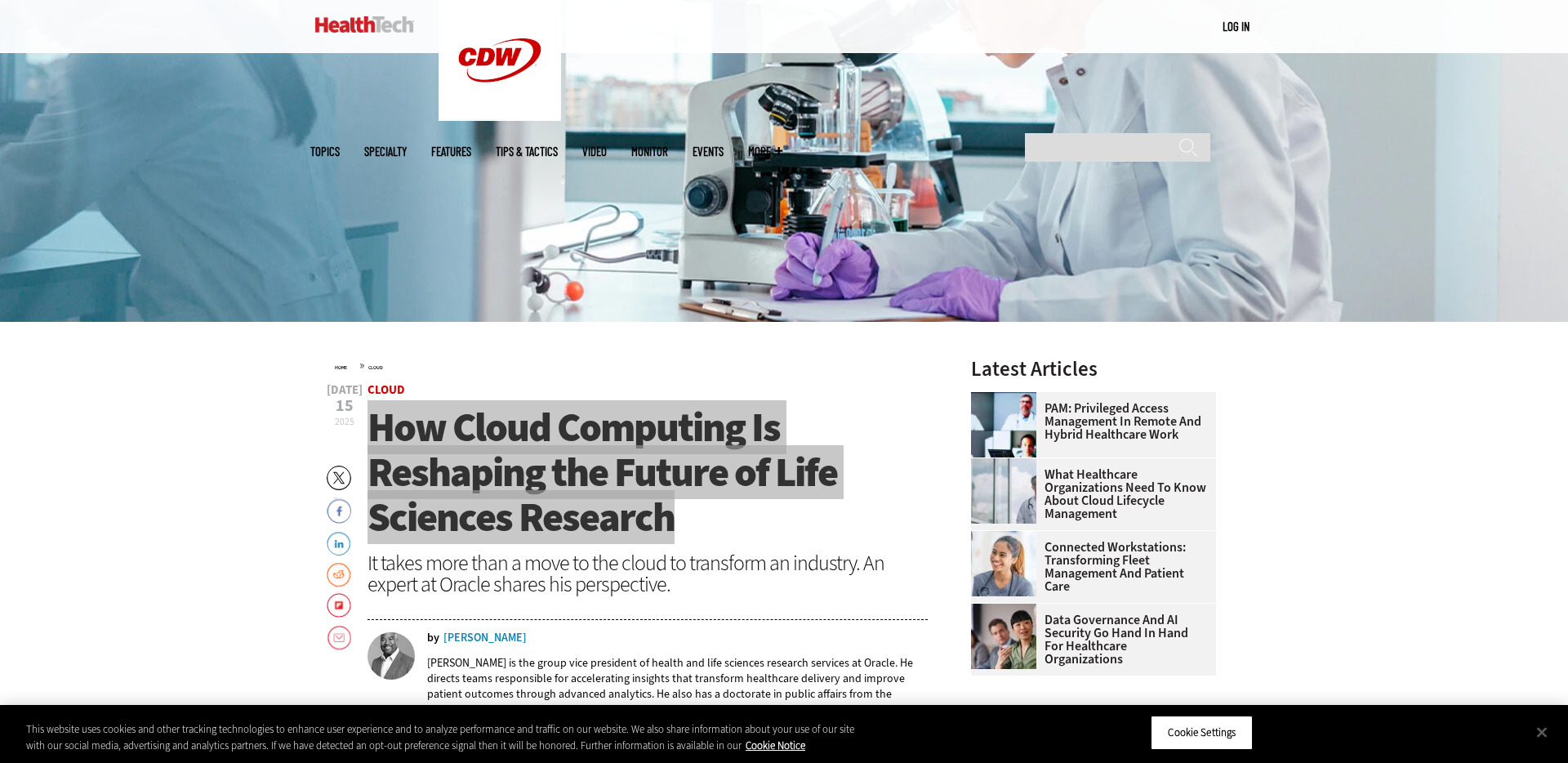
scroll to position [403, 0]
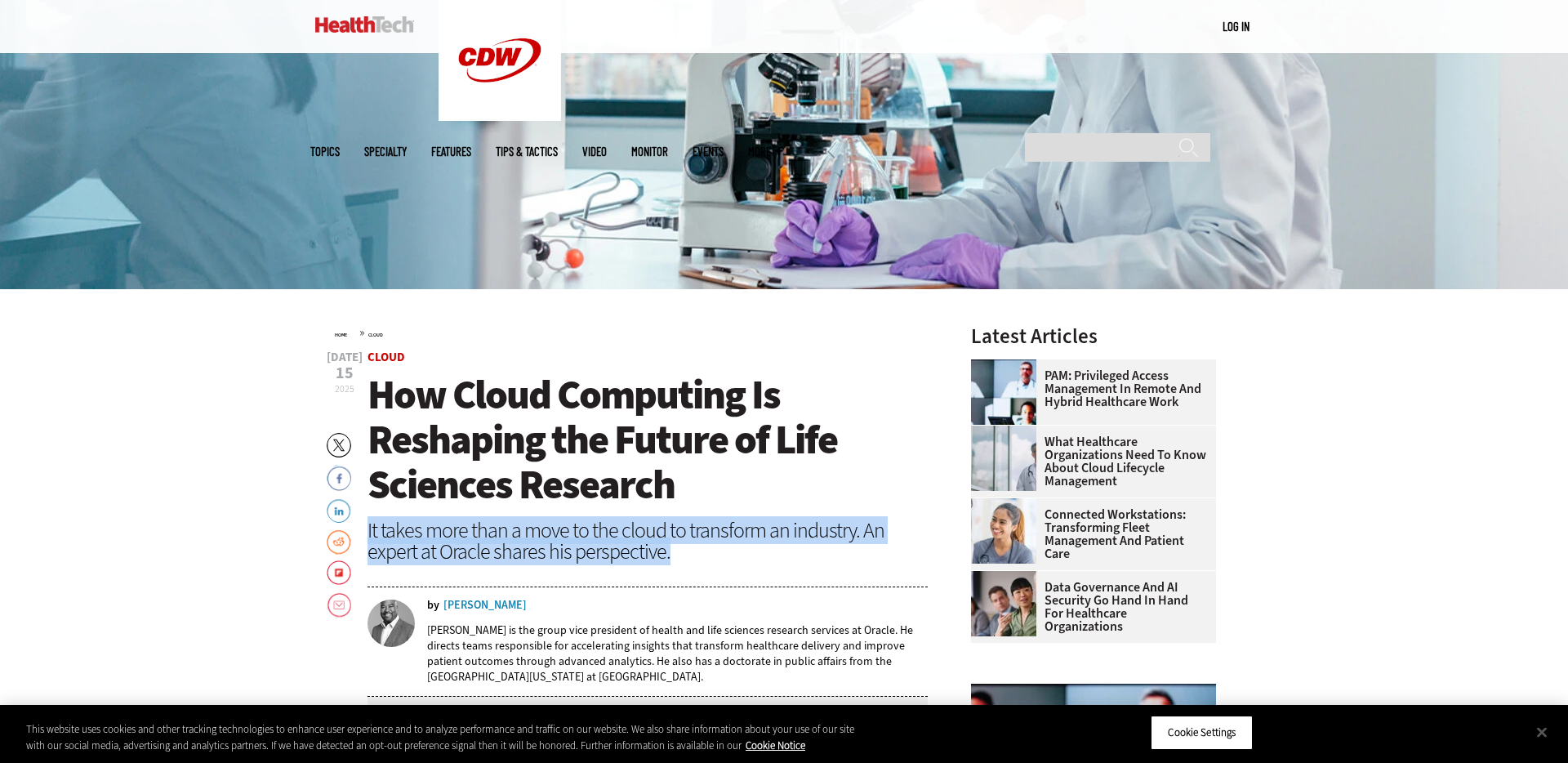
drag, startPoint x: 677, startPoint y: 551, endPoint x: 367, endPoint y: 527, distance: 310.9
click at [367, 527] on div "It takes more than a move to the cloud to transform an industry. An expert at O…" at bounding box center [647, 540] width 560 height 42
copy div "It takes more than a move to the cloud to transform an industry. An expert at O…"
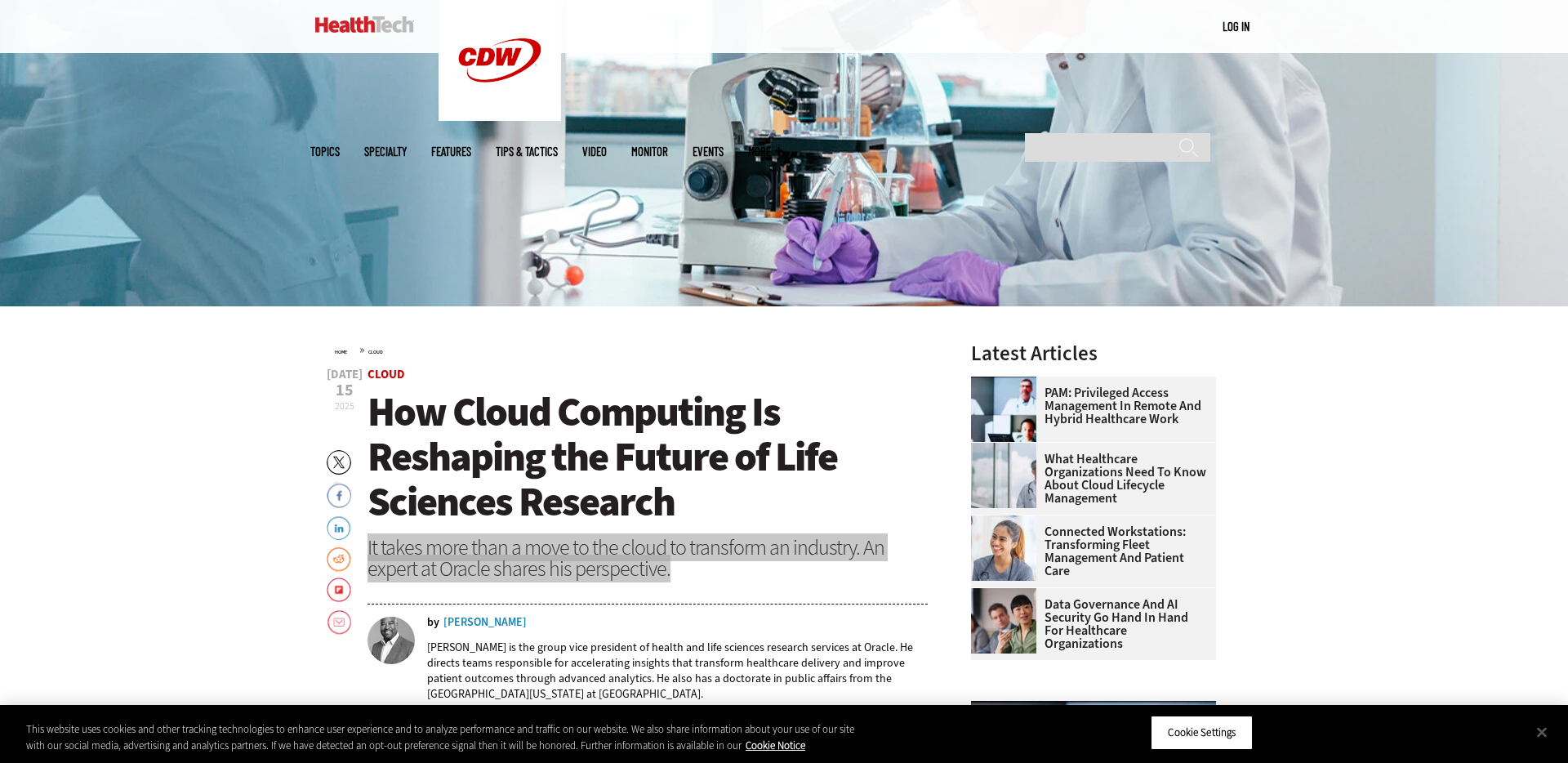
scroll to position [380, 0]
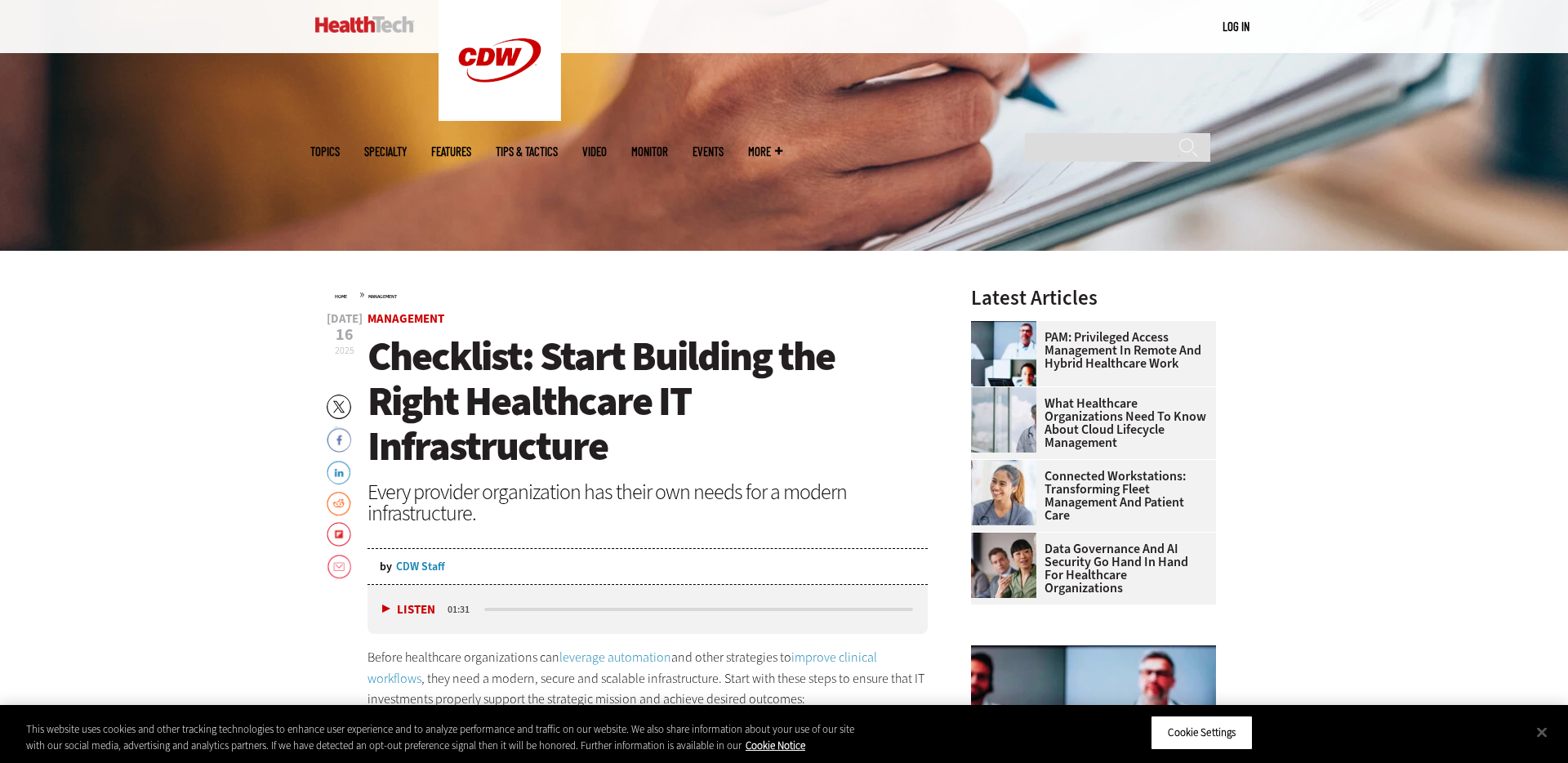
scroll to position [436, 0]
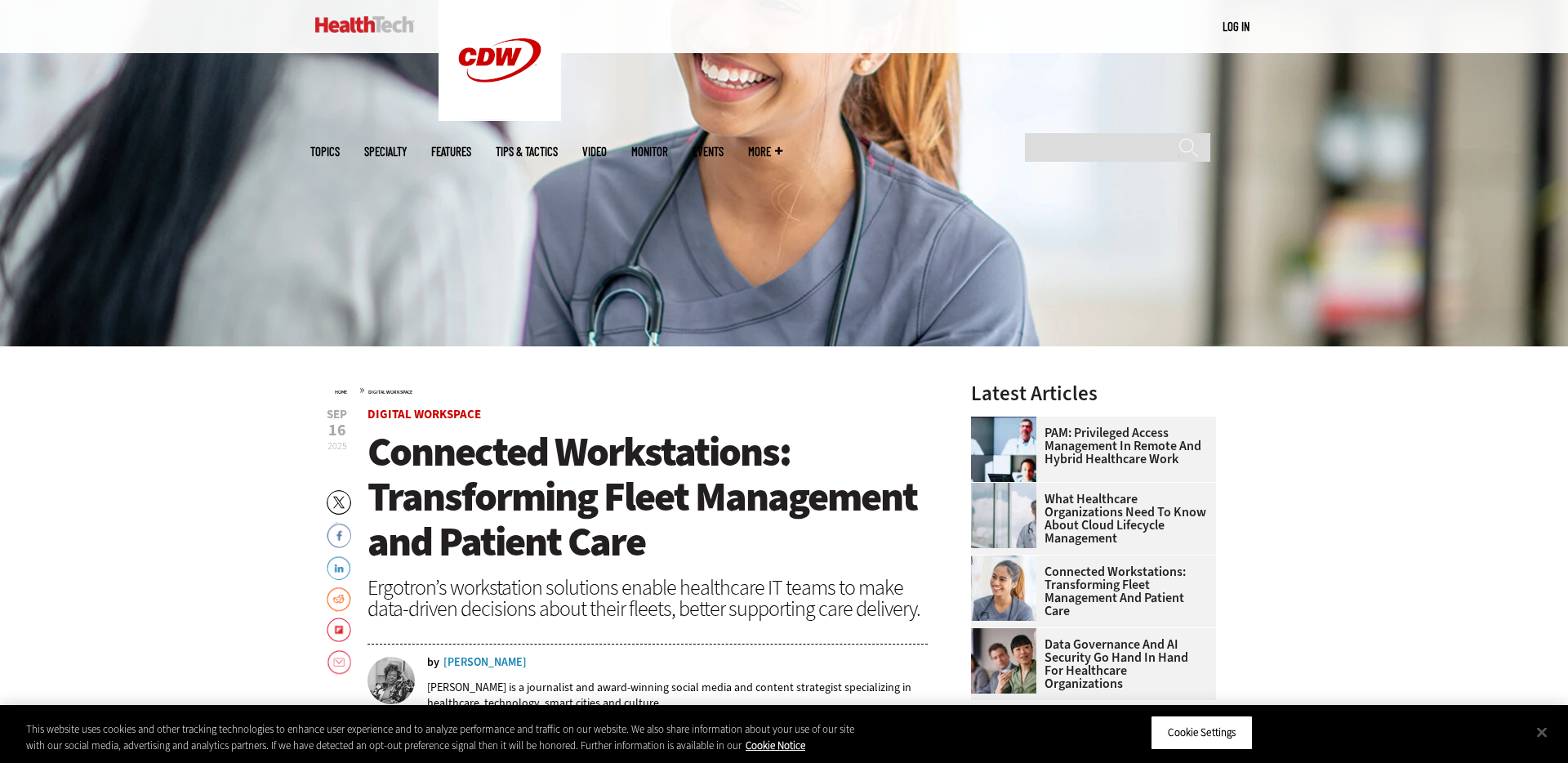
scroll to position [510, 0]
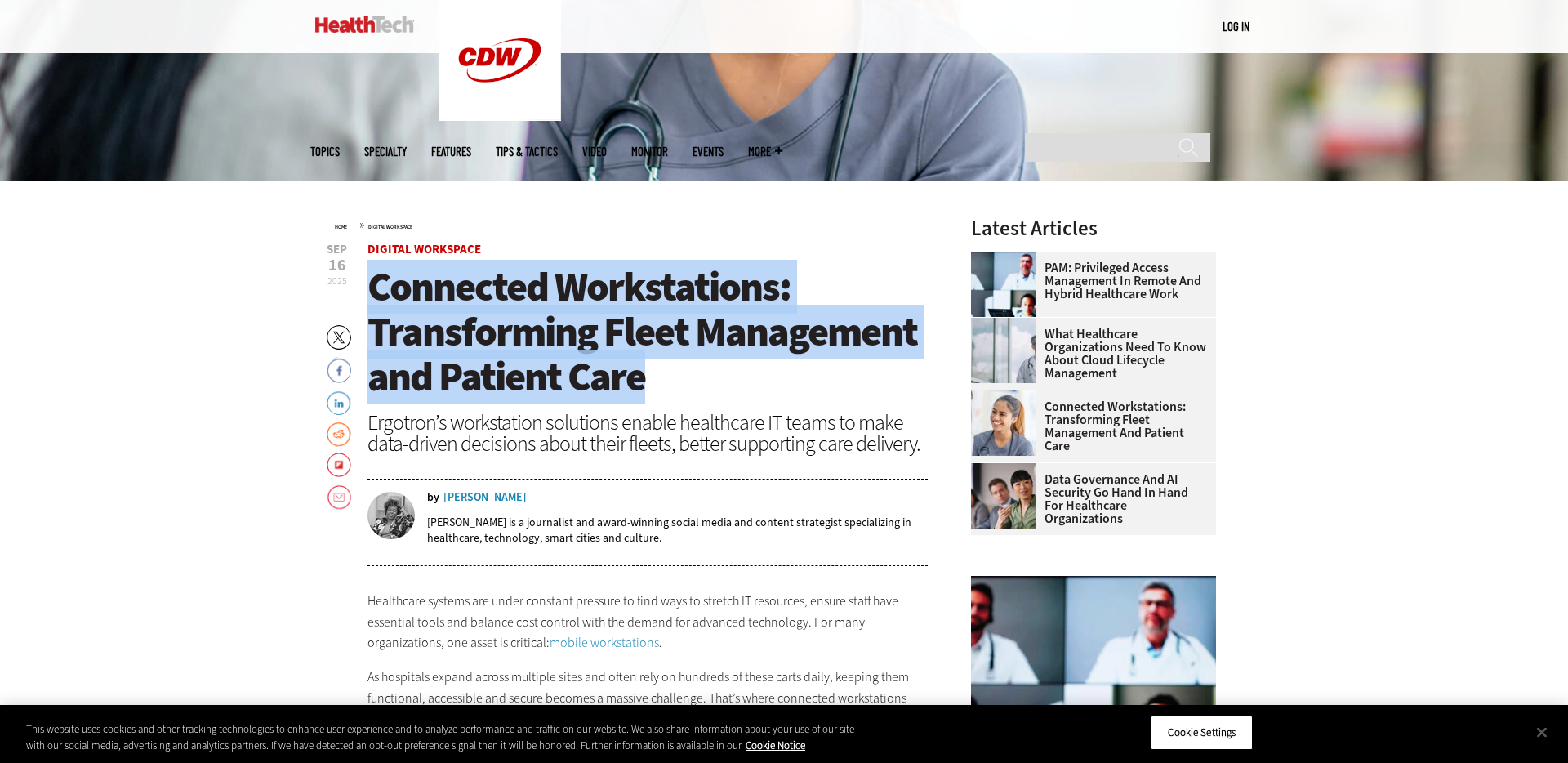
drag, startPoint x: 682, startPoint y: 381, endPoint x: 363, endPoint y: 293, distance: 330.9
copy span "Connected Workstations: Transforming Fleet Management and Patient Care"
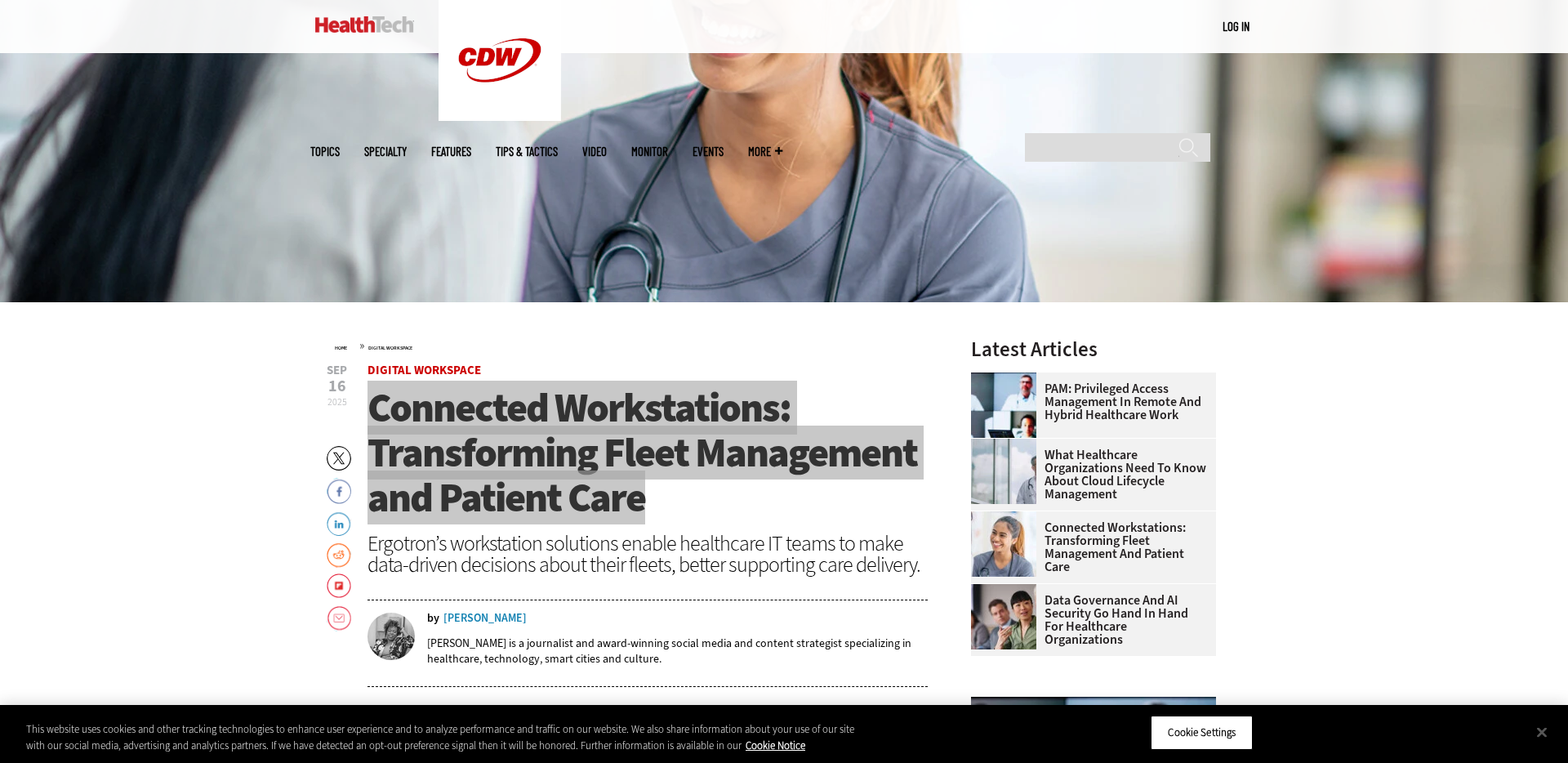
scroll to position [345, 0]
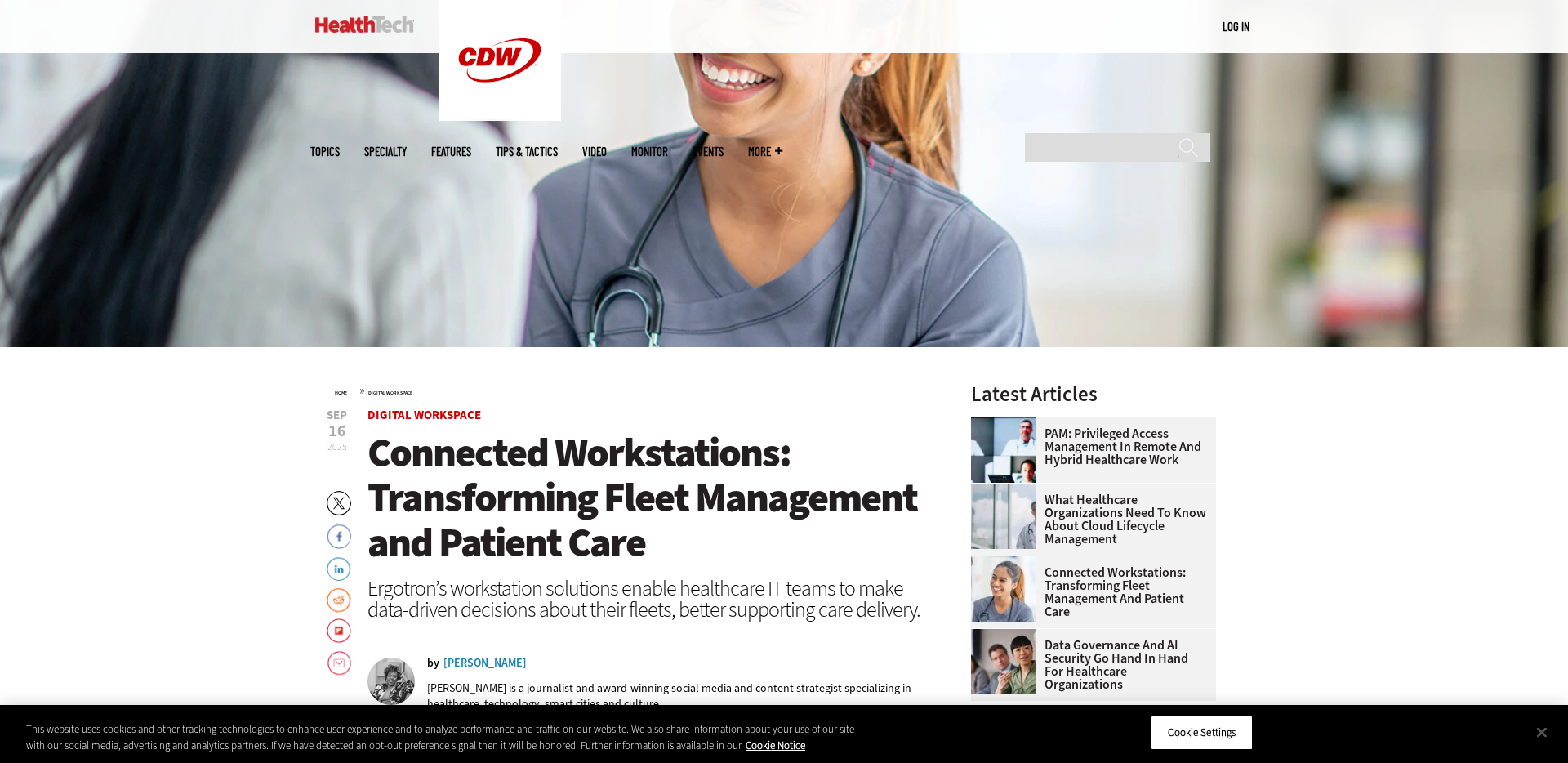
click at [901, 465] on h1 "Connected Workstations: Transforming Fleet Management and Patient Care" at bounding box center [647, 498] width 560 height 135
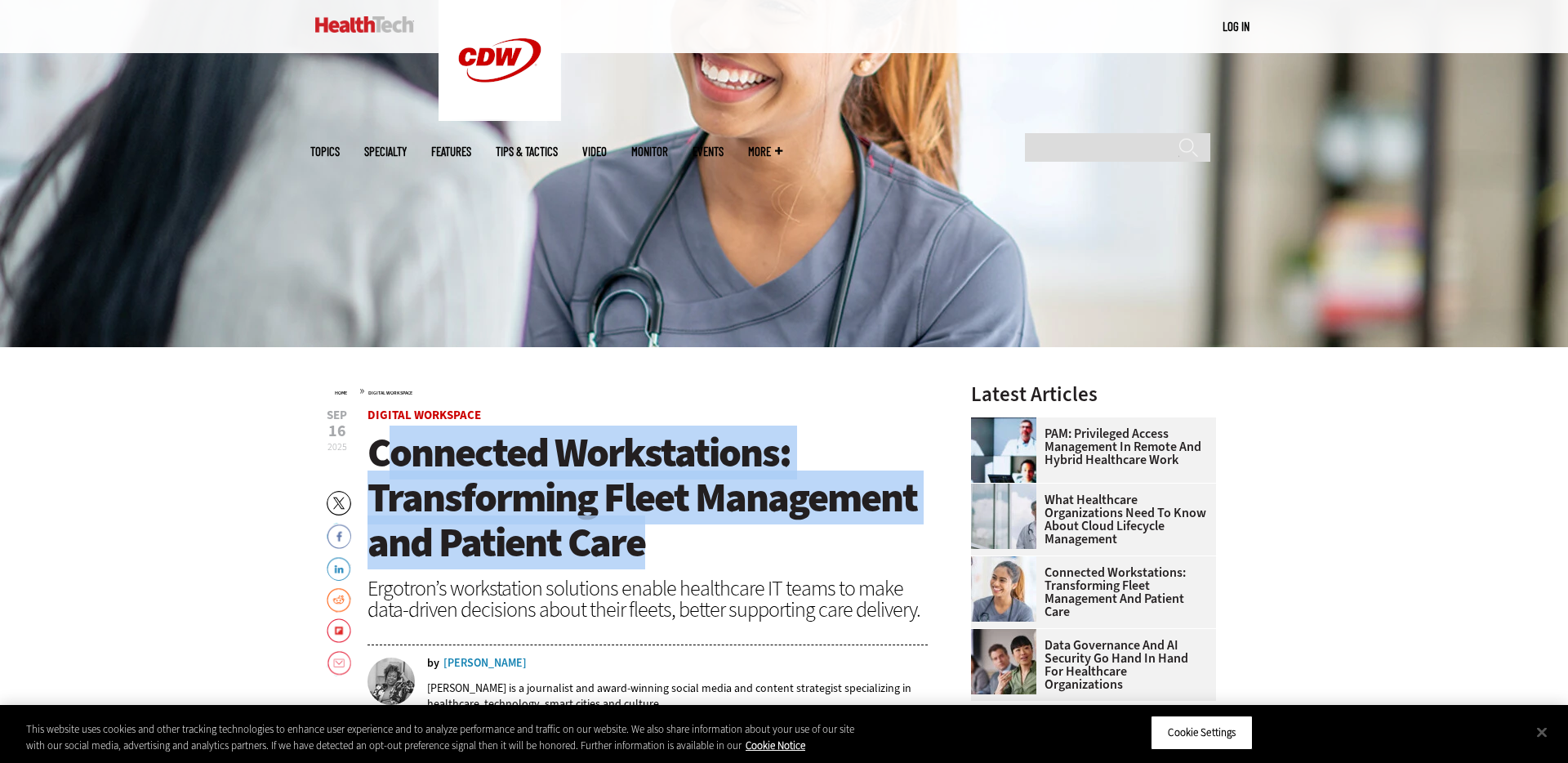
drag, startPoint x: 683, startPoint y: 546, endPoint x: 379, endPoint y: 452, distance: 318.2
click at [379, 452] on h1 "Connected Workstations: Transforming Fleet Management and Patient Care" at bounding box center [647, 498] width 560 height 135
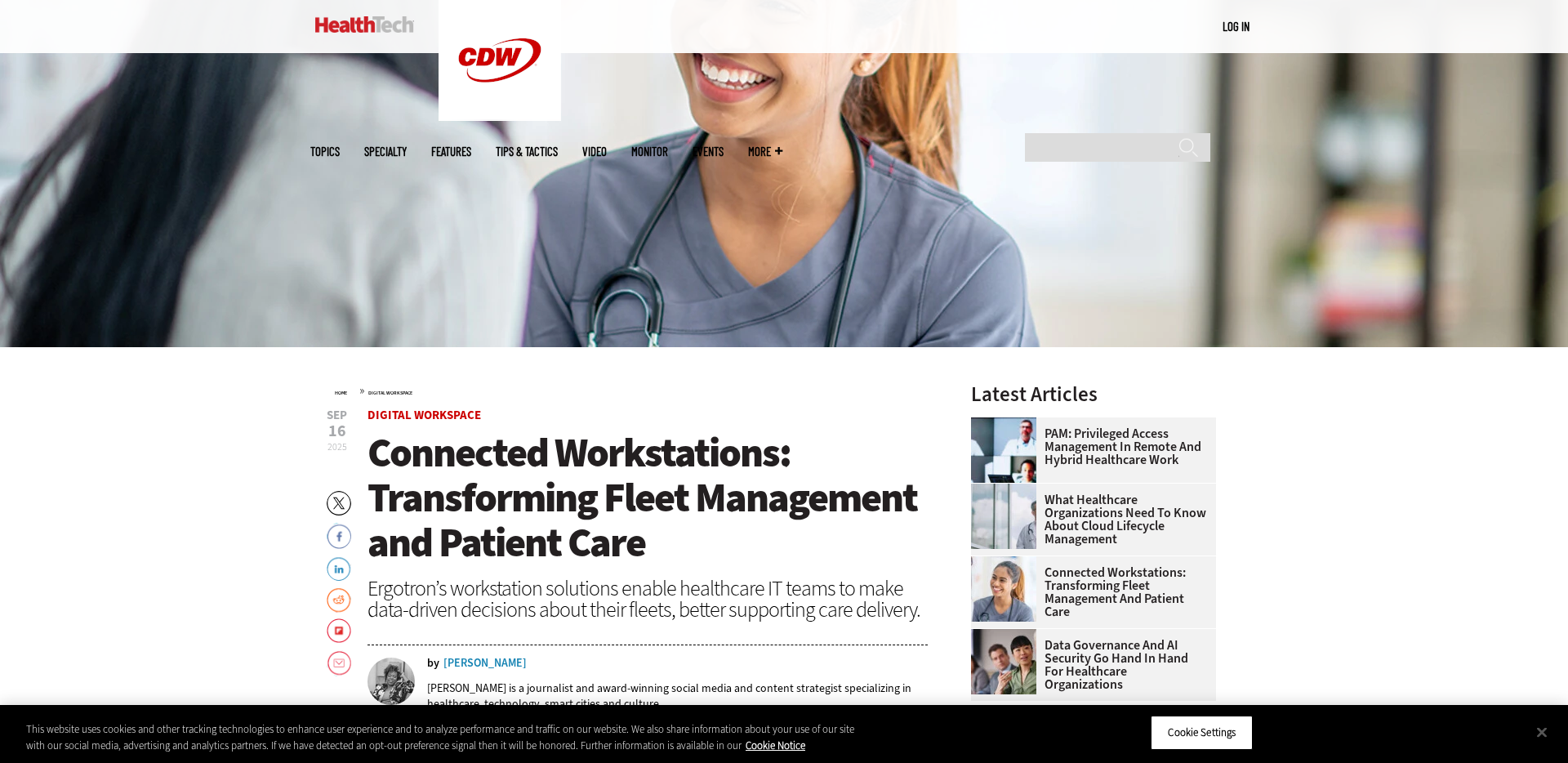
click at [379, 452] on span "Connected Workstations: Transforming Fleet Management and Patient Care" at bounding box center [642, 497] width 550 height 144
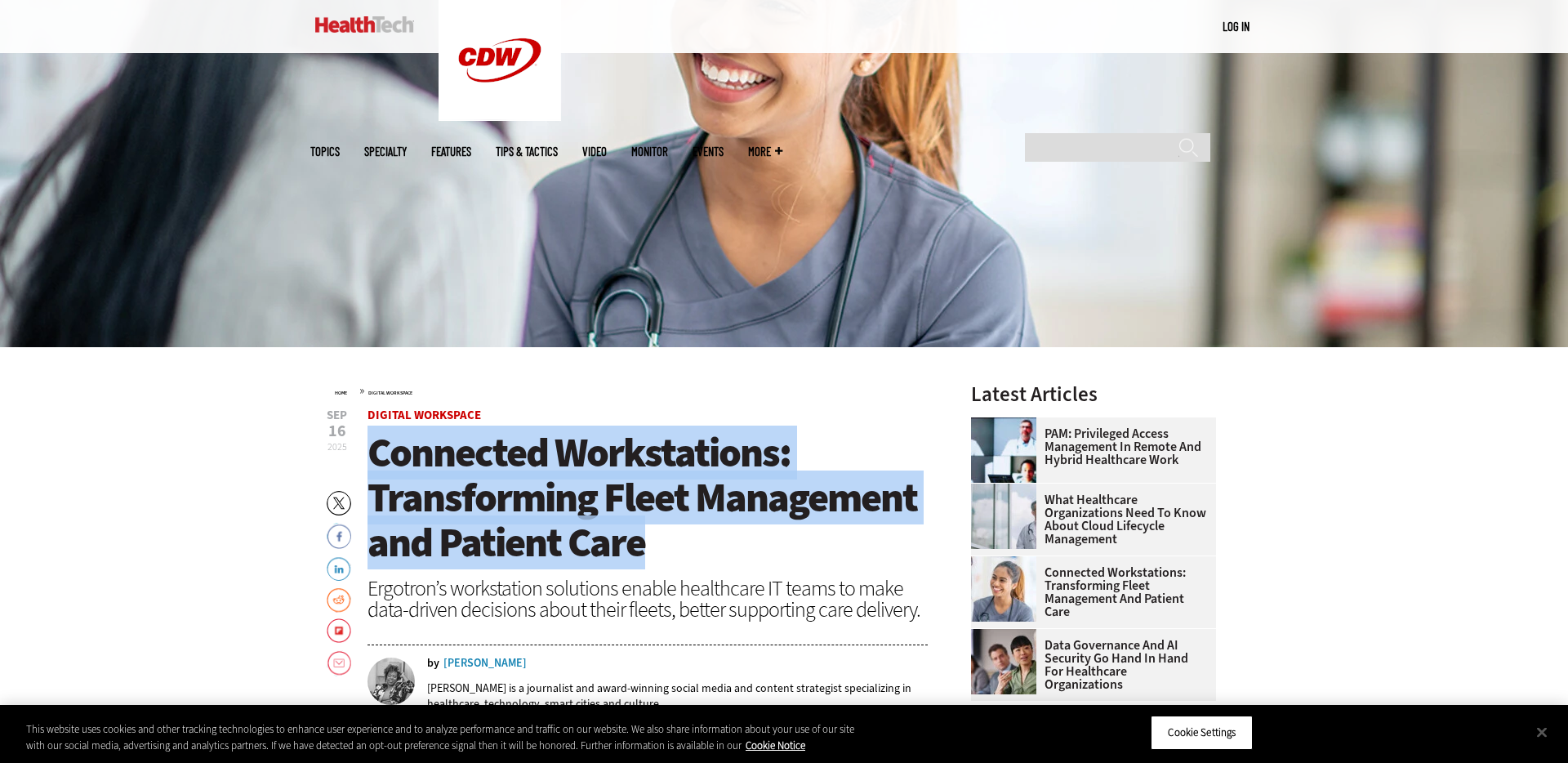
drag, startPoint x: 449, startPoint y: 476, endPoint x: 689, endPoint y: 557, distance: 253.3
click at [687, 559] on h1 "Connected Workstations: Transforming Fleet Management and Patient Care" at bounding box center [647, 498] width 560 height 135
copy span "Connected Workstations: Transforming Fleet Management and Patient Care"
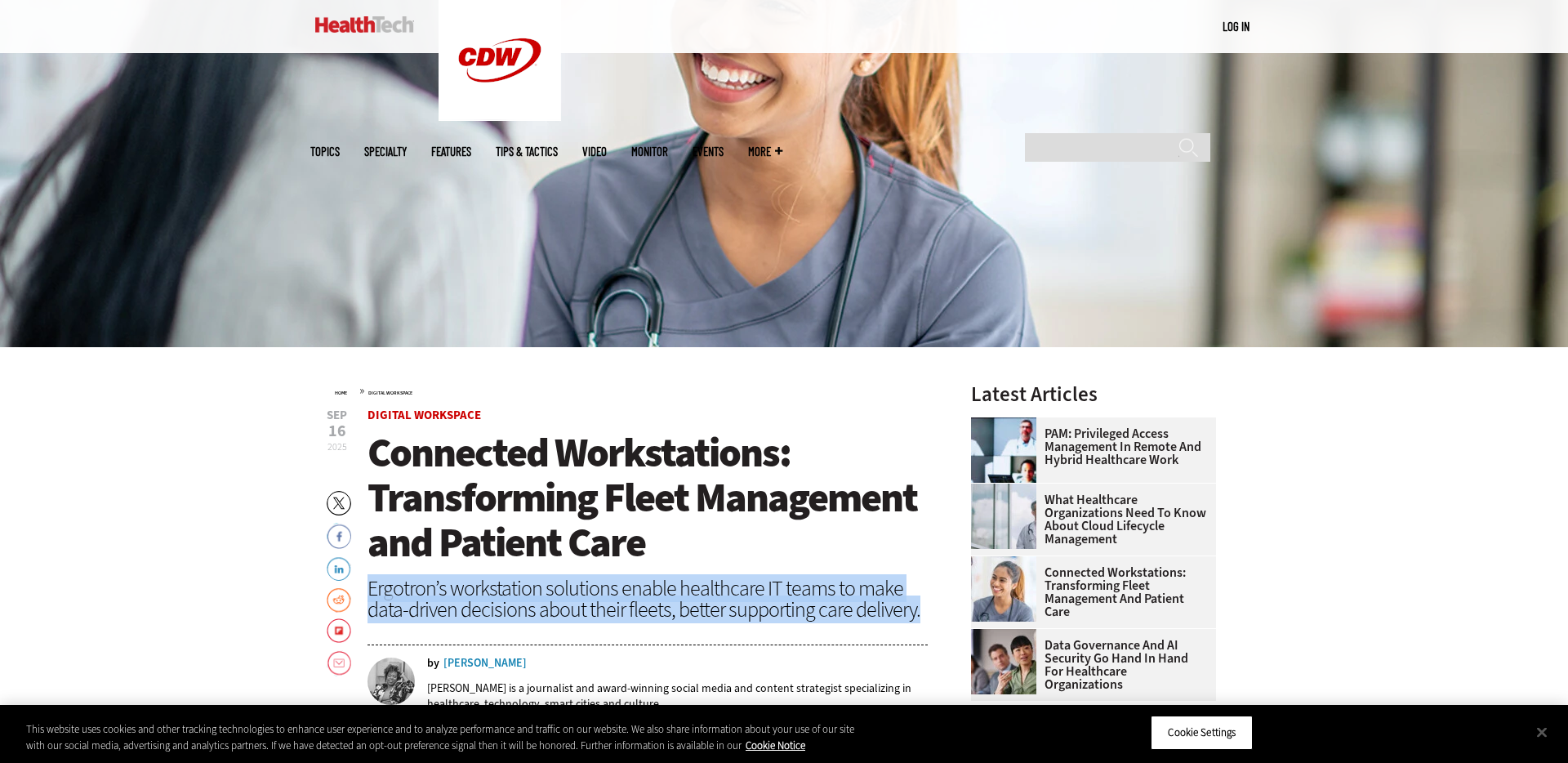
drag, startPoint x: 923, startPoint y: 614, endPoint x: 371, endPoint y: 589, distance: 552.6
click at [371, 589] on div "Ergotron’s workstation solutions enable healthcare IT teams to make data-driven…" at bounding box center [647, 598] width 560 height 42
copy div "Ergotron’s workstation solutions enable healthcare IT teams to make data-driven…"
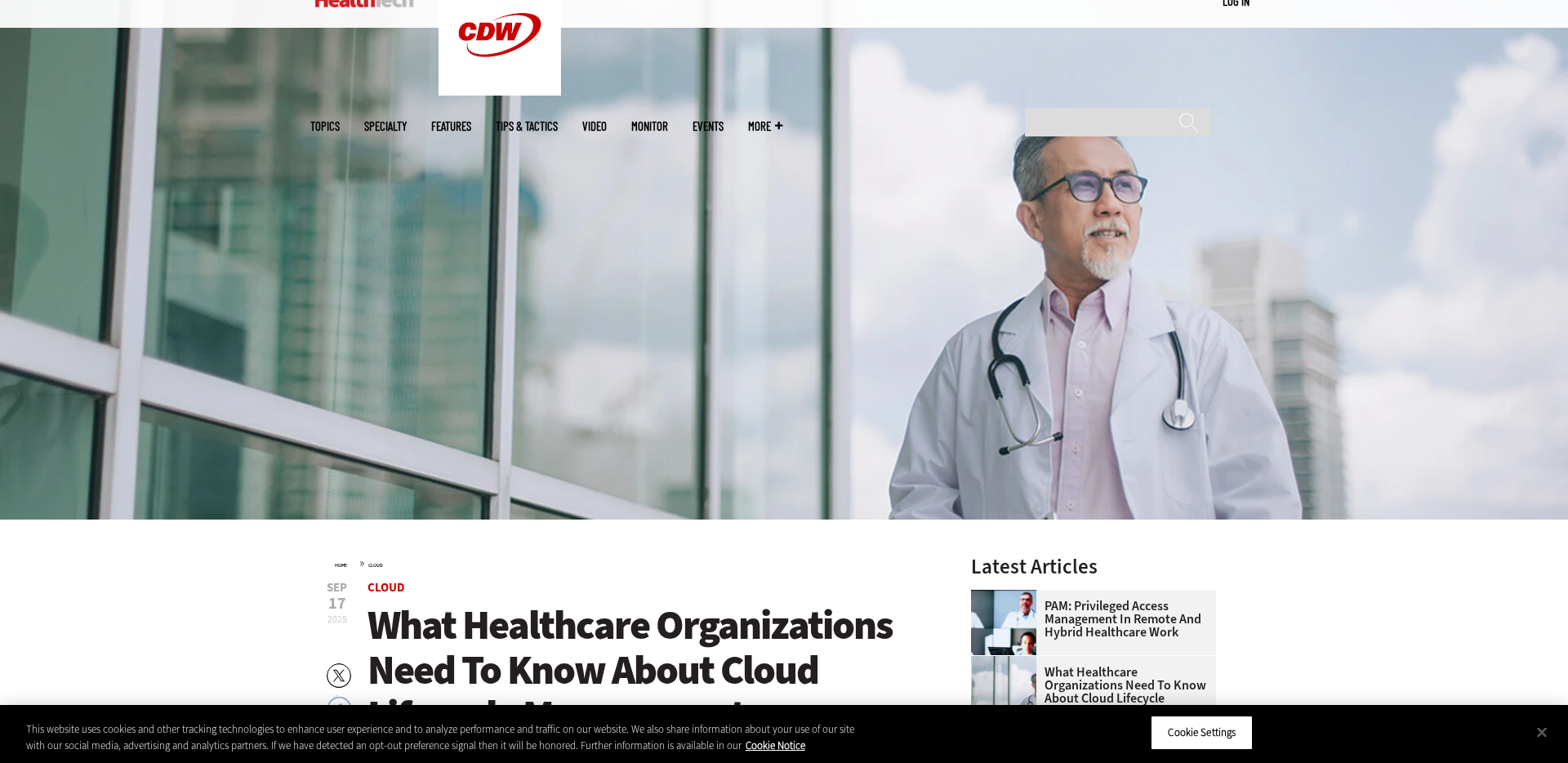
scroll to position [439, 0]
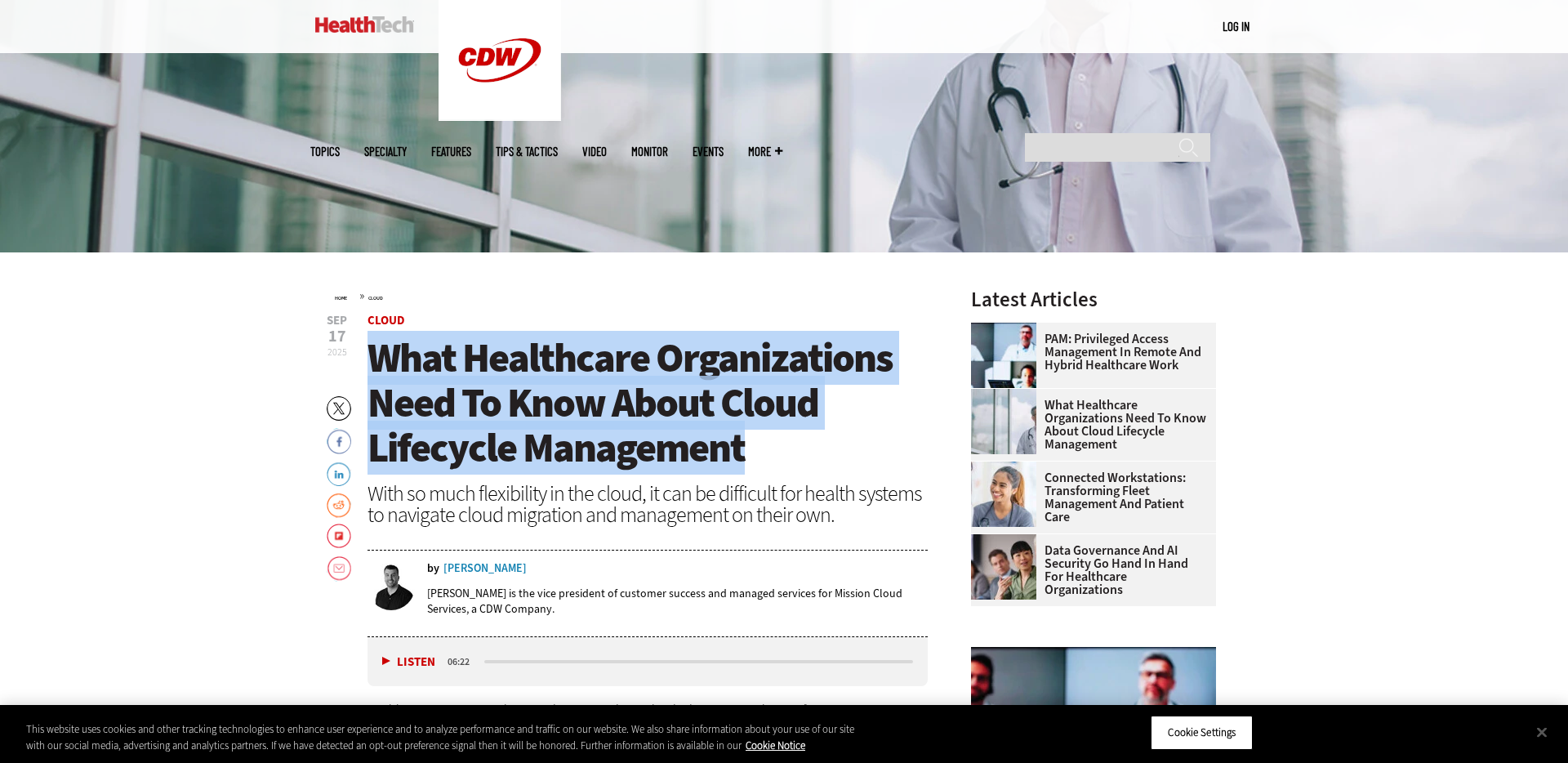
drag, startPoint x: 647, startPoint y: 426, endPoint x: 375, endPoint y: 344, distance: 284.1
click at [375, 344] on h1 "What Healthcare Organizations Need To Know About Cloud Lifecycle Management" at bounding box center [647, 404] width 560 height 135
copy span "What Healthcare Organizations Need To Know About Cloud Lifecycle Management"
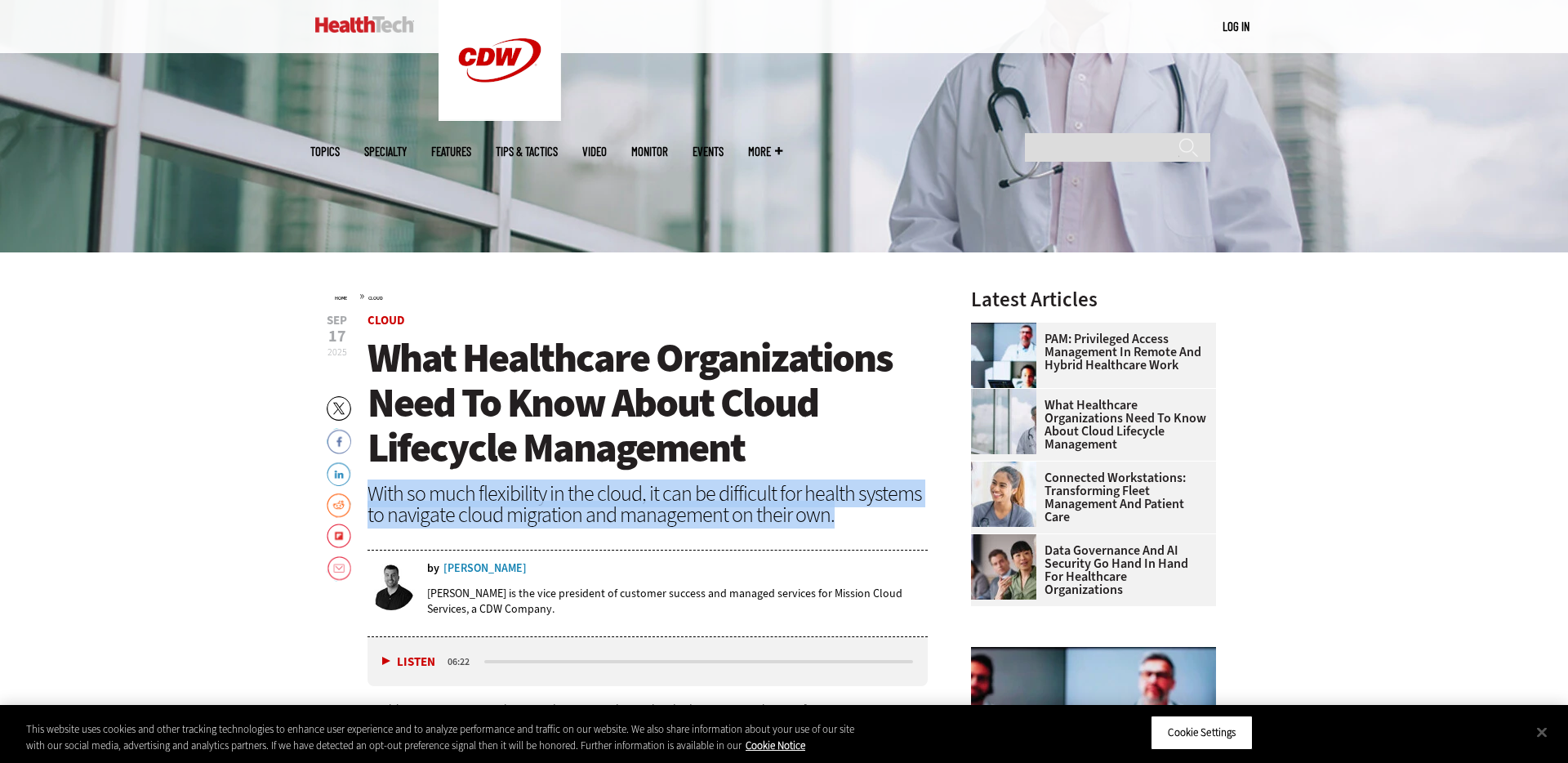
drag, startPoint x: 788, startPoint y: 512, endPoint x: 367, endPoint y: 495, distance: 421.3
click at [367, 495] on div "With so much flexibility in the cloud, it can be difficult for health systems t…" at bounding box center [647, 503] width 560 height 42
copy div "With so much flexibility in the cloud, it can be difficult for health systems t…"
